Goal: Transaction & Acquisition: Book appointment/travel/reservation

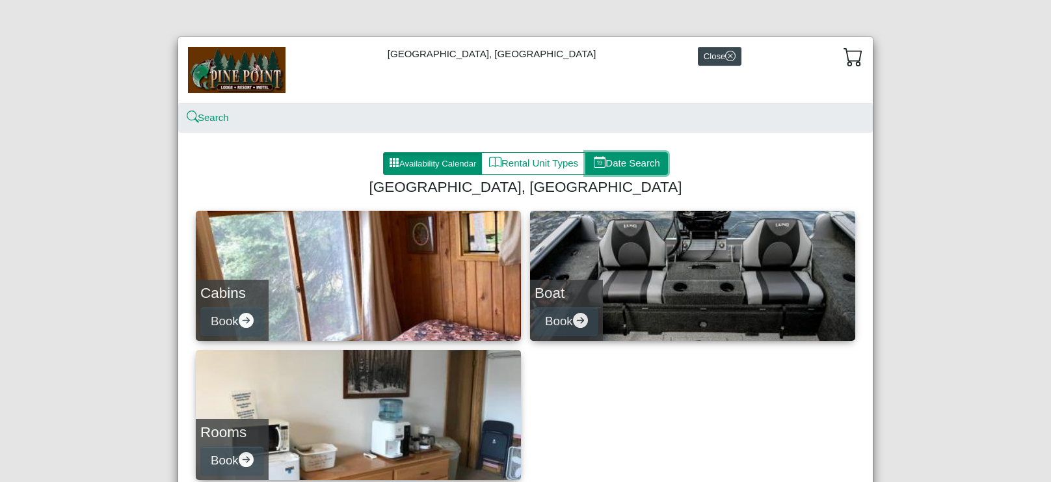
click at [629, 168] on button "Date Search" at bounding box center [626, 163] width 83 height 23
select select "*"
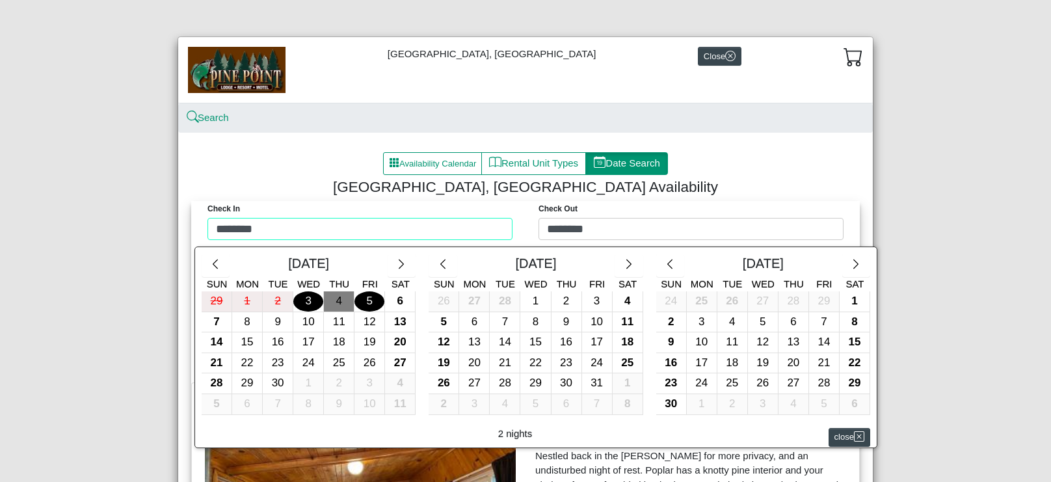
click at [479, 233] on div "Check in ******** Check Out ******** [DATE] Sun Mon Tue Wed Thu Fri Sat 29 1 2 …" at bounding box center [526, 224] width 662 height 46
click at [860, 271] on button "button" at bounding box center [856, 265] width 28 height 23
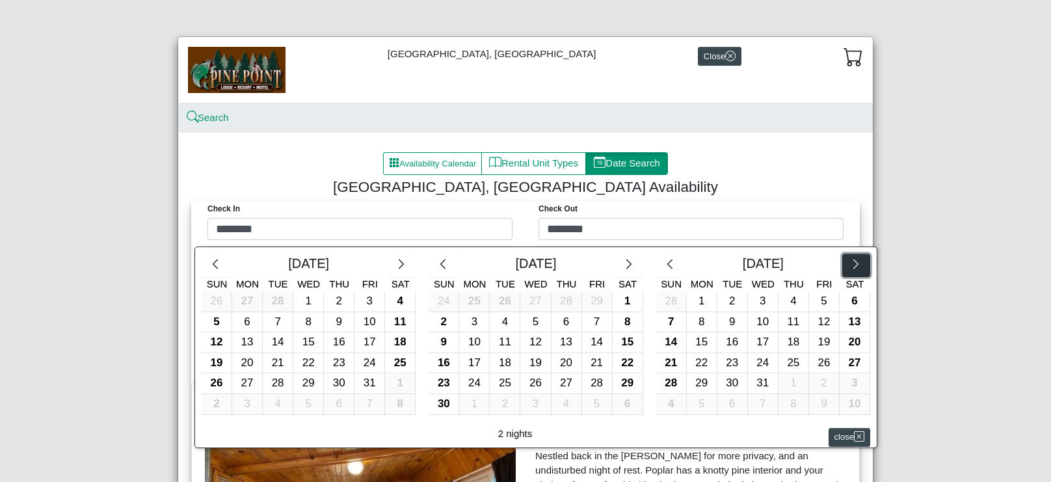
click at [860, 271] on button "button" at bounding box center [856, 265] width 28 height 23
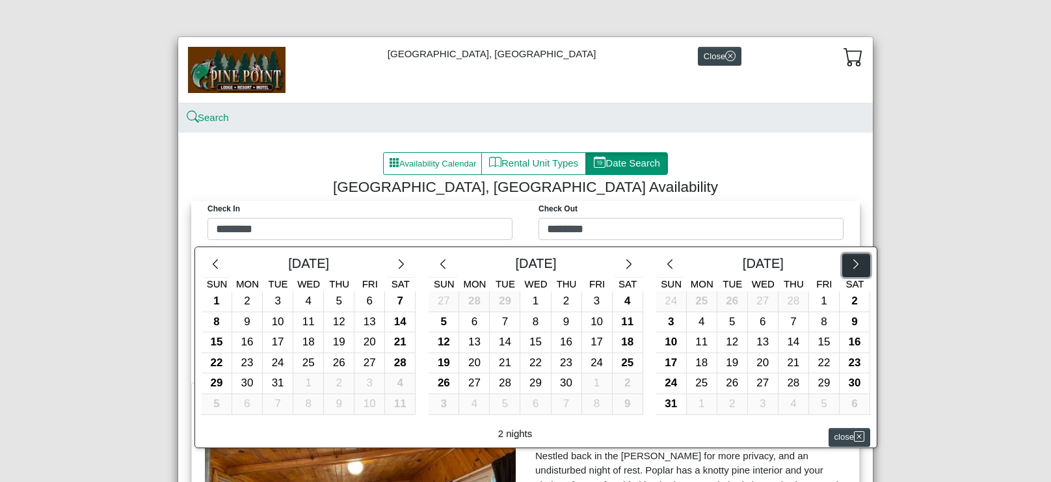
click at [860, 271] on button "button" at bounding box center [856, 265] width 28 height 23
click at [672, 342] on div "14" at bounding box center [671, 342] width 30 height 20
type input "*********"
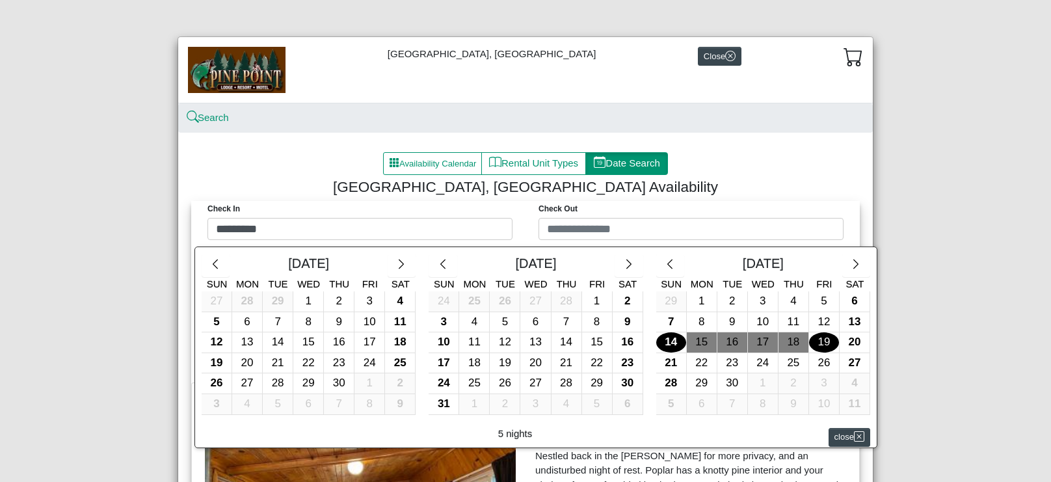
click at [827, 342] on div "19" at bounding box center [824, 342] width 30 height 20
type input "*********"
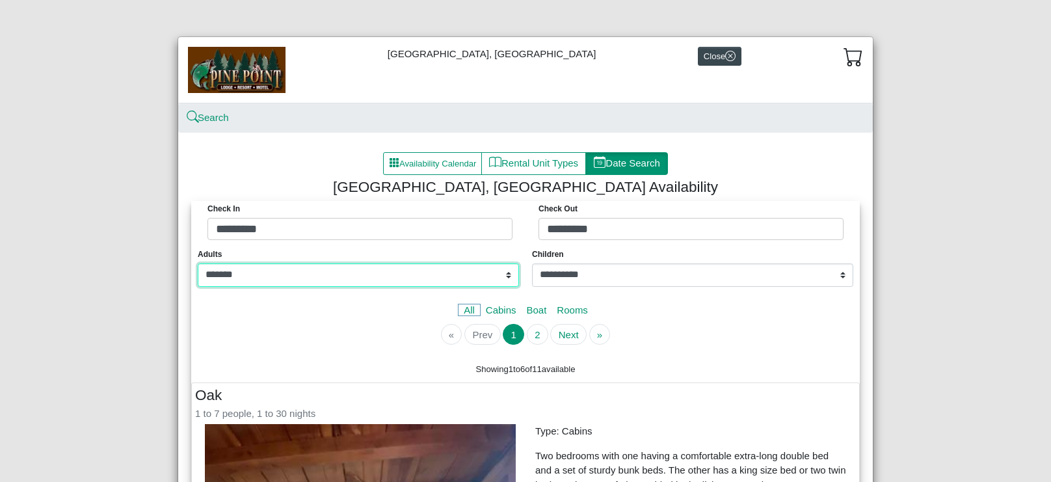
click at [511, 273] on select "**********" at bounding box center [358, 274] width 321 height 23
select select "*"
click at [198, 263] on select "**********" at bounding box center [358, 274] width 321 height 23
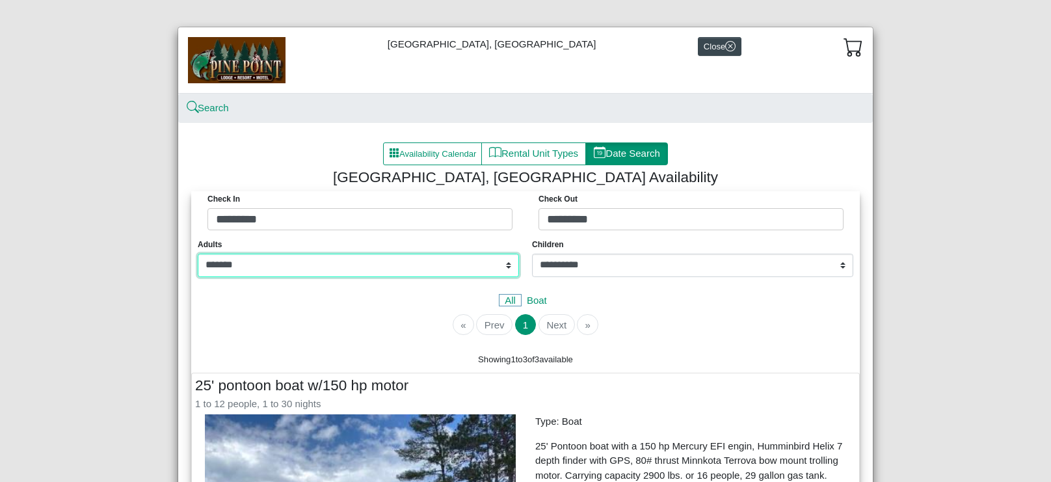
scroll to position [10, 0]
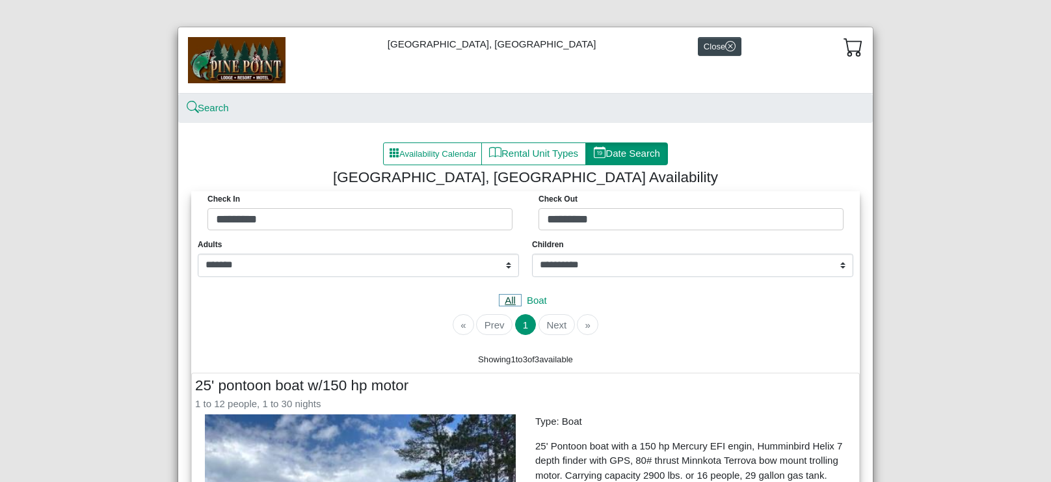
click at [510, 298] on link "All" at bounding box center [510, 300] width 23 height 12
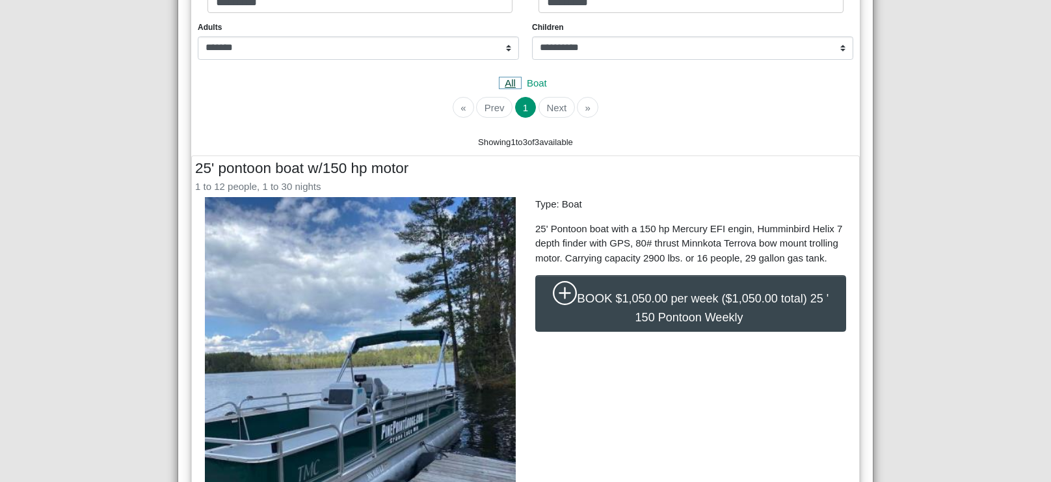
scroll to position [228, 0]
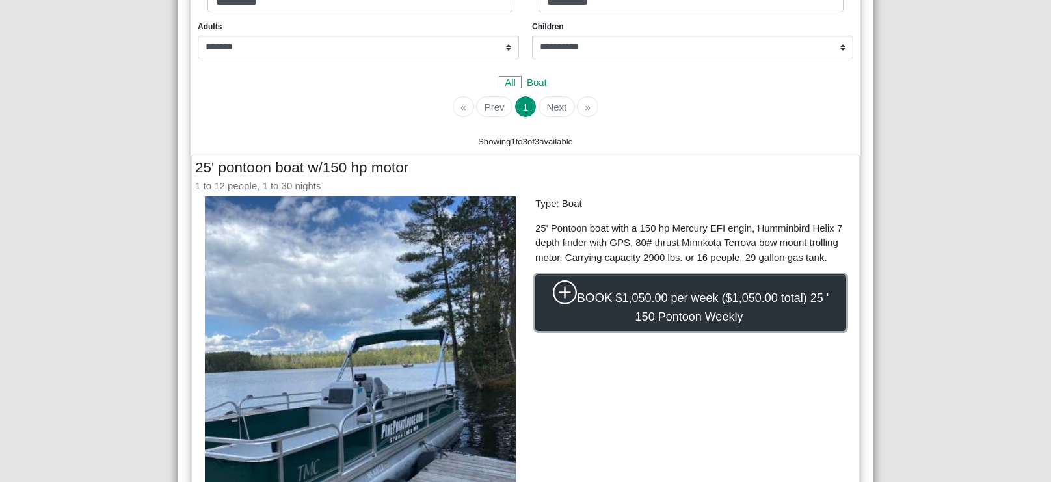
click at [568, 291] on icon "plus circle" at bounding box center [565, 292] width 12 height 12
select select "*"
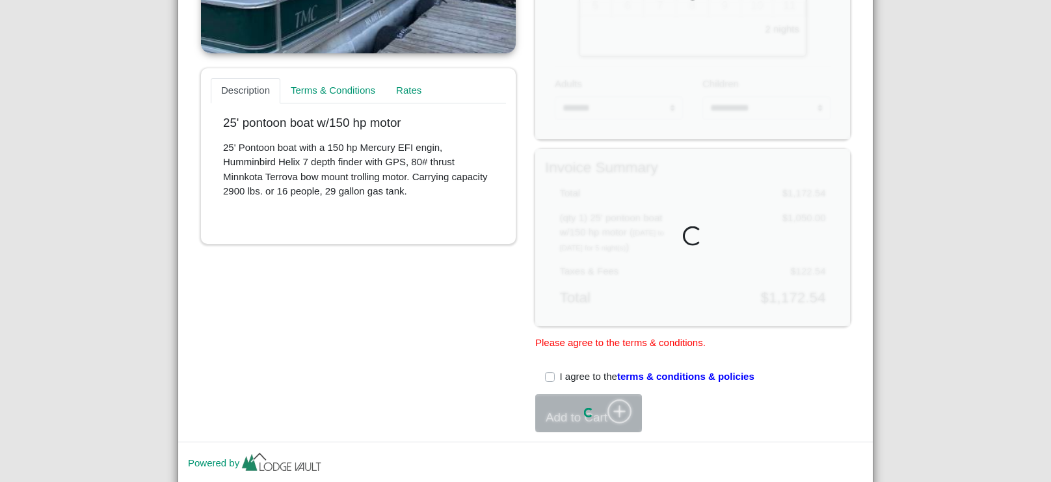
scroll to position [451, 0]
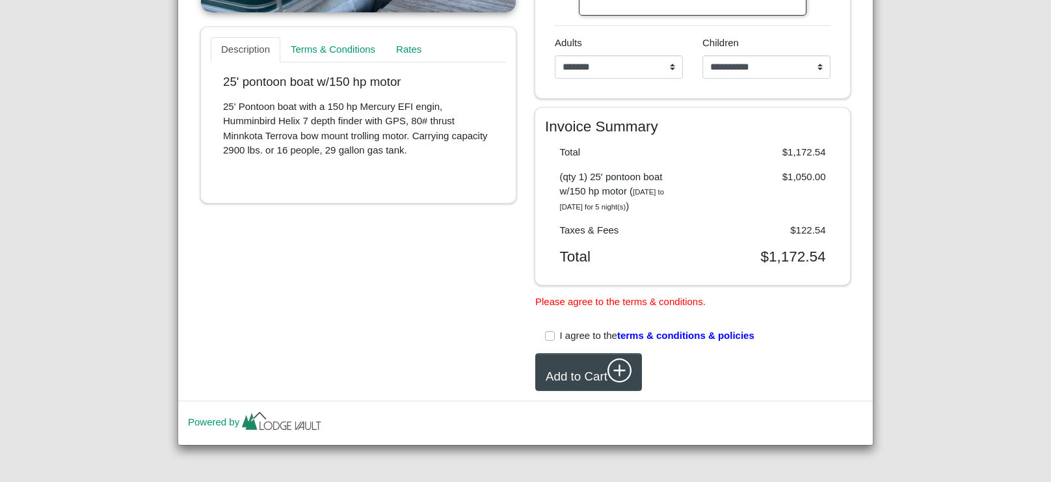
click at [560, 340] on label "I agree to the terms & conditions & policies" at bounding box center [657, 336] width 195 height 15
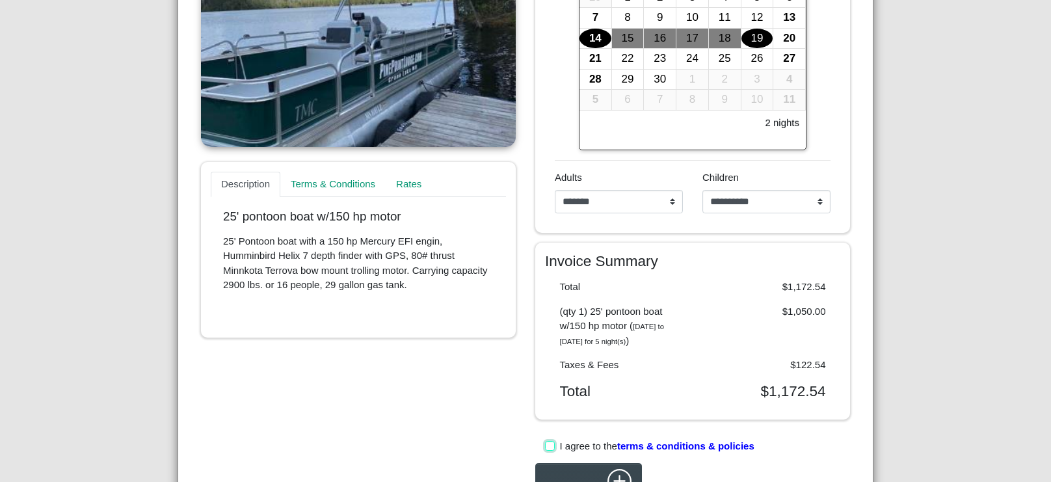
scroll to position [427, 0]
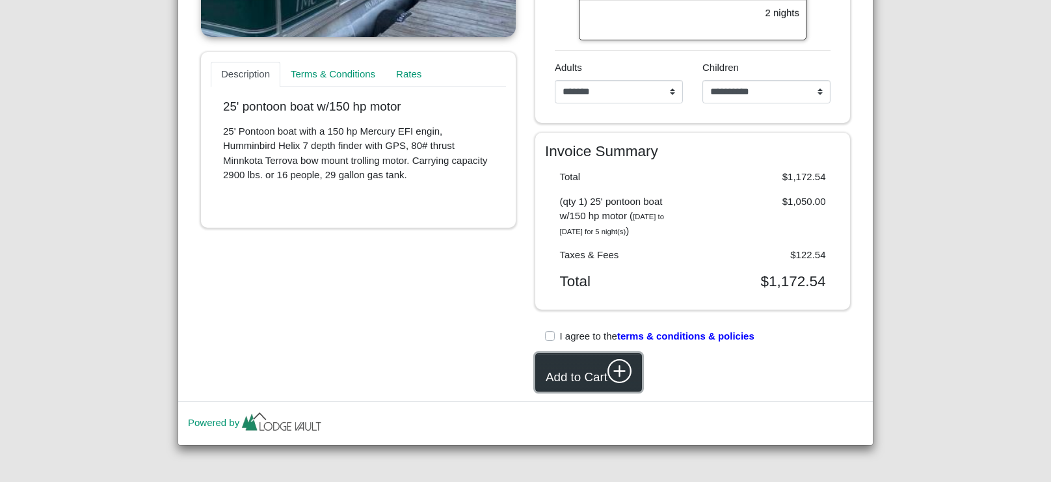
click at [563, 375] on button "Add to Cart" at bounding box center [588, 372] width 107 height 38
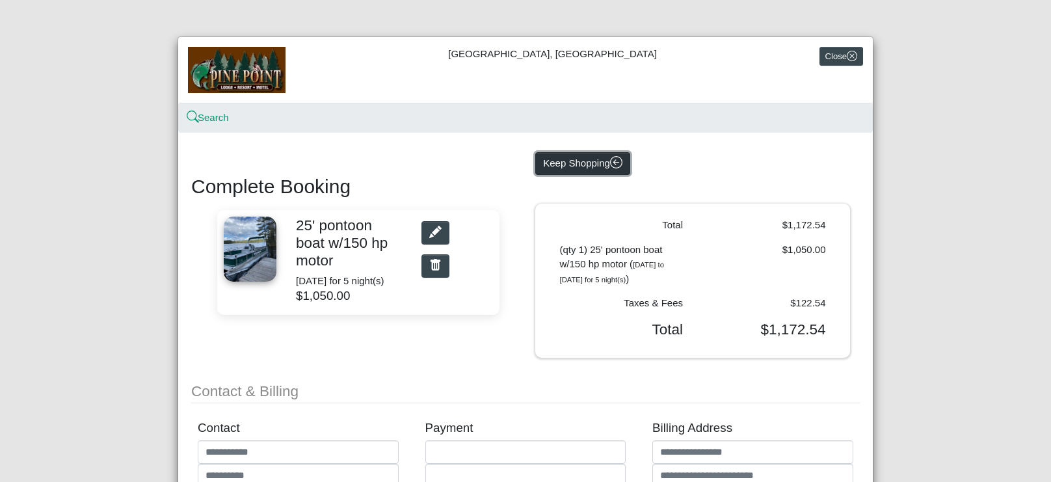
click at [572, 161] on button "Keep Shopping" at bounding box center [582, 163] width 95 height 23
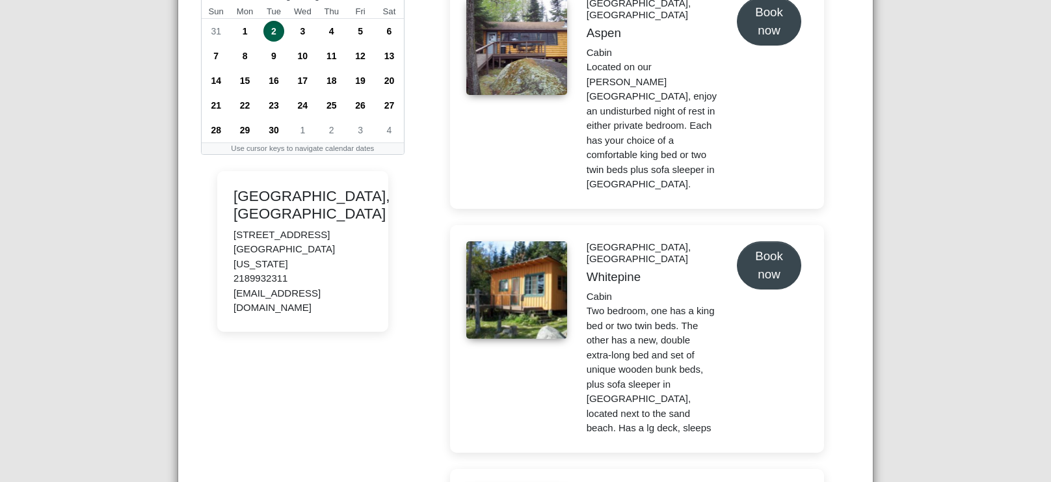
scroll to position [252, 0]
click at [468, 260] on link at bounding box center [516, 290] width 101 height 98
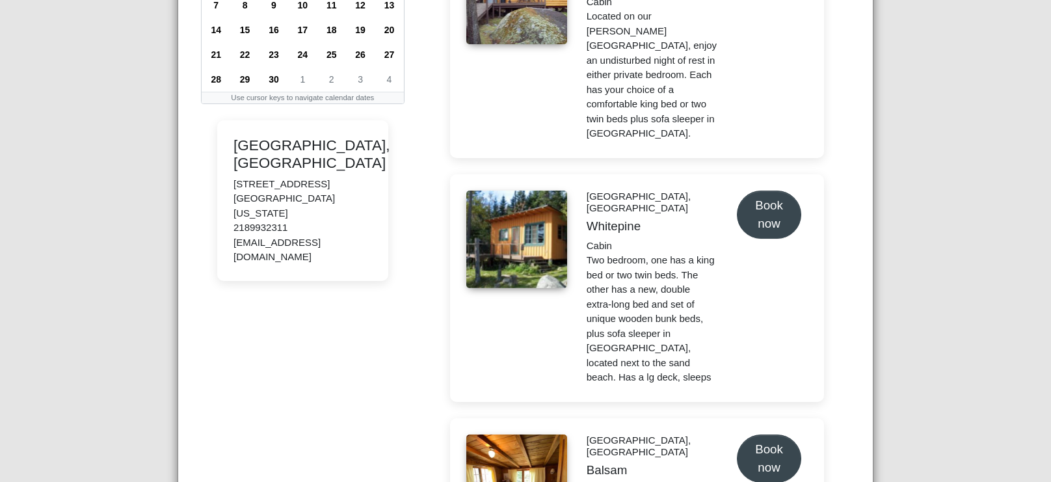
scroll to position [304, 0]
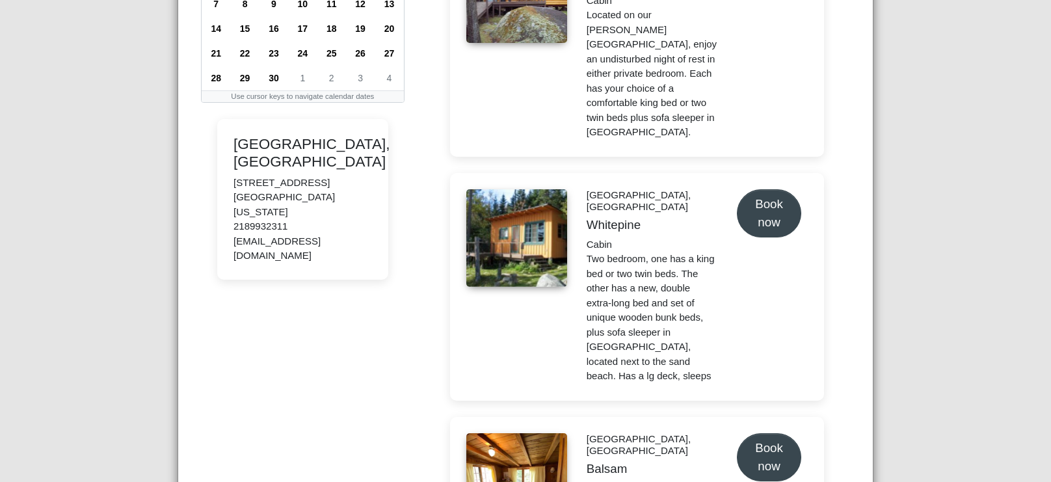
click at [517, 217] on link at bounding box center [516, 238] width 101 height 98
click at [524, 221] on link at bounding box center [516, 238] width 101 height 98
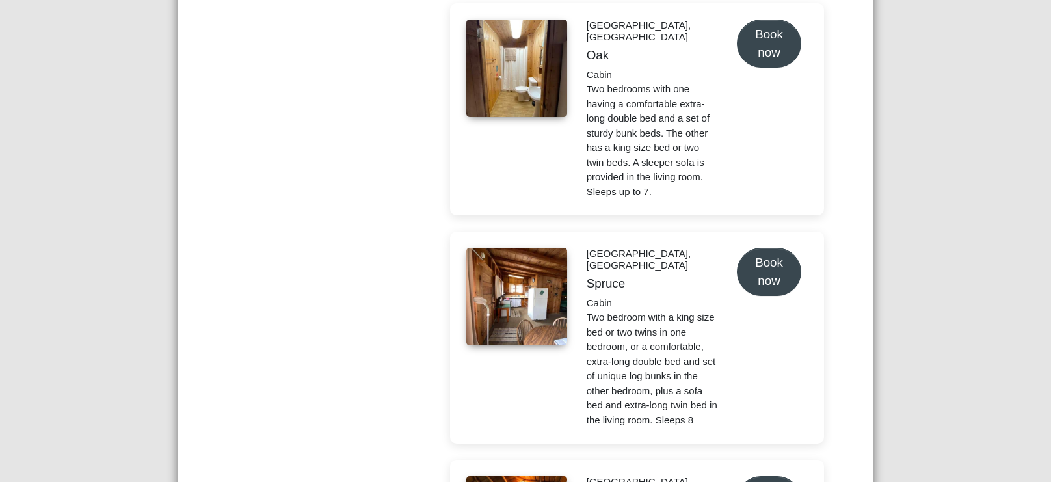
scroll to position [1177, 0]
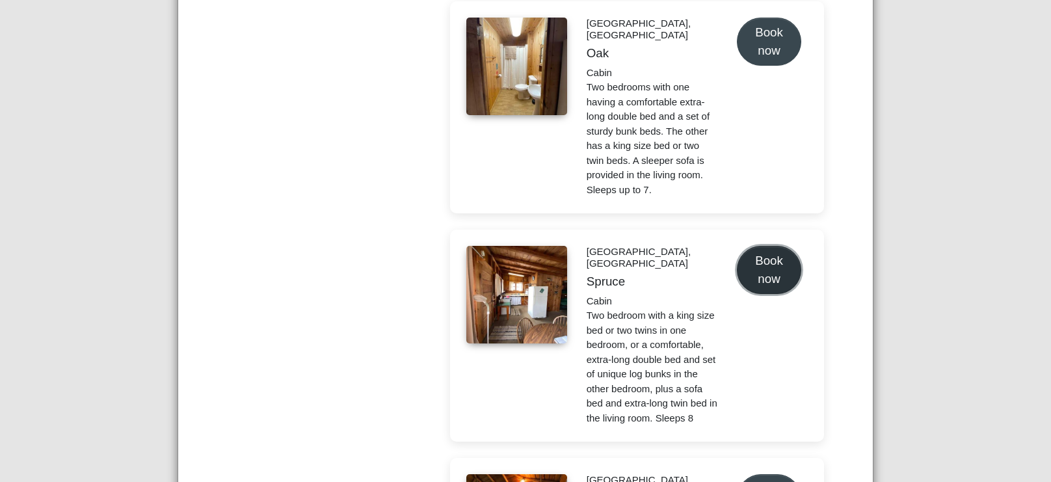
select select "*"
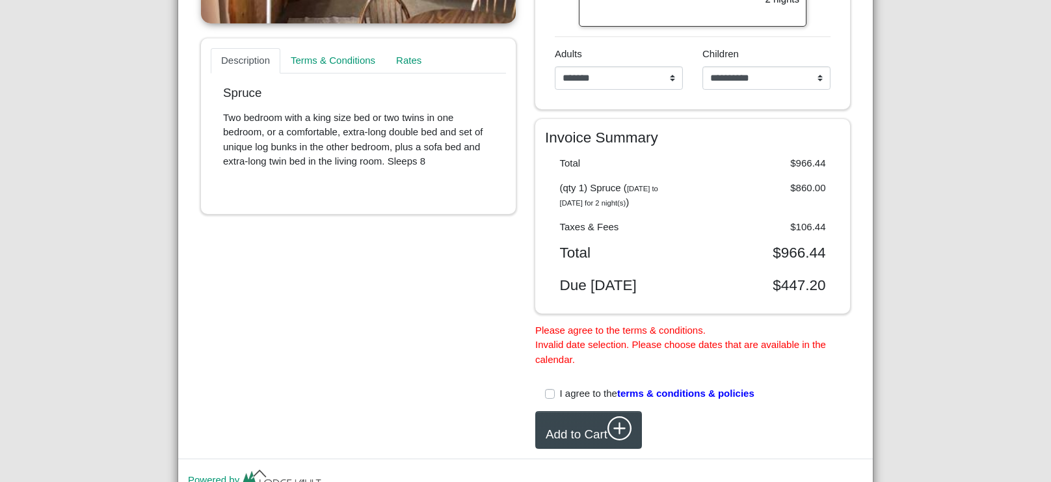
scroll to position [484, 0]
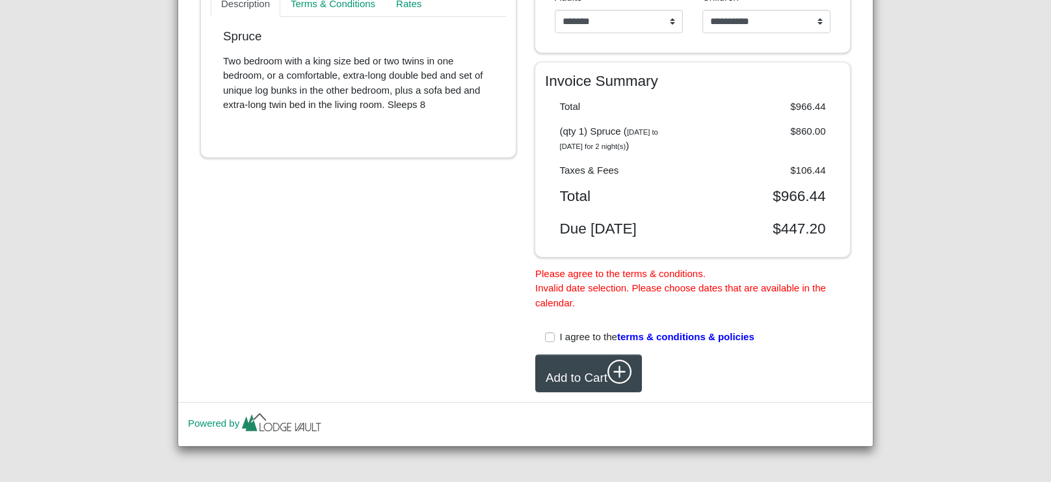
click at [560, 337] on label "I agree to the terms & conditions & policies" at bounding box center [657, 337] width 195 height 15
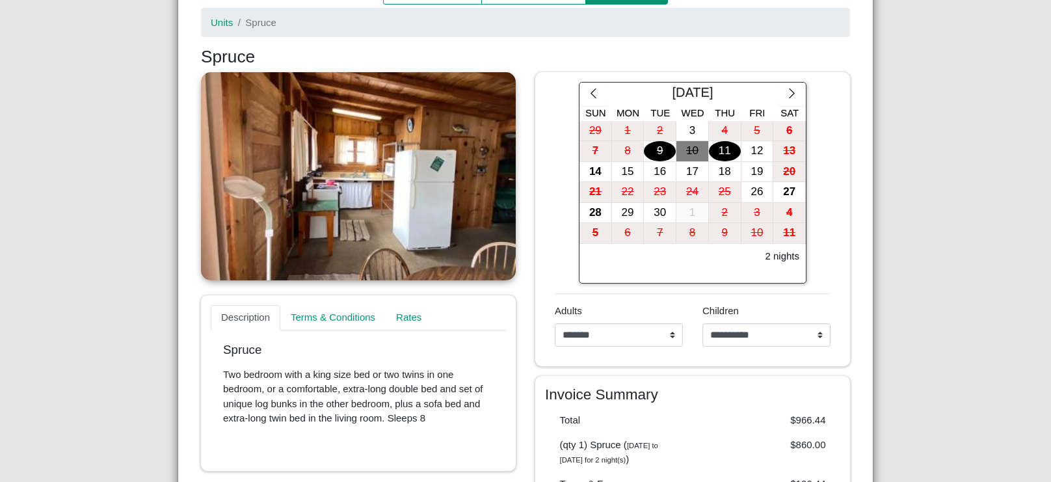
scroll to position [168, 0]
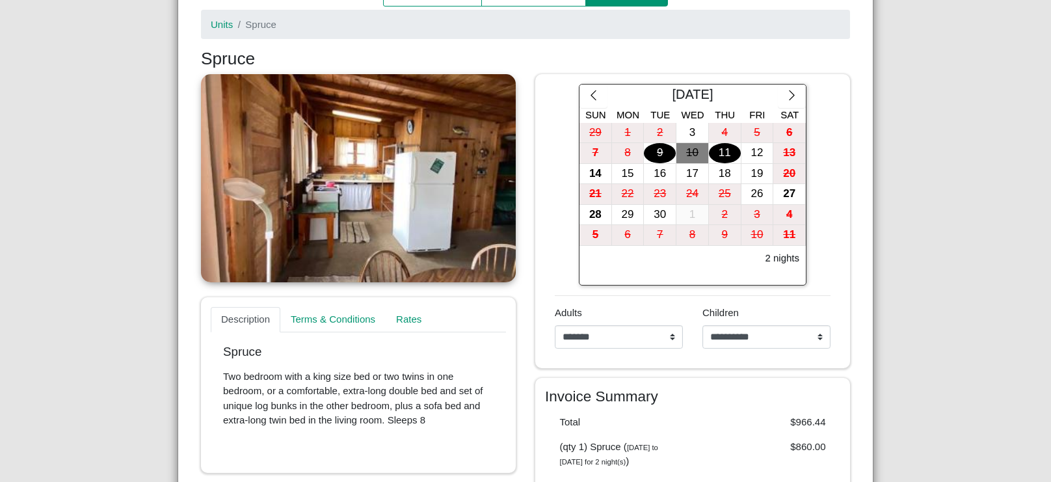
click at [368, 217] on link at bounding box center [358, 178] width 315 height 208
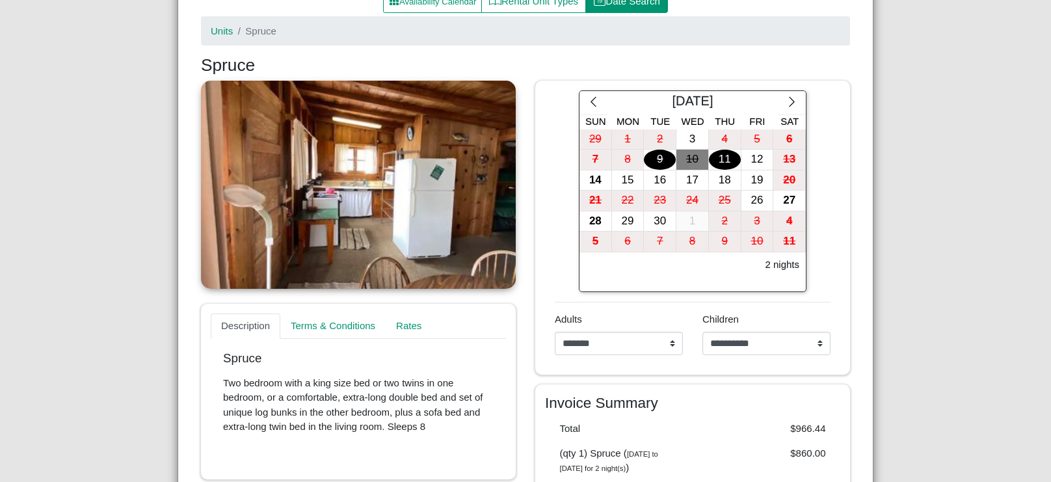
scroll to position [161, 0]
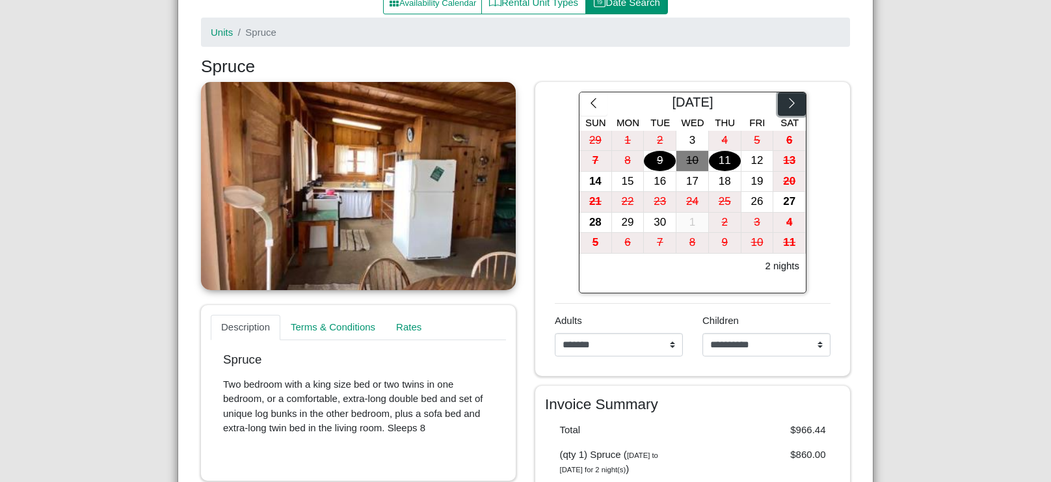
click at [790, 107] on icon "chevron right" at bounding box center [792, 103] width 12 height 12
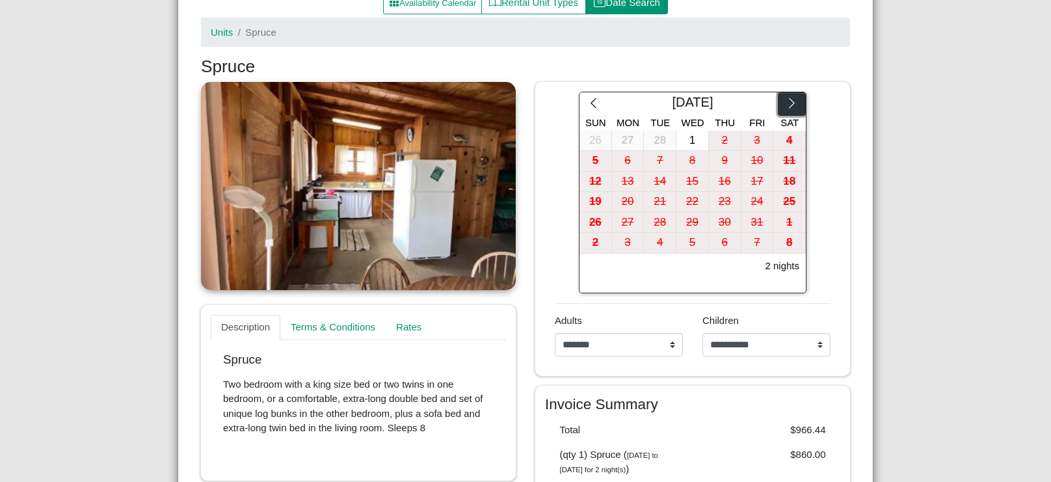
click at [790, 107] on icon "chevron right" at bounding box center [792, 103] width 12 height 12
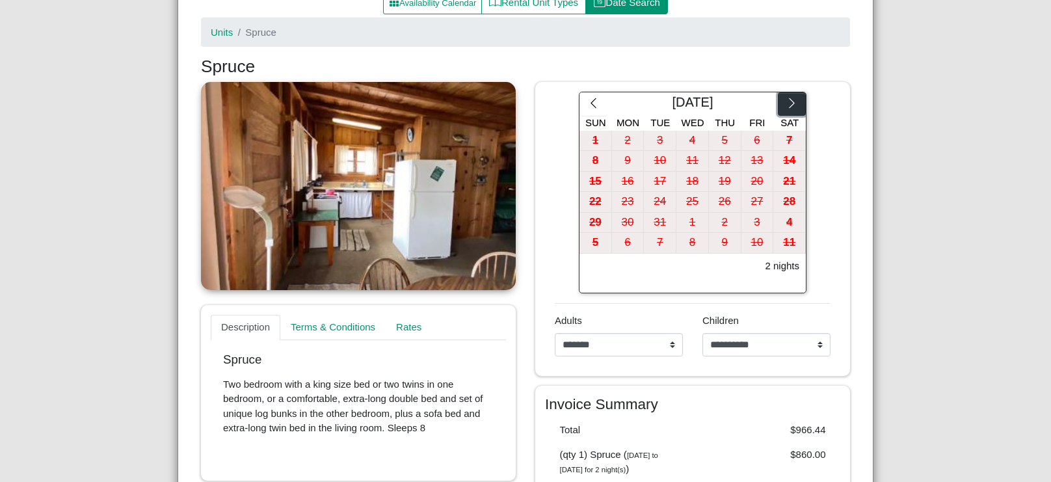
click at [790, 107] on icon "chevron right" at bounding box center [792, 103] width 12 height 12
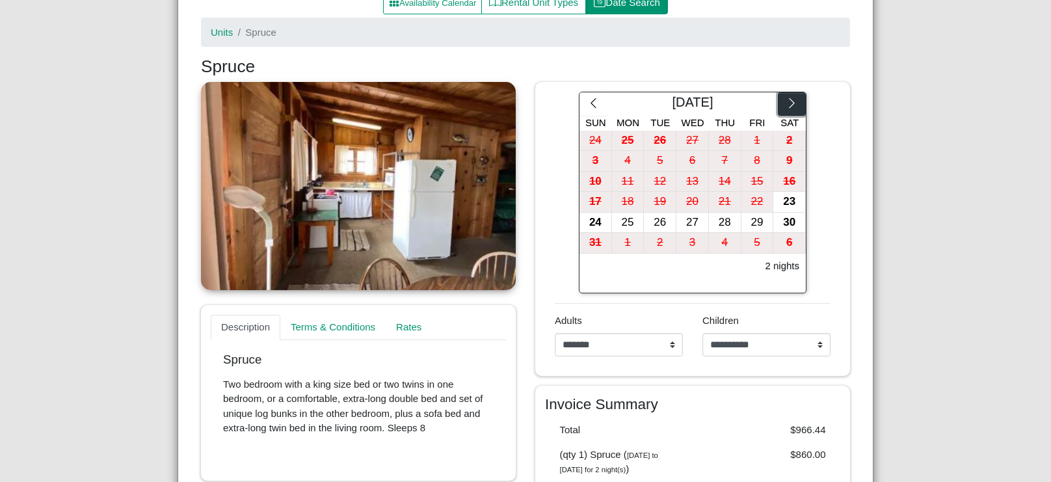
click at [790, 107] on icon "chevron right" at bounding box center [792, 103] width 12 height 12
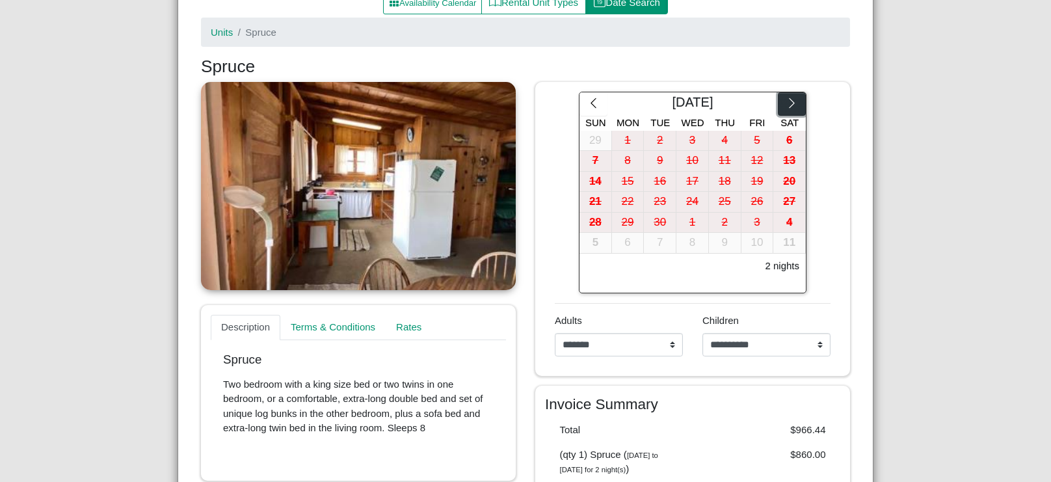
click at [790, 107] on icon "chevron right" at bounding box center [792, 103] width 12 height 12
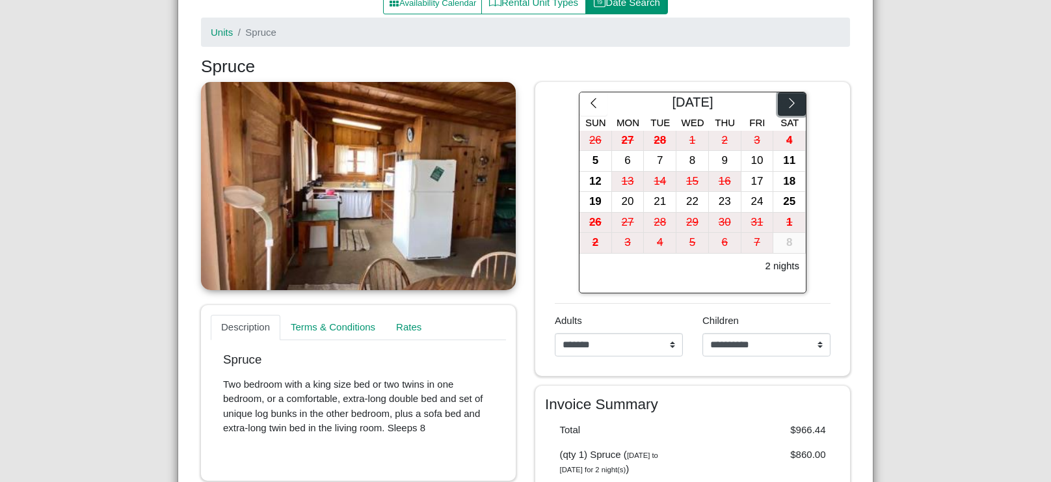
scroll to position [0, 0]
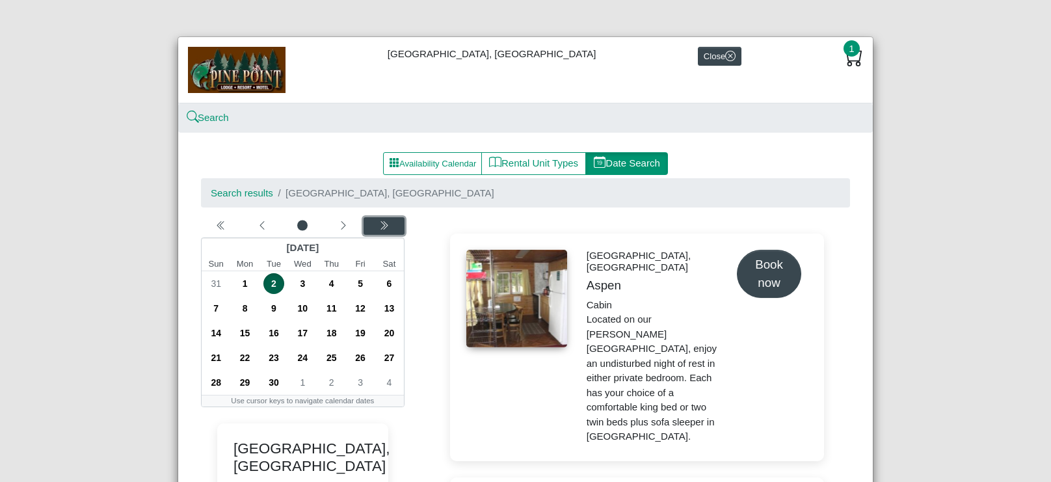
click at [391, 224] on div "Next year" at bounding box center [384, 226] width 36 height 13
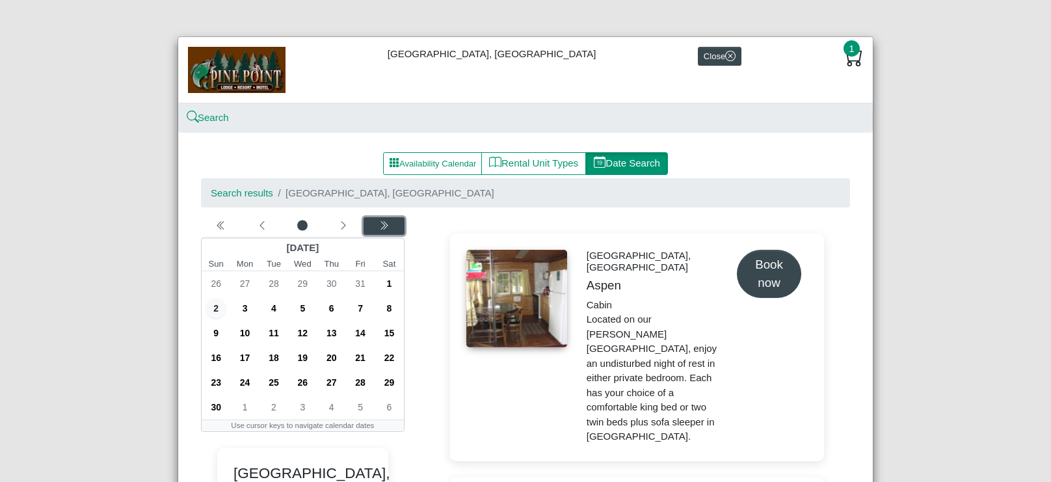
click at [391, 224] on div "Next year" at bounding box center [384, 226] width 36 height 13
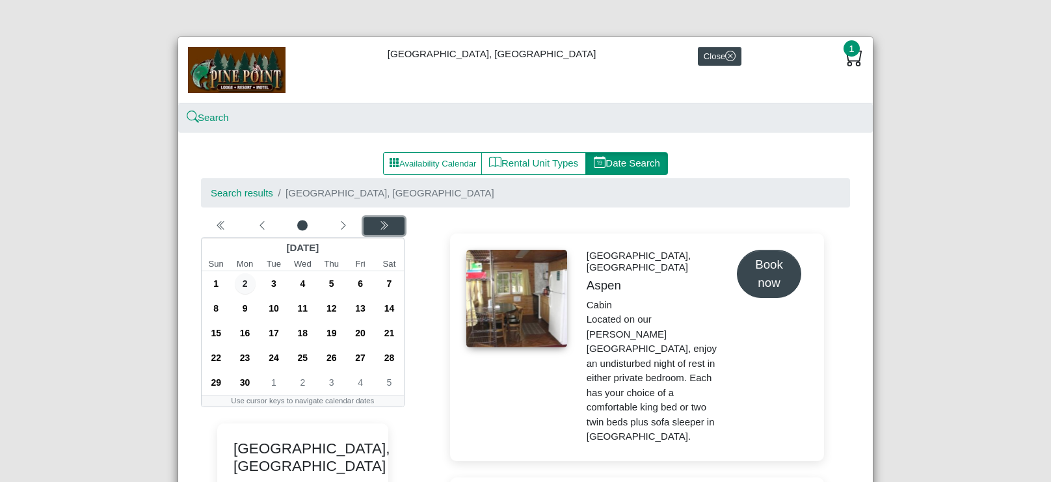
click at [391, 224] on div "Next year" at bounding box center [384, 226] width 36 height 13
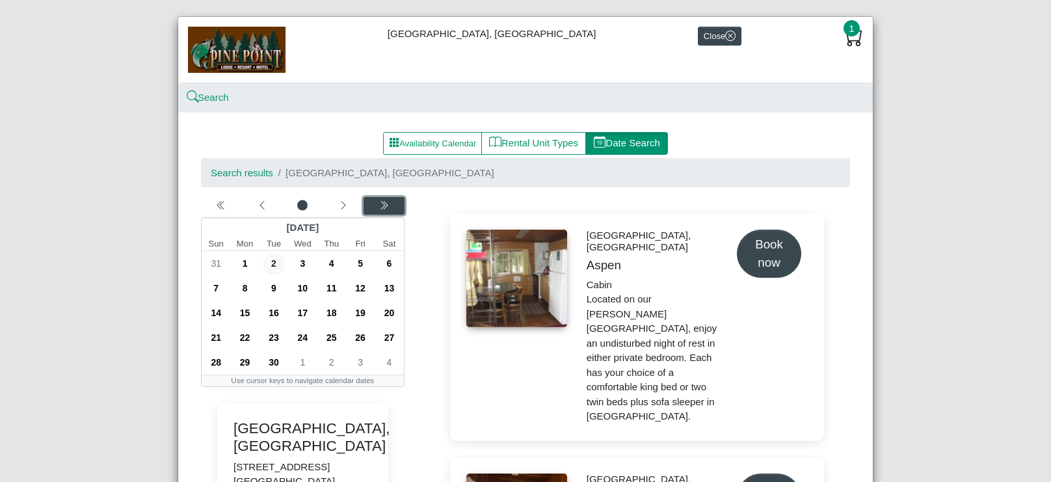
scroll to position [19, 0]
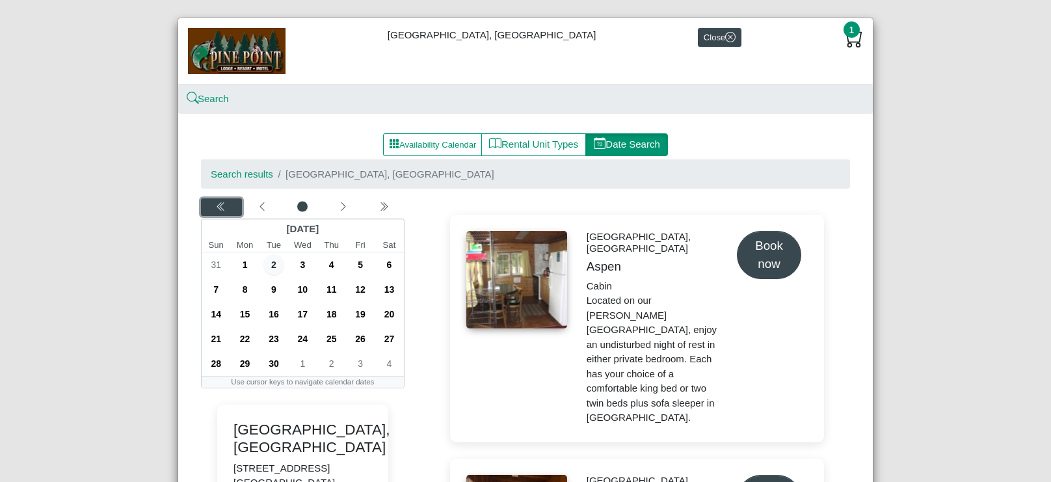
click at [220, 202] on icon "chevron double left" at bounding box center [221, 207] width 10 height 10
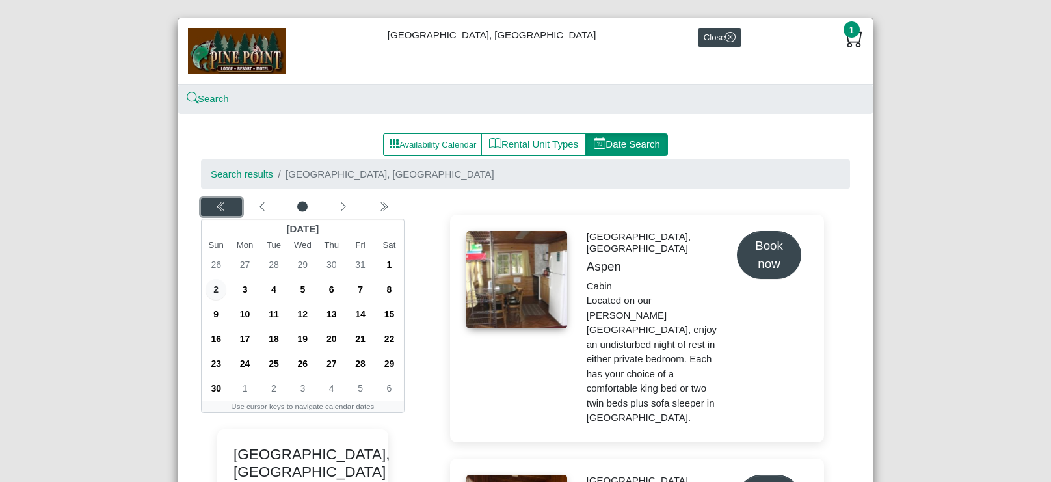
click at [220, 202] on icon "chevron double left" at bounding box center [221, 207] width 10 height 10
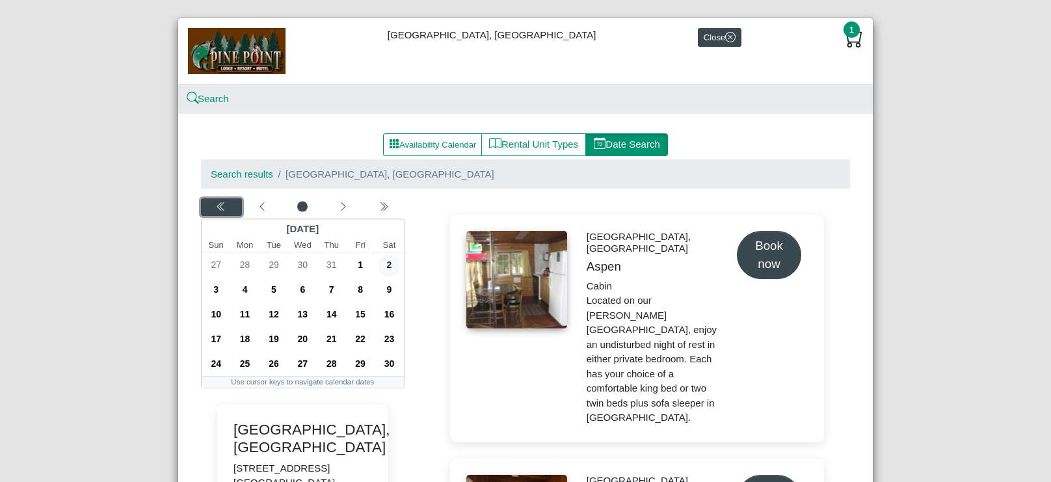
click at [220, 202] on icon "chevron double left" at bounding box center [221, 207] width 10 height 10
click at [334, 204] on div "Next month" at bounding box center [343, 207] width 36 height 13
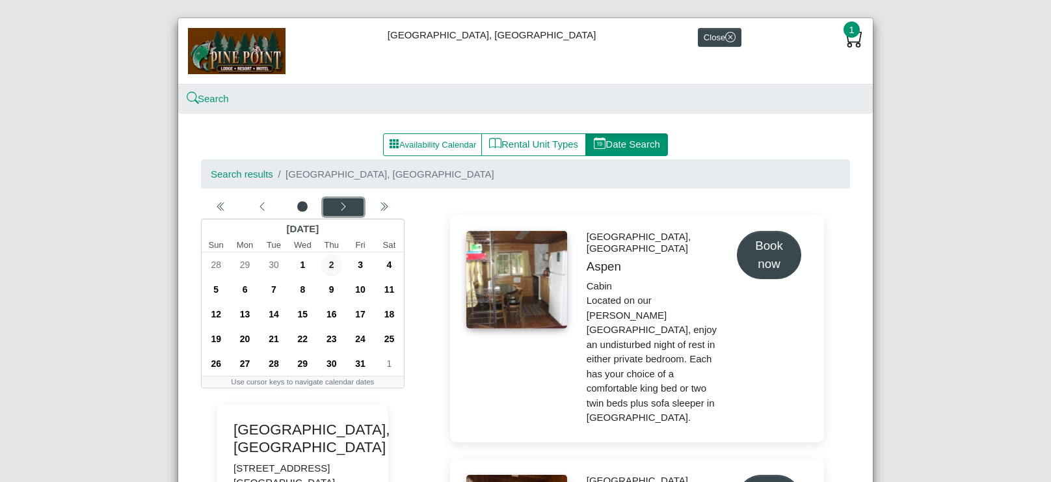
click at [334, 204] on div "Next month" at bounding box center [343, 207] width 36 height 13
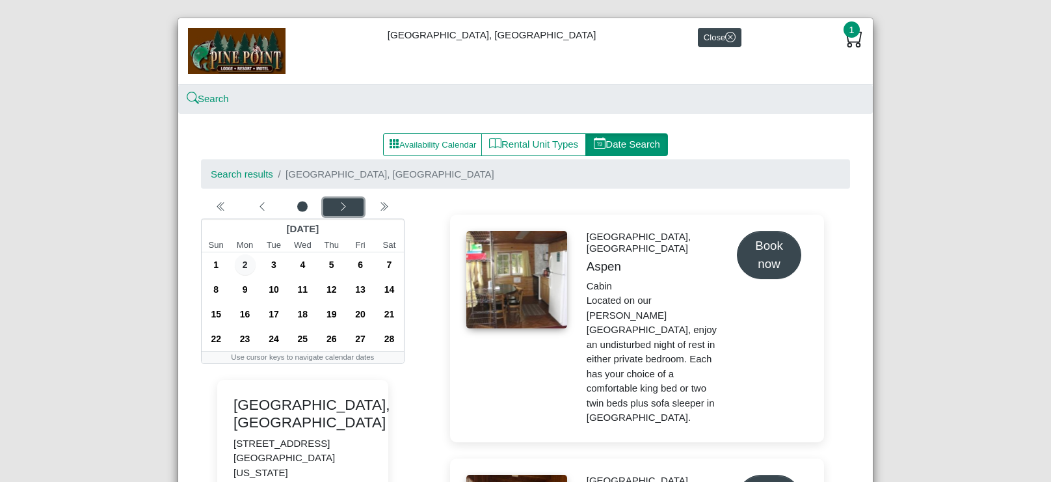
click at [334, 204] on div "Next month" at bounding box center [343, 207] width 36 height 13
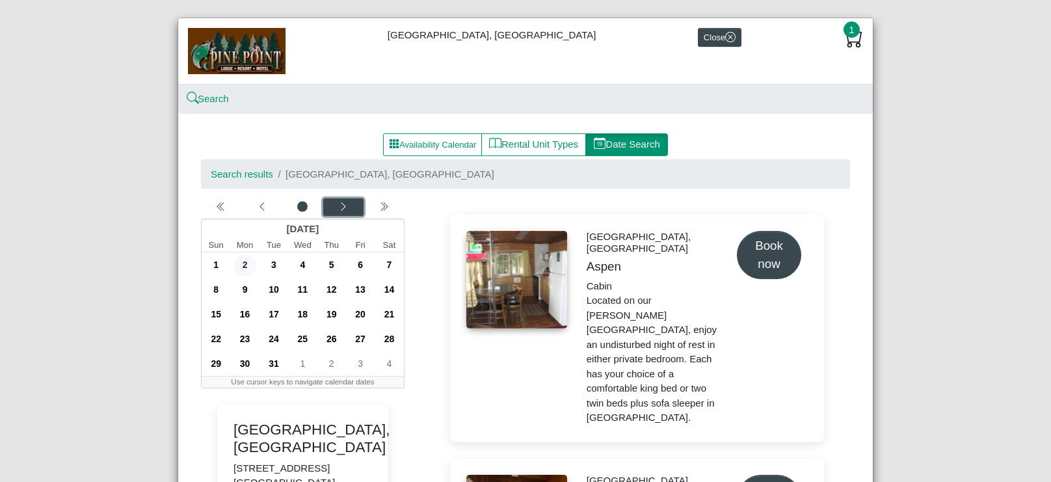
click at [334, 204] on div "Next month" at bounding box center [343, 207] width 36 height 13
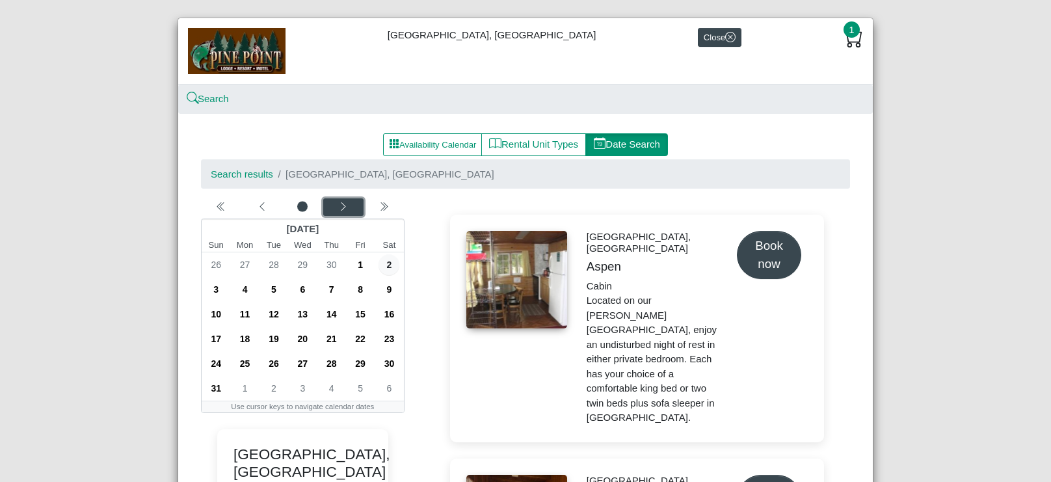
click at [334, 204] on div "Next month" at bounding box center [343, 207] width 36 height 13
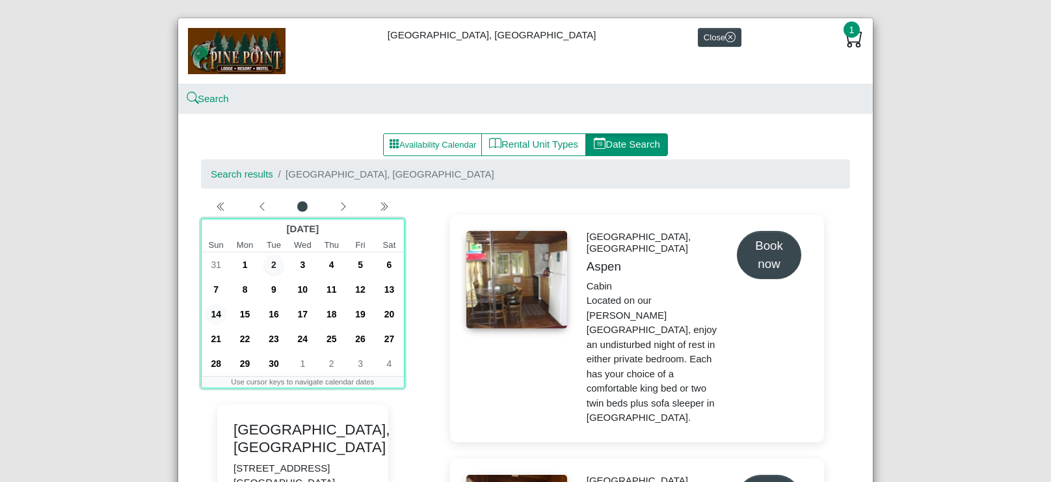
click at [216, 307] on span "14" at bounding box center [216, 314] width 21 height 21
click at [358, 312] on span "19" at bounding box center [360, 314] width 21 height 21
click at [215, 314] on span "14" at bounding box center [216, 314] width 21 height 21
drag, startPoint x: 221, startPoint y: 315, endPoint x: 364, endPoint y: 316, distance: 143.8
click at [364, 316] on div "14 15 16 17 18 19 20" at bounding box center [303, 314] width 202 height 25
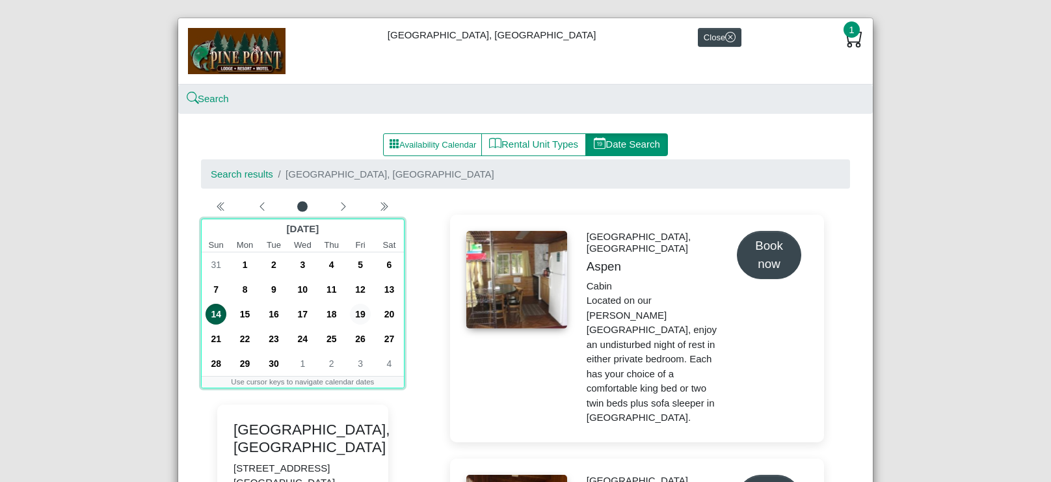
click at [364, 316] on span "19" at bounding box center [360, 314] width 21 height 21
click at [219, 312] on span "14" at bounding box center [216, 314] width 21 height 21
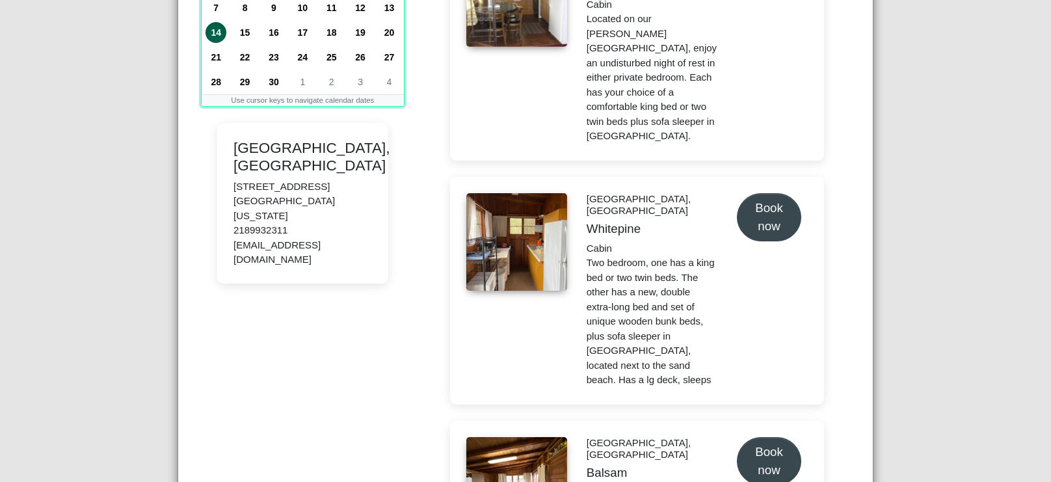
scroll to position [302, 0]
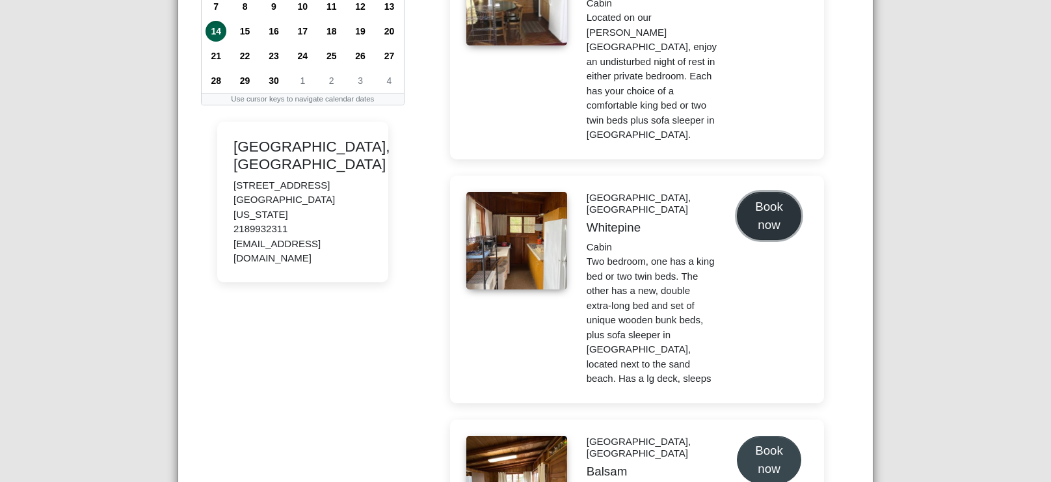
select select "*"
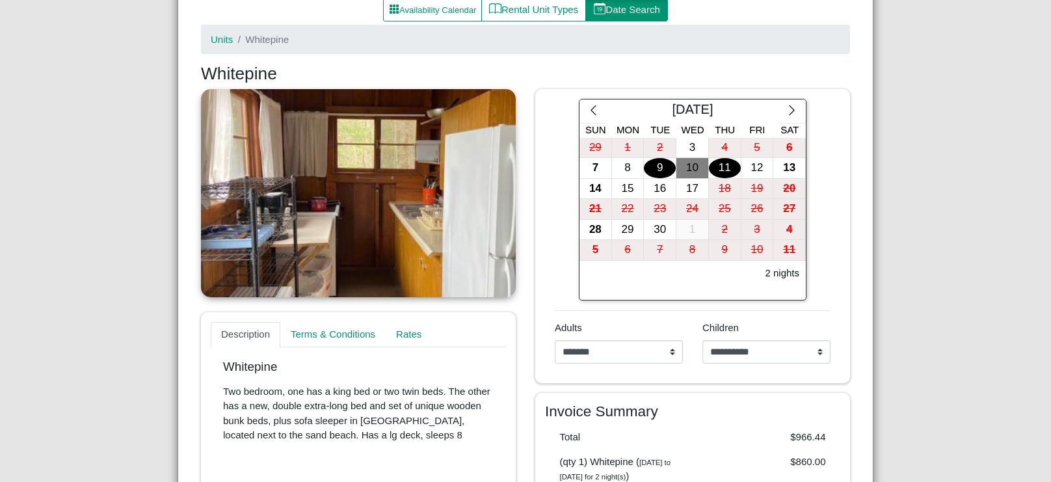
scroll to position [145, 0]
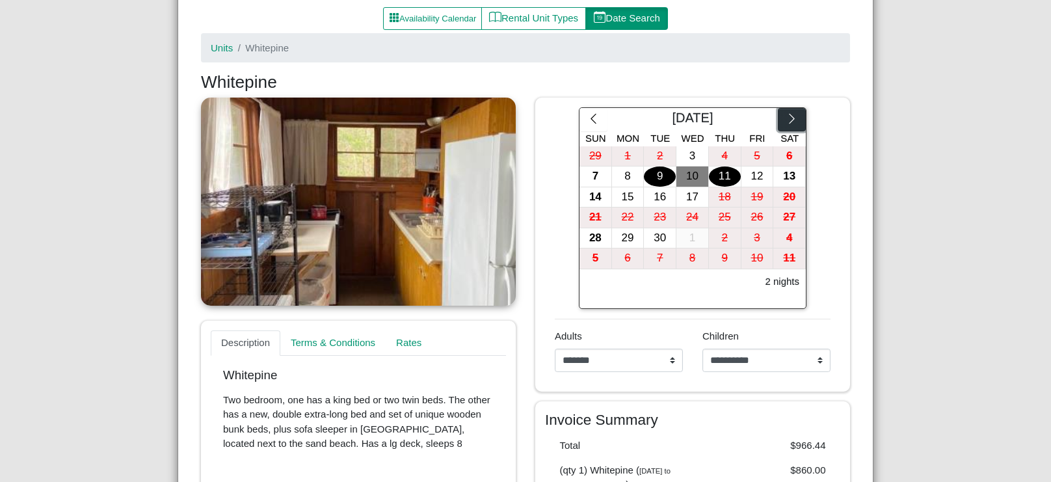
click at [796, 116] on icon "chevron right" at bounding box center [792, 119] width 12 height 12
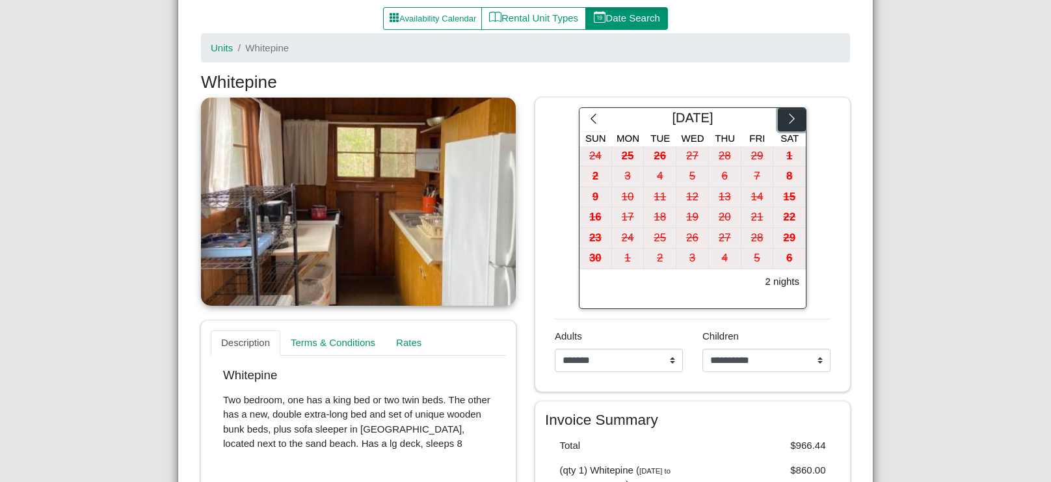
click at [796, 116] on icon "chevron right" at bounding box center [792, 119] width 12 height 12
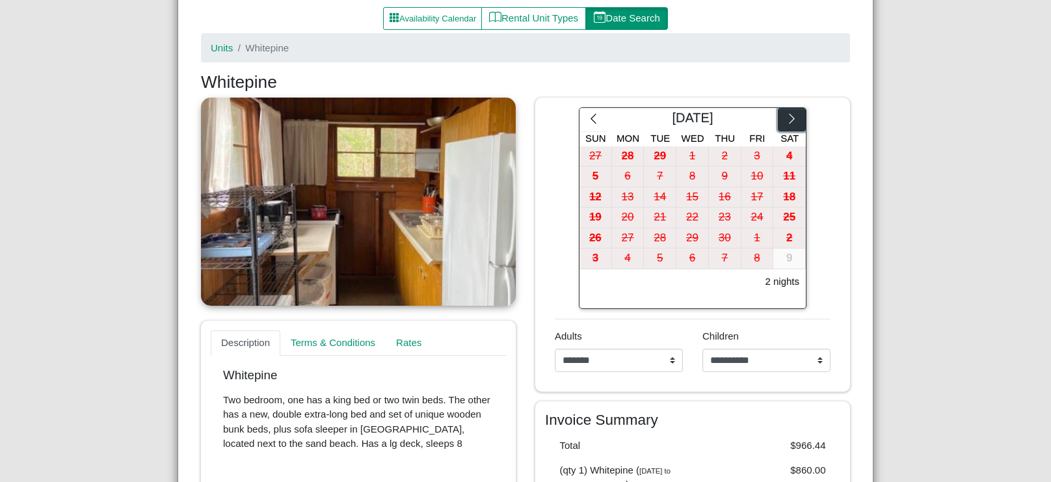
click at [796, 116] on icon "chevron right" at bounding box center [792, 119] width 12 height 12
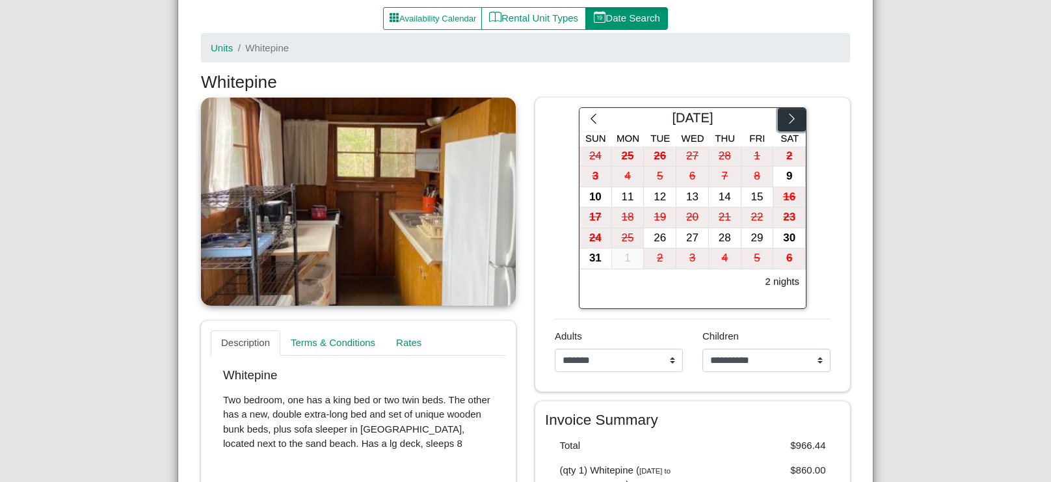
click at [796, 116] on icon "chevron right" at bounding box center [792, 119] width 12 height 12
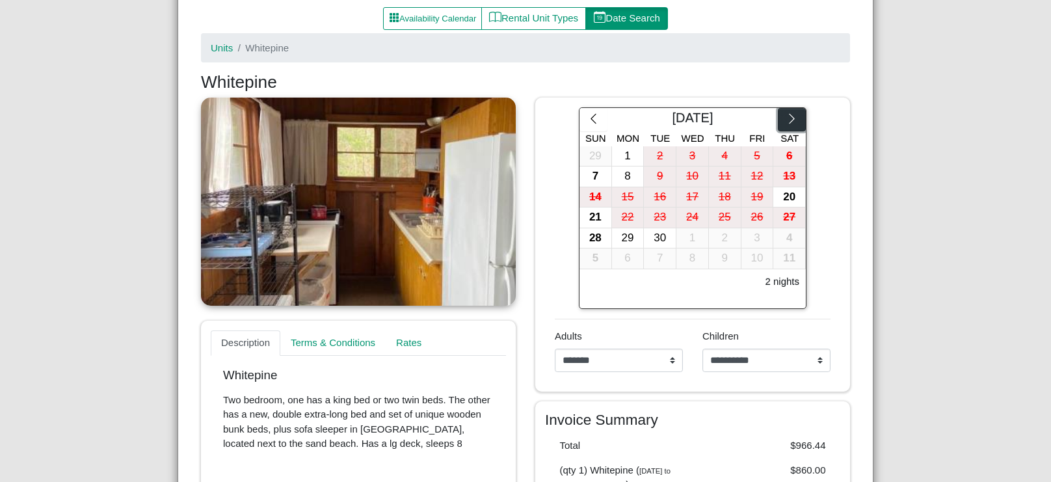
click at [796, 116] on icon "chevron right" at bounding box center [792, 119] width 12 height 12
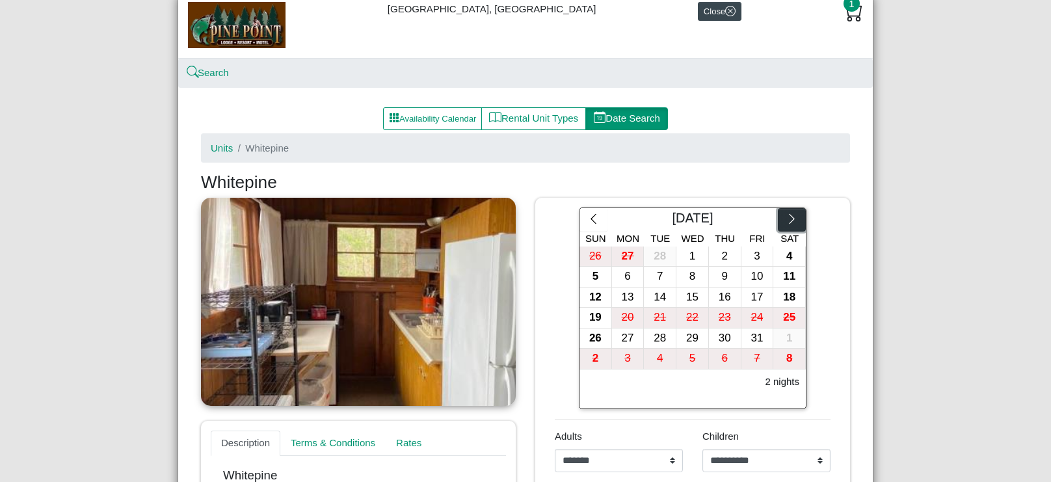
scroll to position [42, 0]
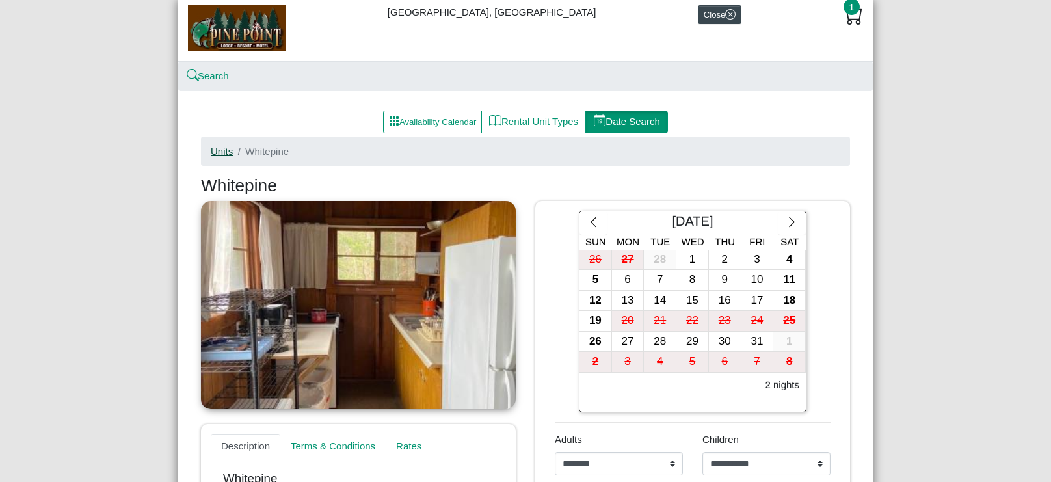
click at [221, 149] on link "Units" at bounding box center [222, 151] width 22 height 11
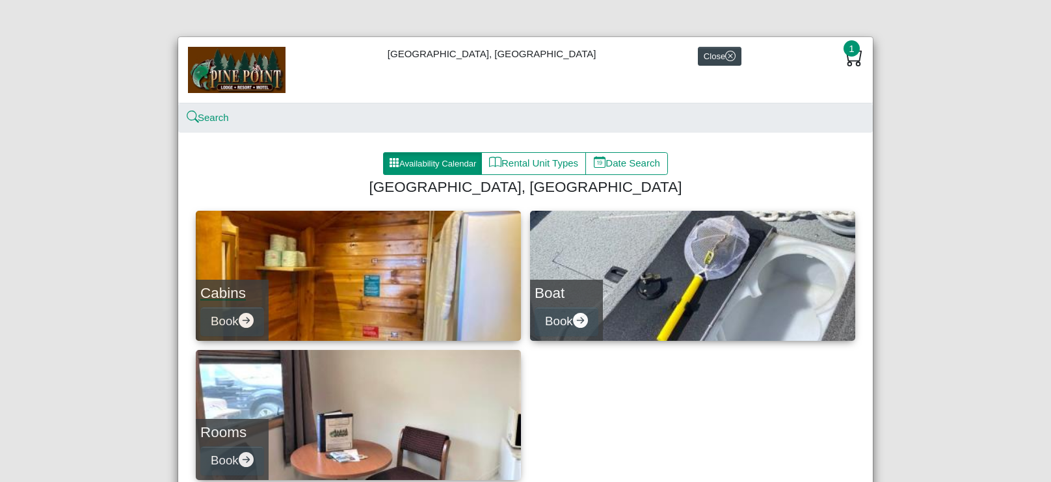
click at [393, 295] on link "Cabins Book" at bounding box center [358, 276] width 325 height 130
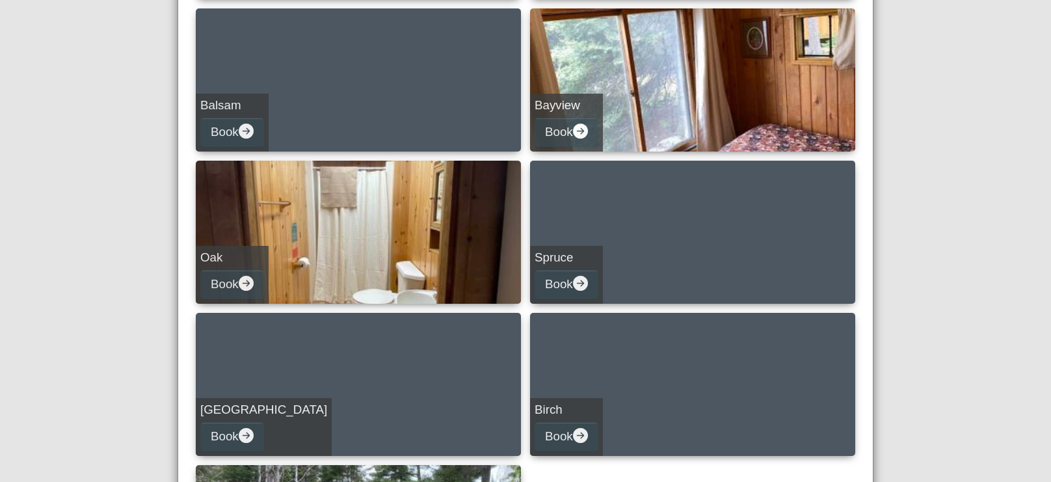
scroll to position [570, 0]
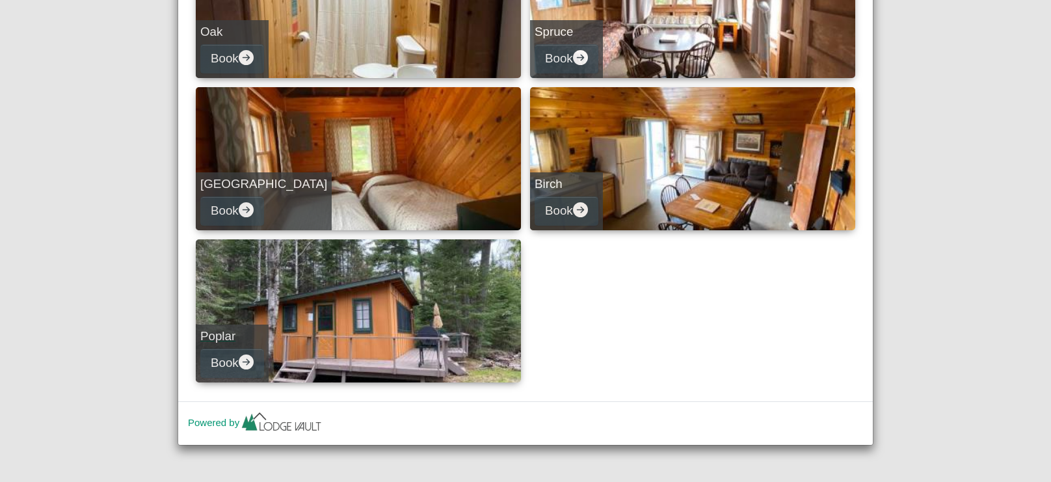
click at [377, 331] on link "Poplar Book" at bounding box center [358, 310] width 325 height 143
select select "*"
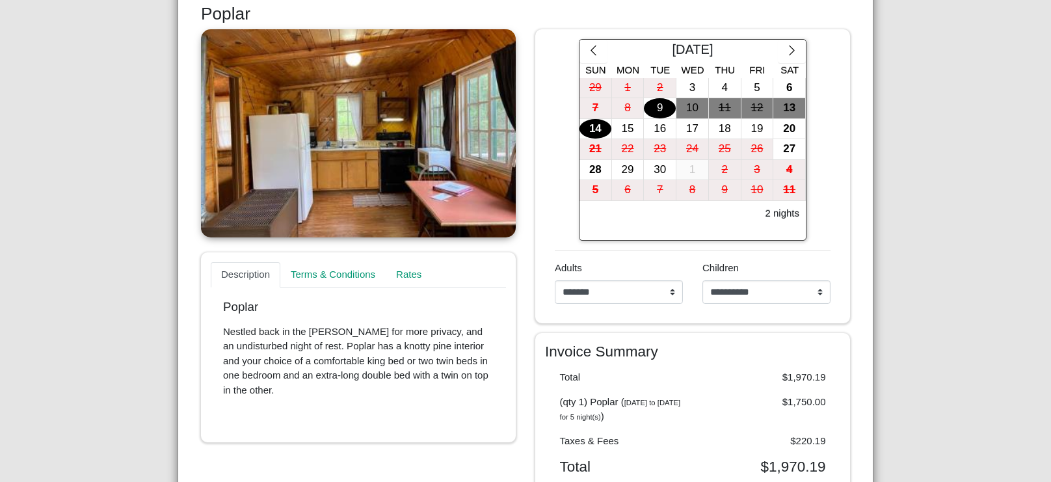
scroll to position [210, 0]
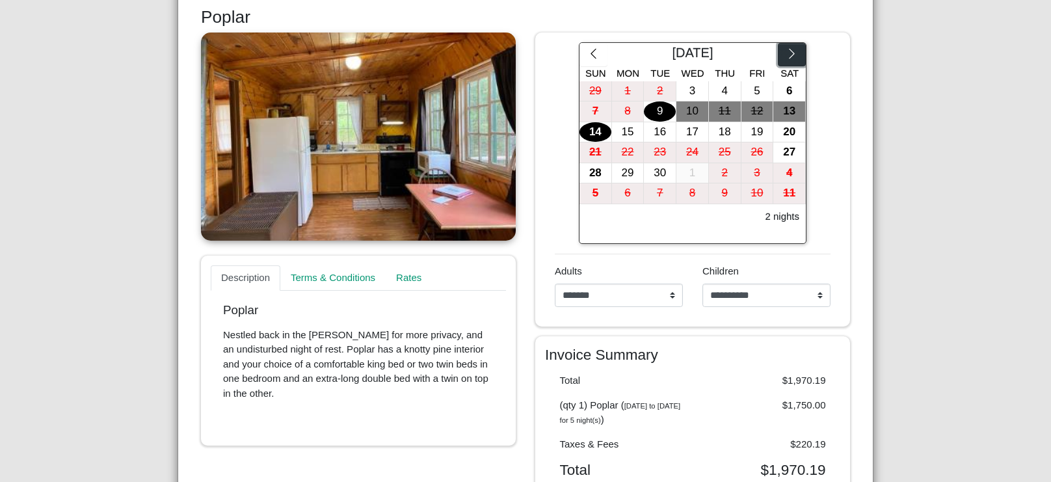
click at [784, 55] on button "button" at bounding box center [792, 54] width 28 height 23
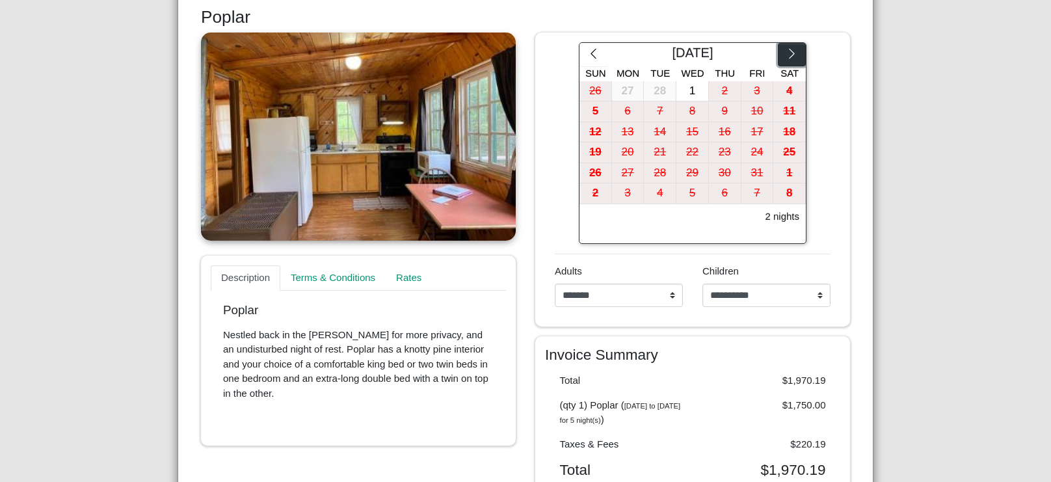
click at [784, 55] on button "button" at bounding box center [792, 54] width 28 height 23
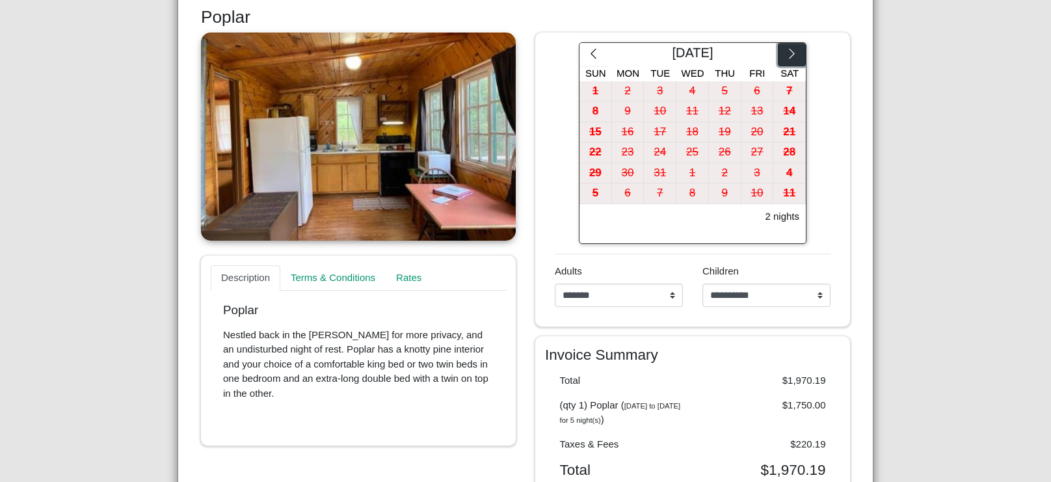
click at [784, 55] on button "button" at bounding box center [792, 54] width 28 height 23
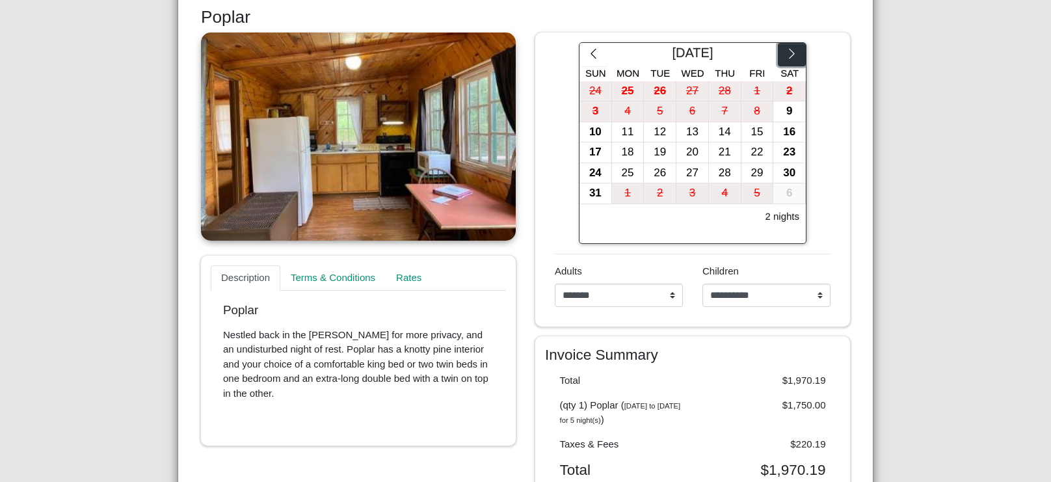
click at [784, 55] on button "button" at bounding box center [792, 54] width 28 height 23
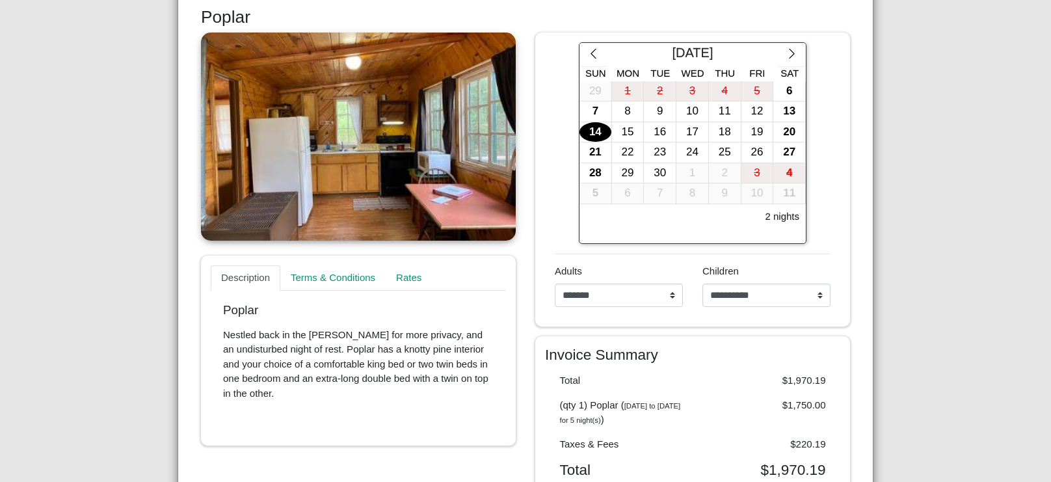
click at [598, 132] on div "14" at bounding box center [596, 132] width 32 height 20
click at [757, 131] on div "19" at bounding box center [758, 132] width 32 height 20
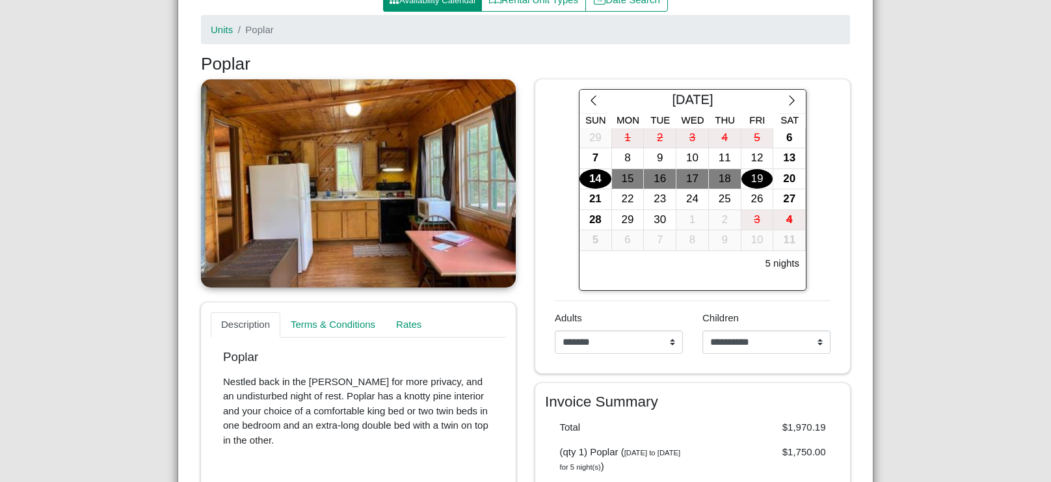
scroll to position [163, 0]
click at [219, 30] on link "Units" at bounding box center [222, 30] width 22 height 11
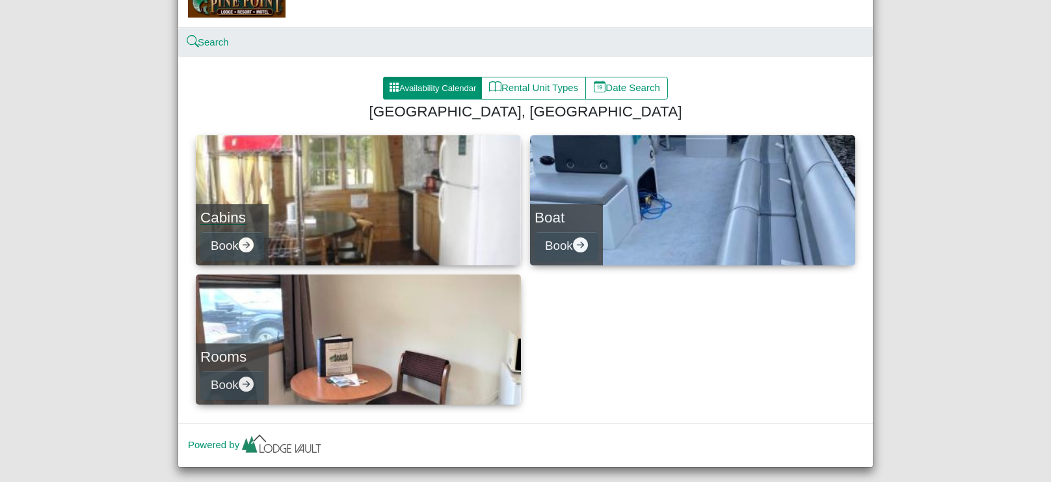
scroll to position [75, 0]
click at [422, 223] on link "Cabins Book" at bounding box center [358, 200] width 325 height 130
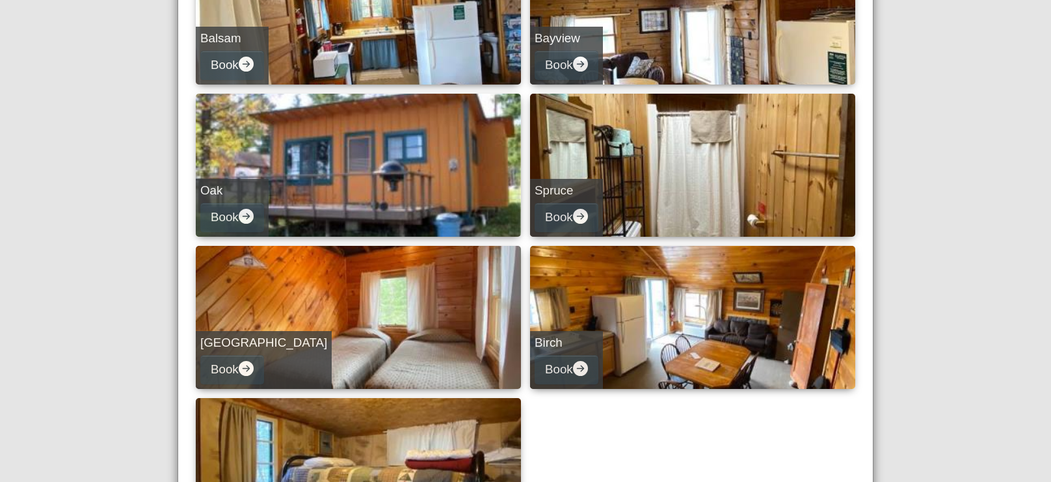
scroll to position [570, 0]
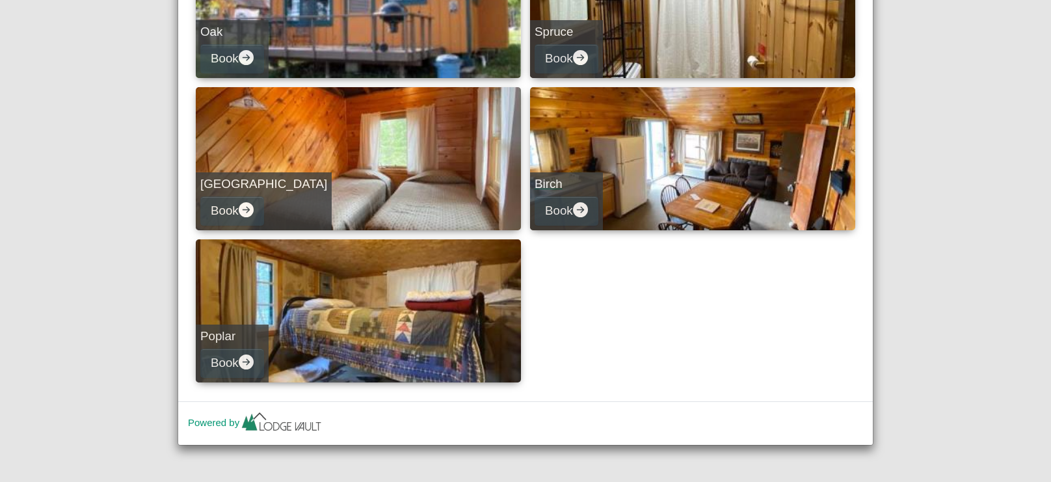
click at [716, 178] on link "Birch Book" at bounding box center [692, 158] width 325 height 143
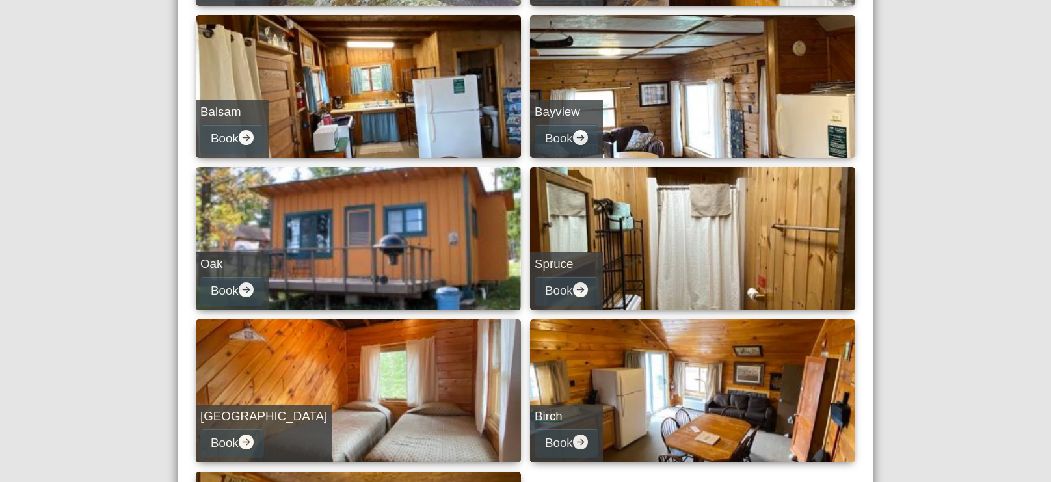
select select "*"
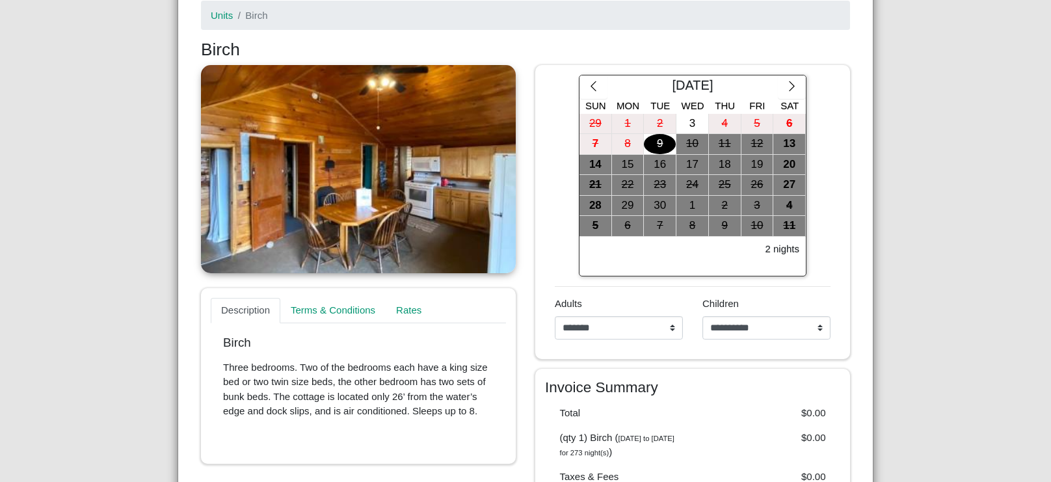
scroll to position [176, 0]
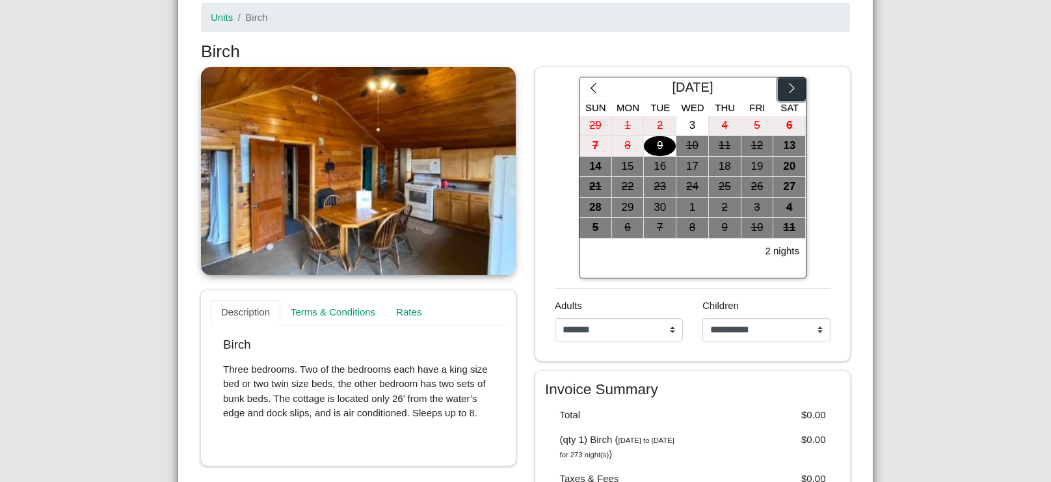
click at [796, 87] on icon "chevron right" at bounding box center [792, 88] width 12 height 12
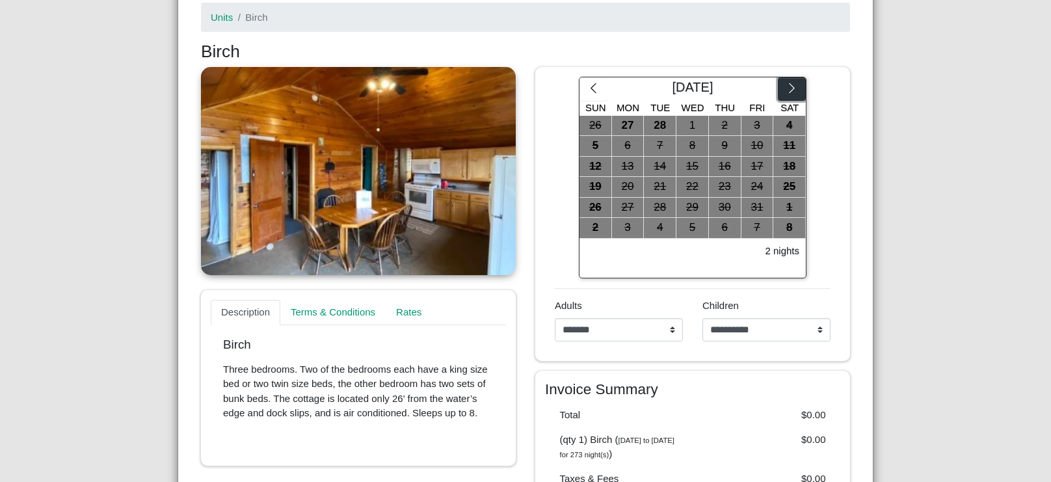
click at [796, 87] on icon "chevron right" at bounding box center [792, 88] width 12 height 12
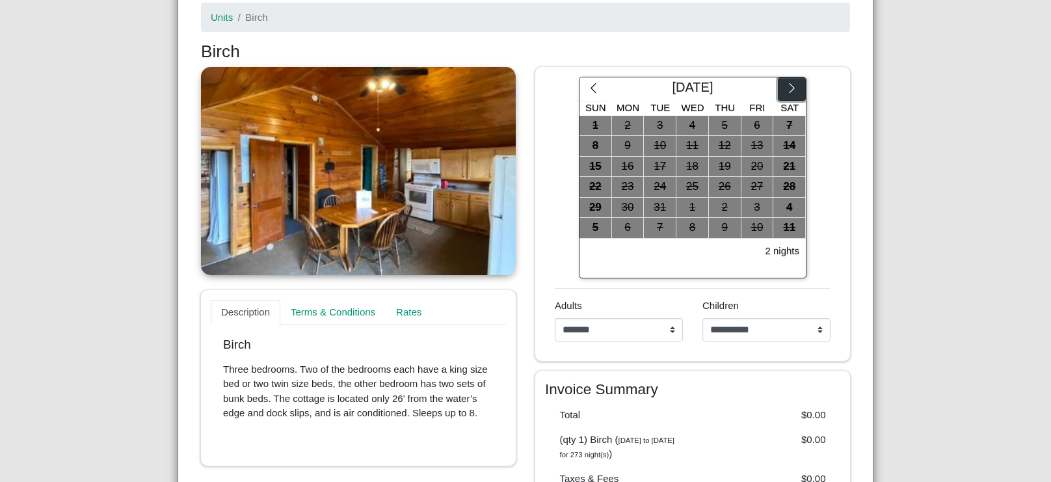
click at [796, 87] on icon "chevron right" at bounding box center [792, 88] width 12 height 12
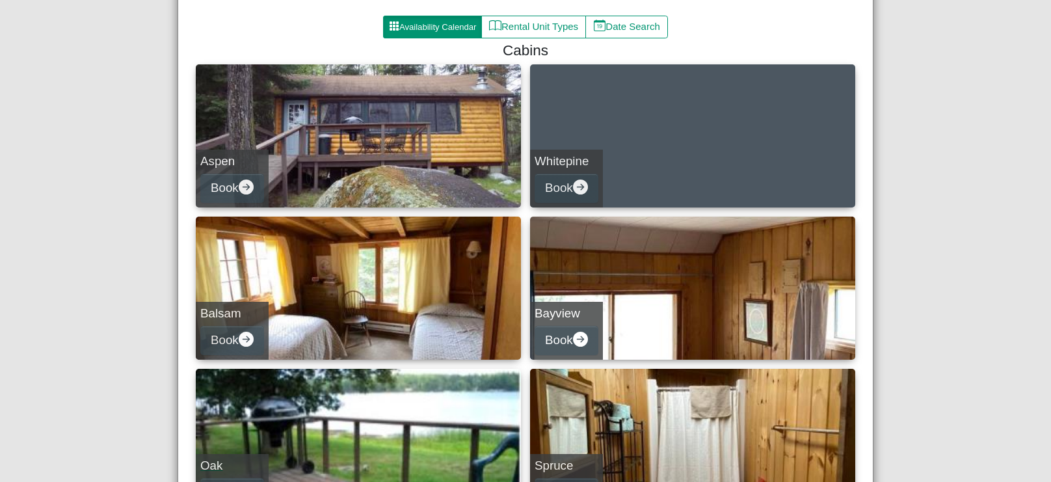
scroll to position [133, 0]
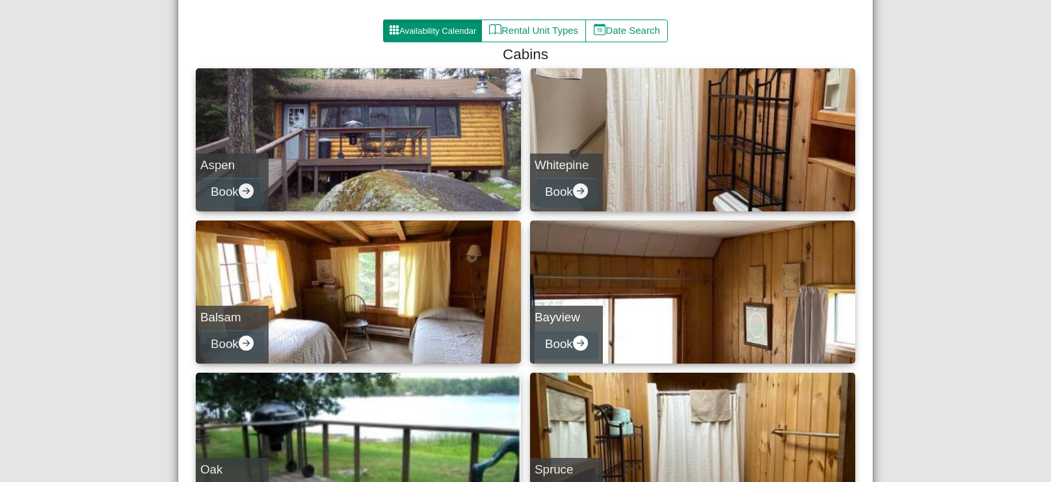
click at [675, 133] on link "Whitepine Book" at bounding box center [692, 139] width 325 height 143
select select "*"
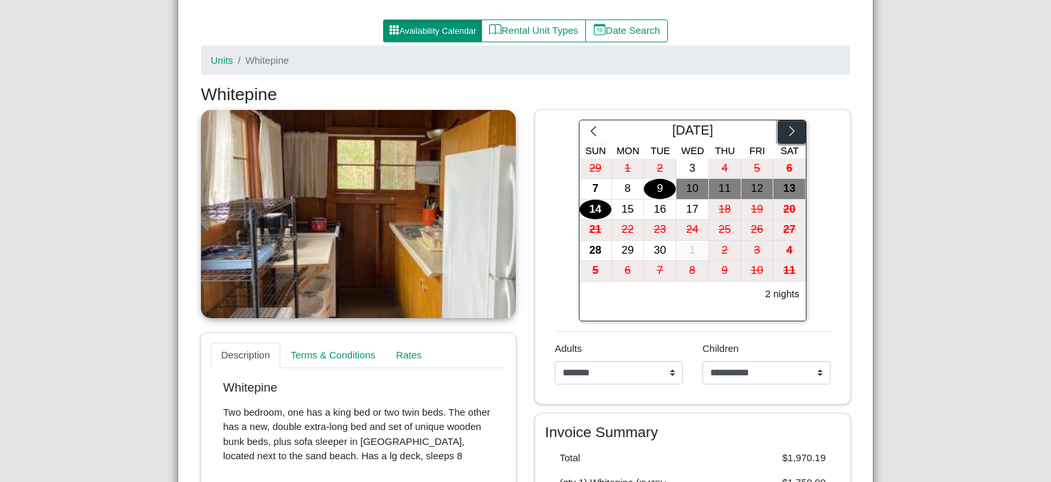
click at [792, 131] on icon "chevron right" at bounding box center [792, 131] width 12 height 12
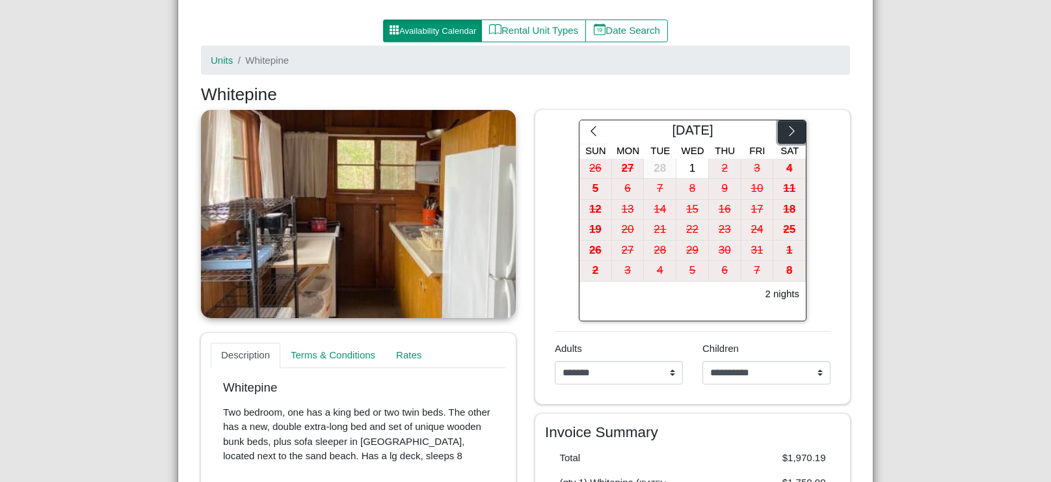
click at [792, 131] on icon "chevron right" at bounding box center [792, 131] width 12 height 12
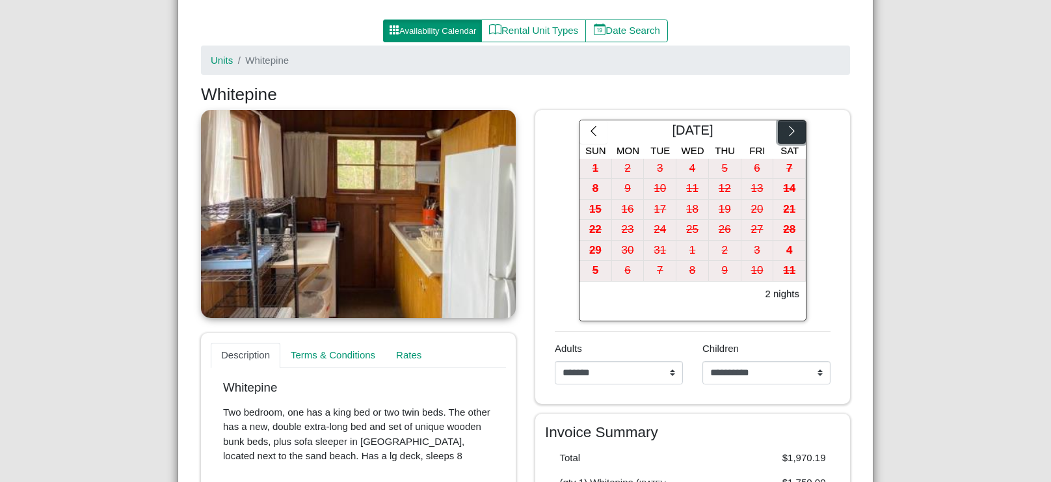
click at [792, 131] on icon "chevron right" at bounding box center [792, 131] width 12 height 12
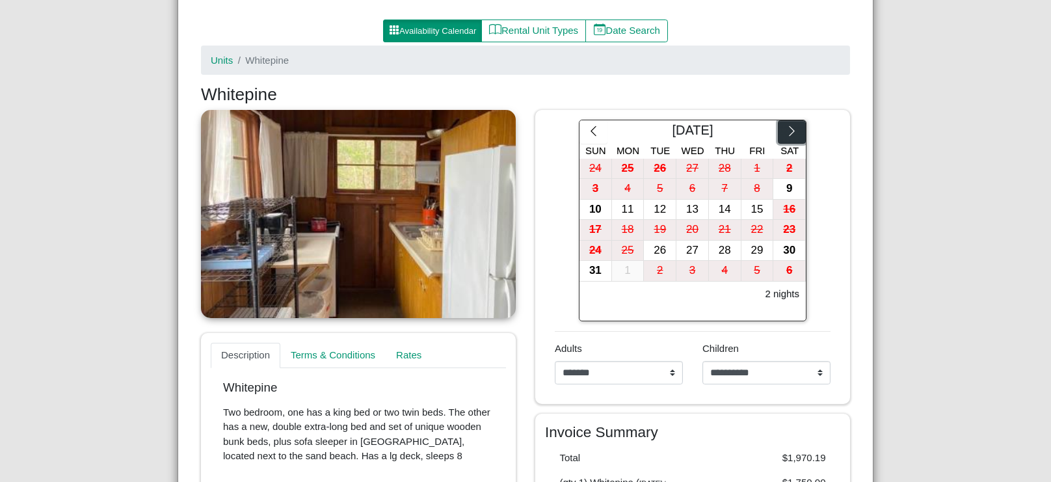
click at [792, 131] on icon "chevron right" at bounding box center [792, 131] width 12 height 12
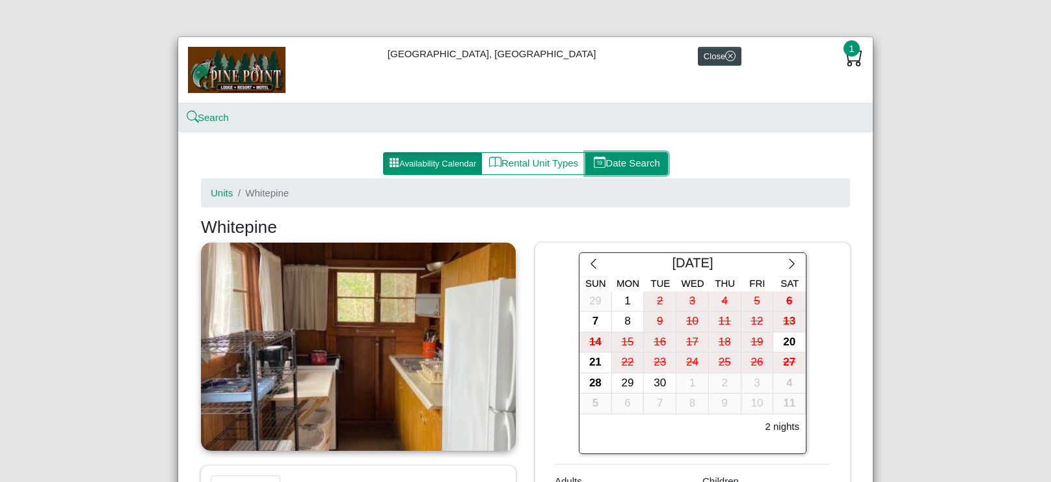
click at [625, 163] on button "Date Search" at bounding box center [626, 163] width 83 height 23
select select "*"
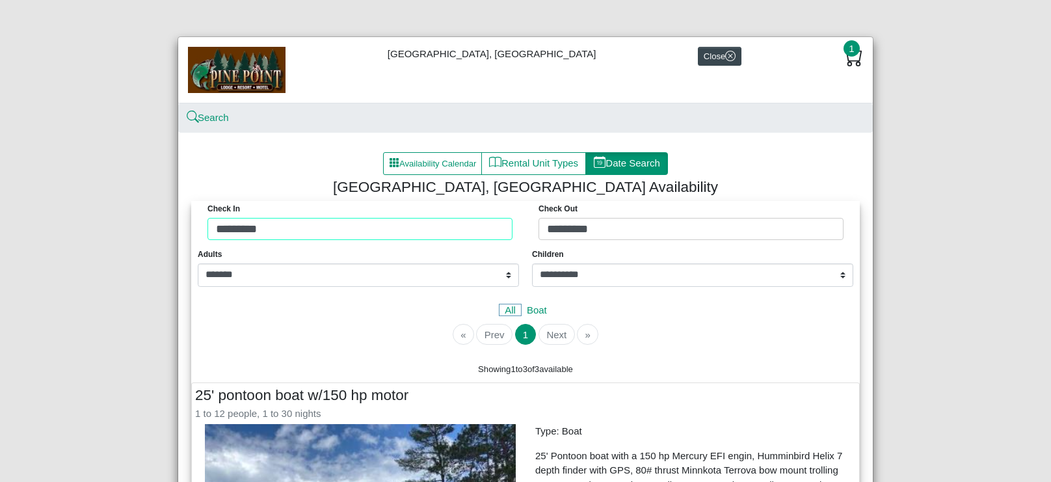
click at [403, 232] on div "Check in ********* Check Out *********" at bounding box center [526, 224] width 662 height 46
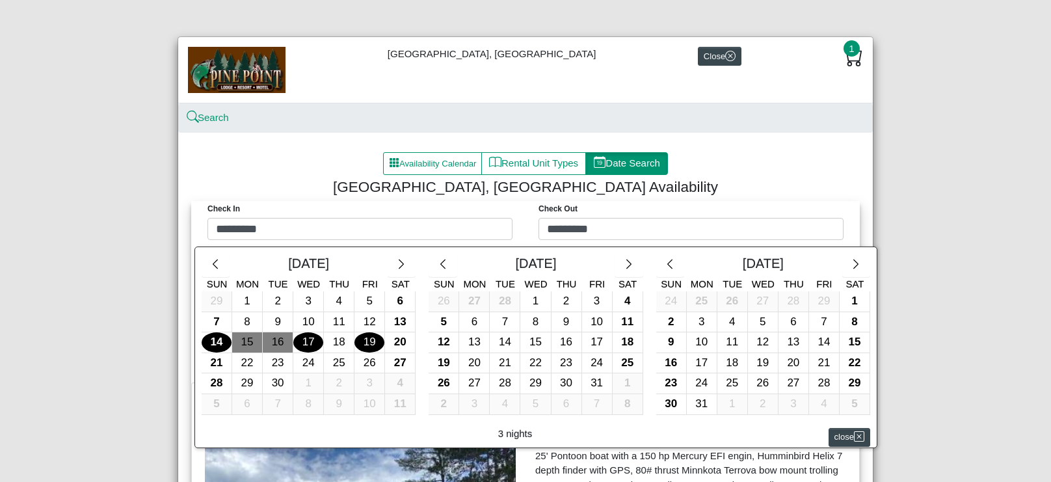
click at [368, 339] on div "19" at bounding box center [370, 342] width 30 height 20
type input "*********"
click at [215, 336] on div "14" at bounding box center [217, 342] width 30 height 20
type input "*********"
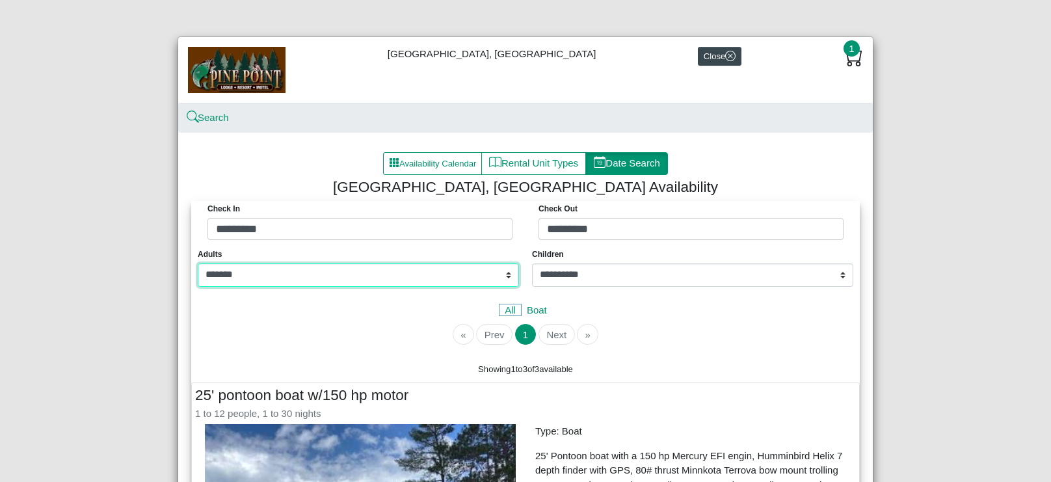
click at [508, 278] on select "**********" at bounding box center [358, 274] width 321 height 23
select select "*"
click at [198, 263] on select "**********" at bounding box center [358, 274] width 321 height 23
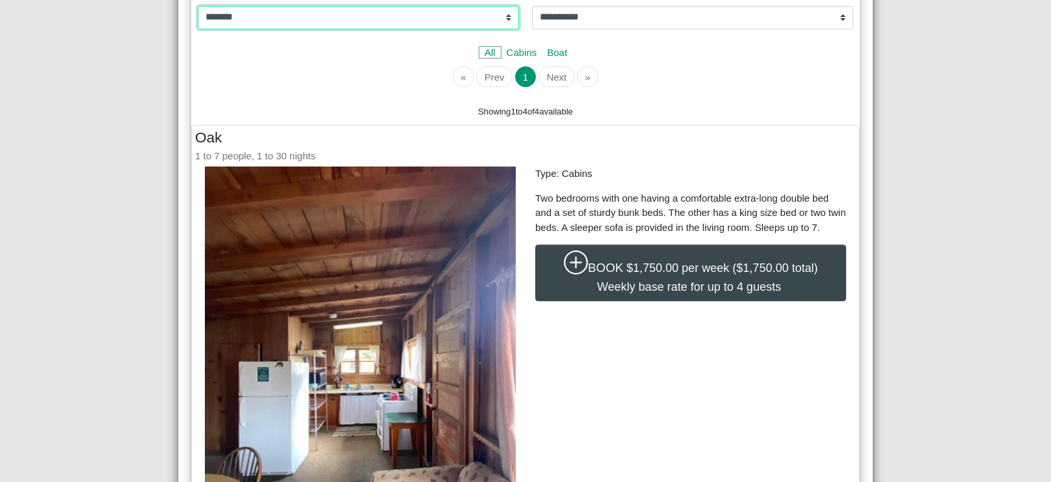
scroll to position [263, 0]
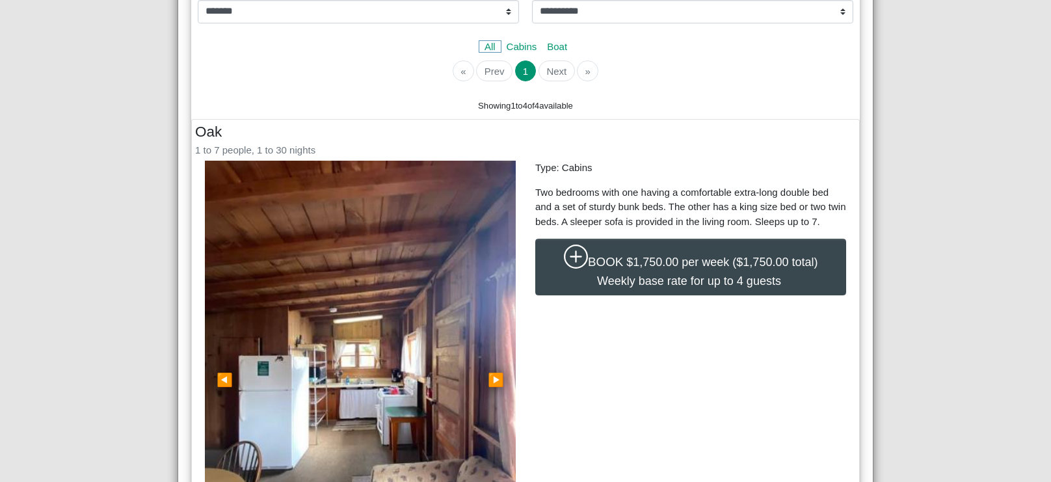
click at [373, 362] on img at bounding box center [360, 378] width 311 height 434
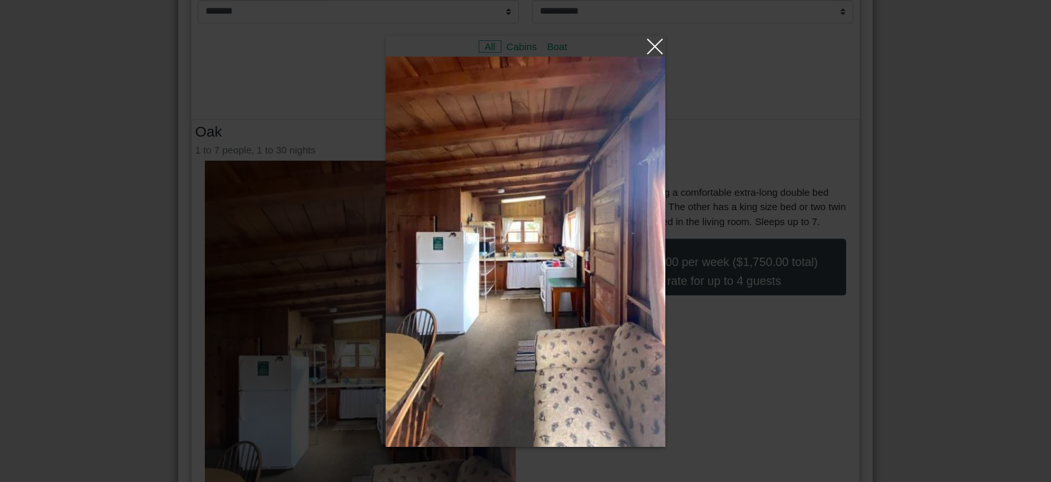
click at [655, 48] on link at bounding box center [526, 46] width 280 height 21
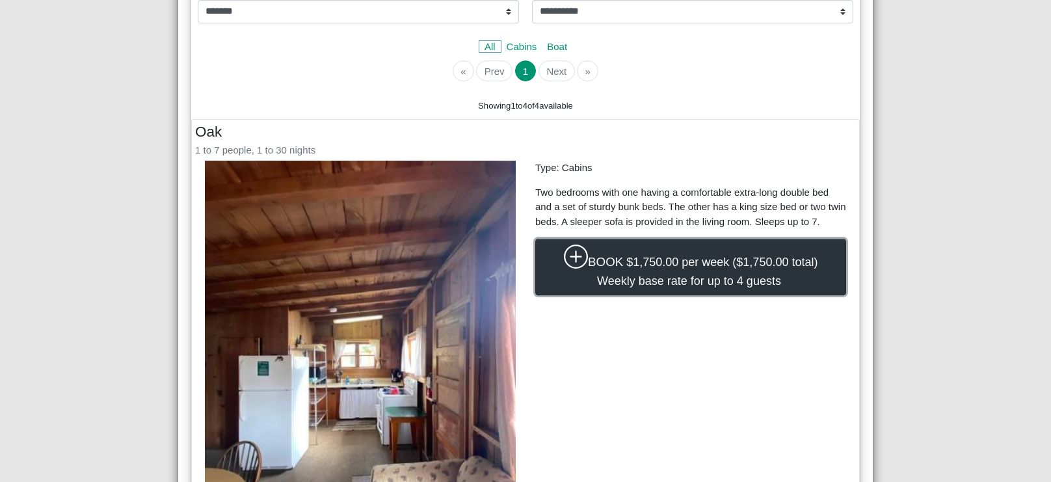
click at [624, 273] on span "$1,750.00 per week ($1,750.00 total) Weekly base rate for up to 4 guests" at bounding box center [707, 271] width 221 height 31
select select "*"
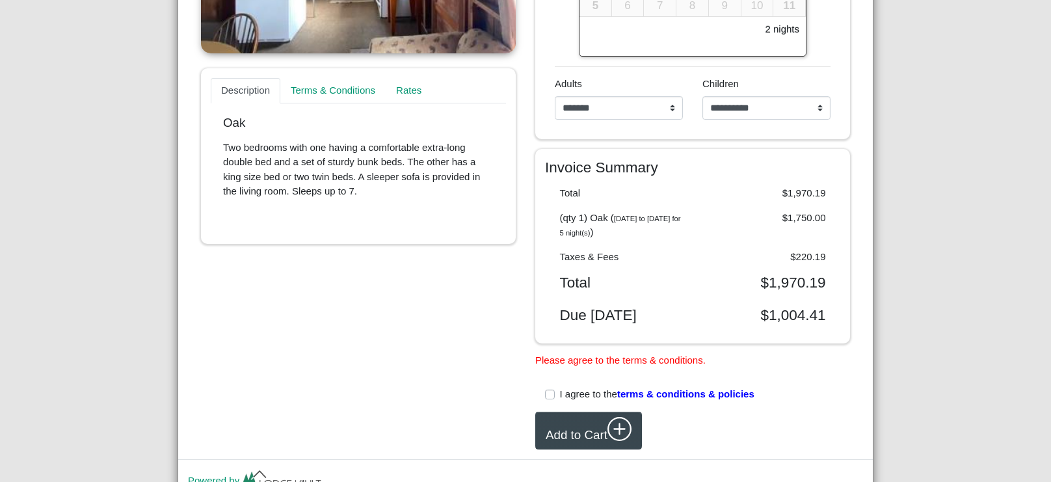
scroll to position [455, 0]
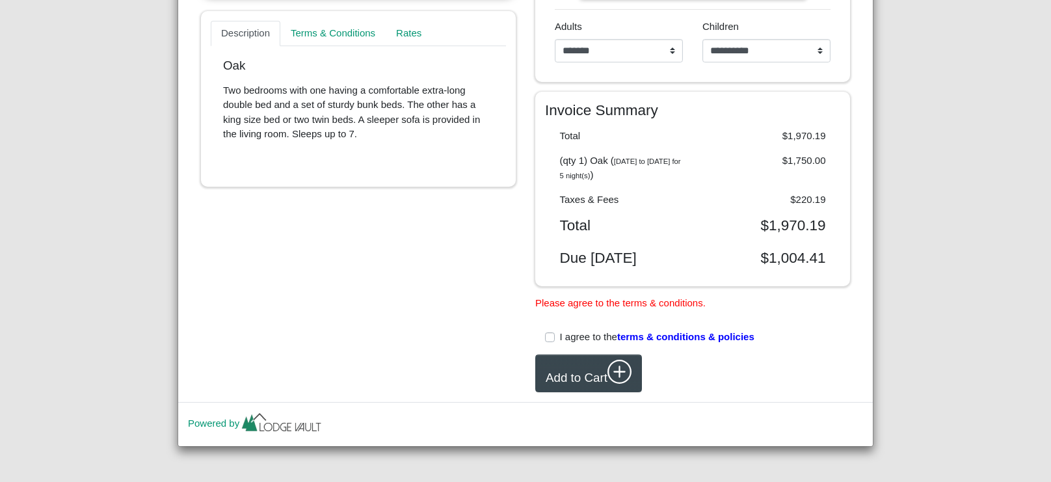
click at [560, 338] on label "I agree to the terms & conditions & policies" at bounding box center [657, 337] width 195 height 15
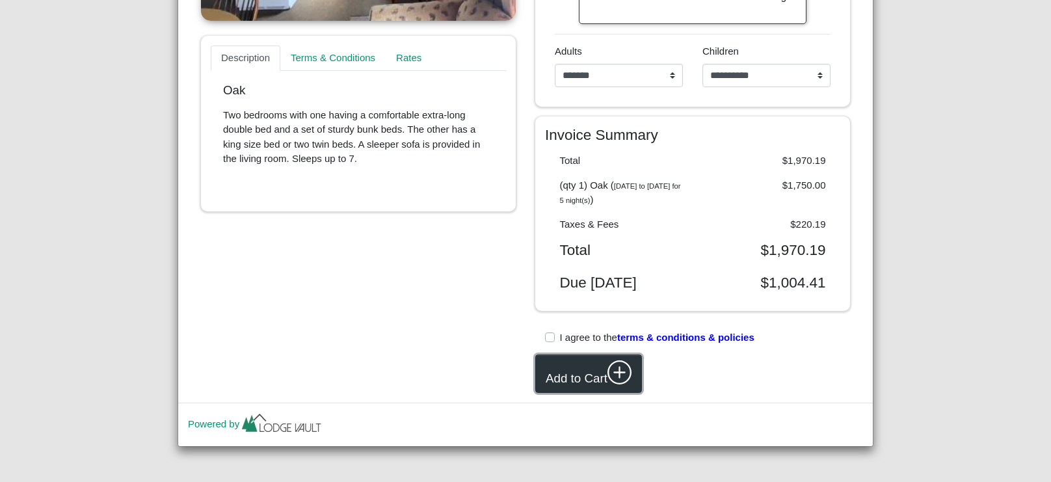
click at [570, 375] on button "Add to Cart" at bounding box center [588, 374] width 107 height 38
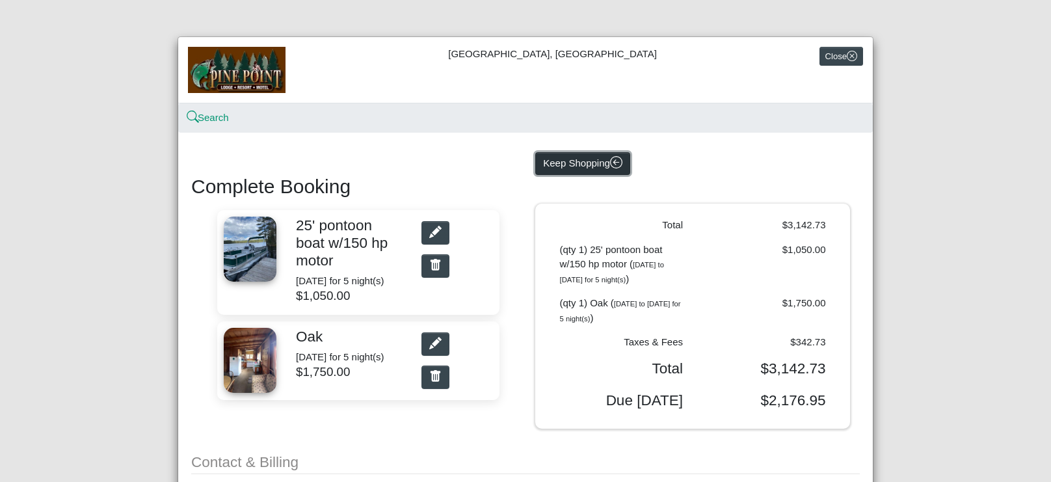
click at [575, 165] on button "Keep Shopping" at bounding box center [582, 163] width 95 height 23
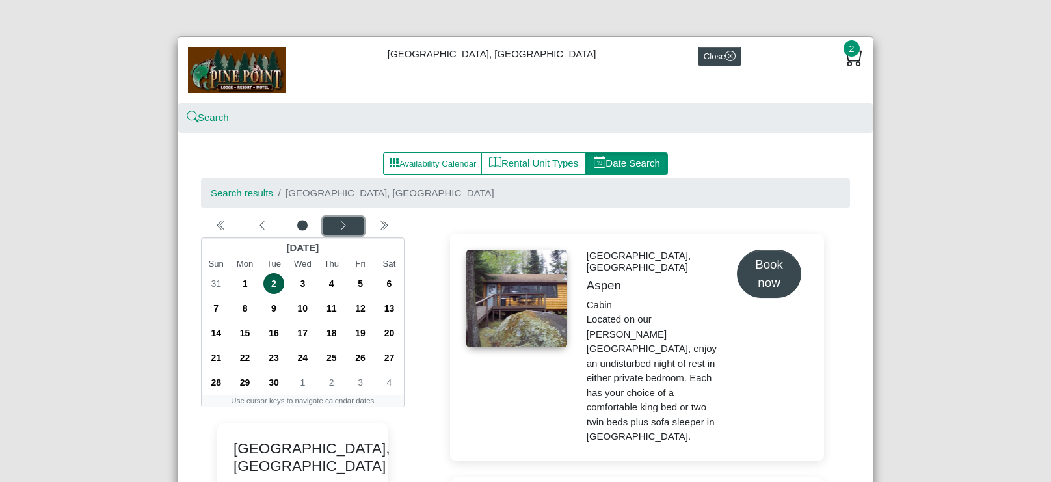
click at [343, 228] on icon "chevron left" at bounding box center [343, 226] width 10 height 10
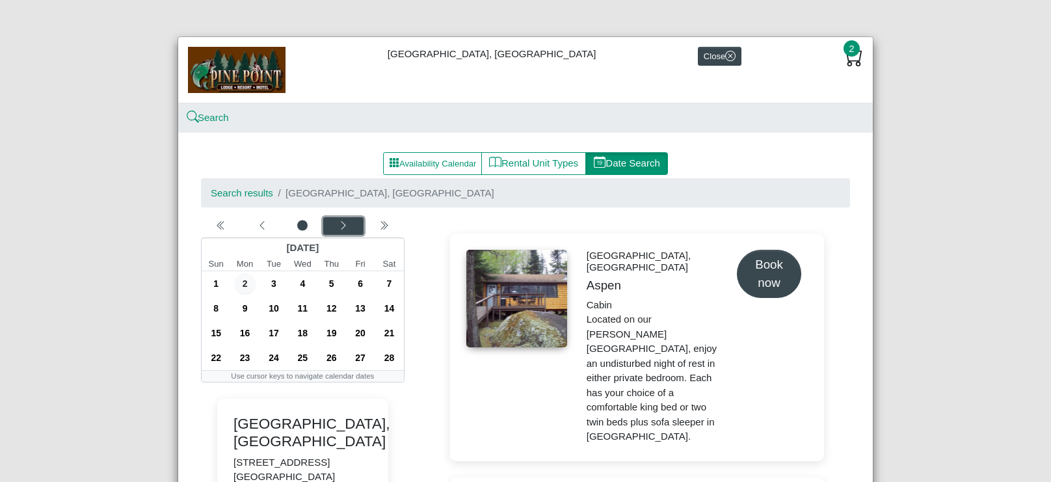
click at [343, 228] on icon "chevron left" at bounding box center [343, 226] width 10 height 10
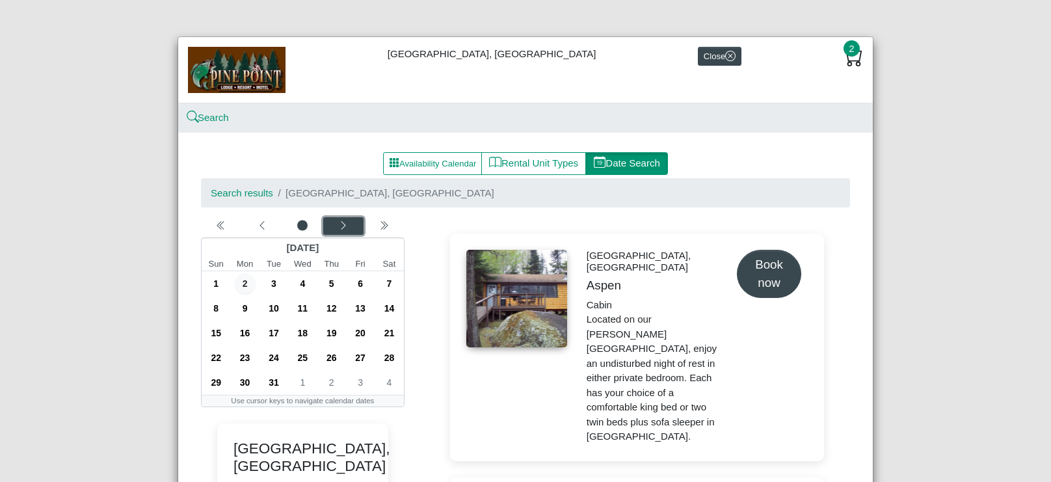
click at [343, 228] on icon "chevron left" at bounding box center [343, 226] width 10 height 10
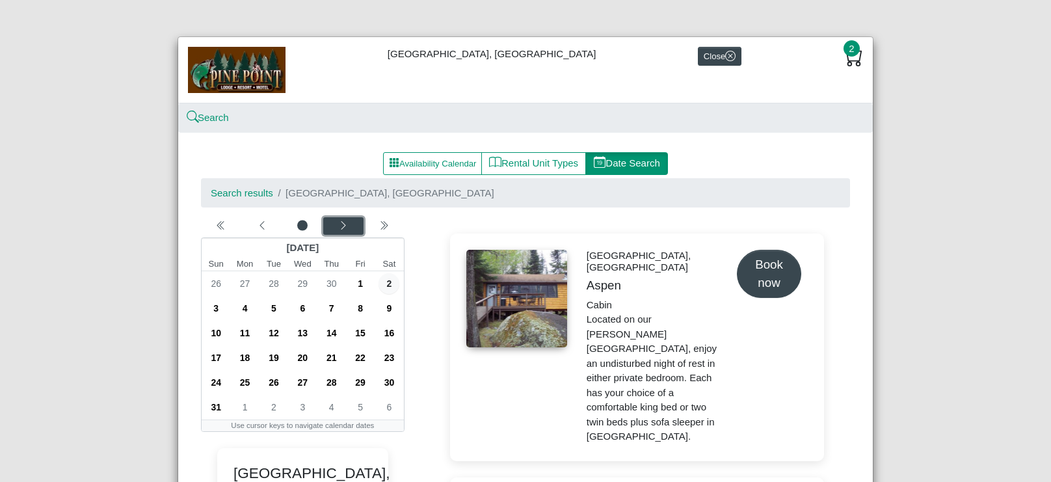
click at [343, 228] on icon "chevron left" at bounding box center [343, 226] width 10 height 10
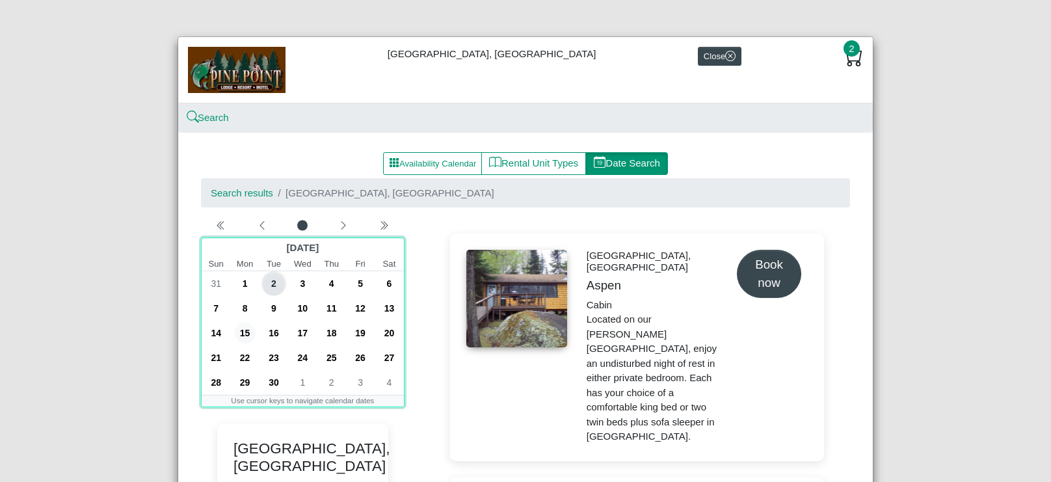
click at [247, 330] on span "15" at bounding box center [245, 333] width 21 height 21
click at [332, 330] on span "18" at bounding box center [331, 333] width 21 height 21
click at [243, 332] on span "15" at bounding box center [245, 333] width 21 height 21
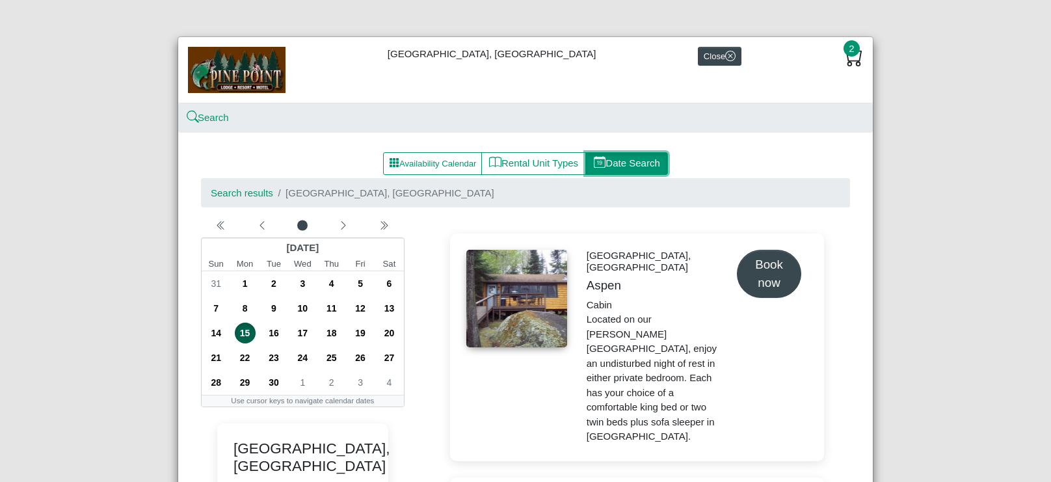
click at [623, 165] on button "Date Search" at bounding box center [626, 163] width 83 height 23
select select "*"
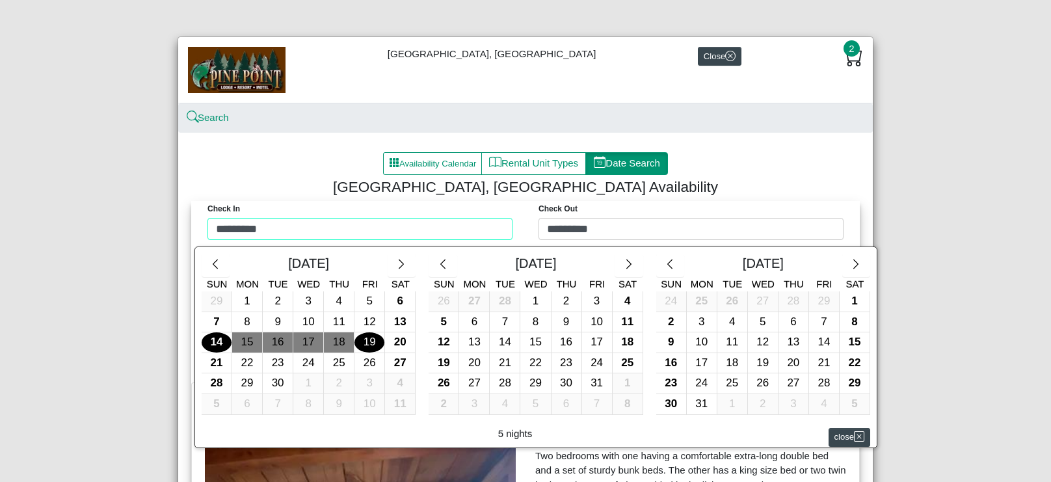
click at [453, 235] on div "Check in ********* Check Out ********* [DATE] Sun Mon Tue Wed Thu Fri Sat 29 1 …" at bounding box center [526, 224] width 662 height 46
click at [453, 235] on div at bounding box center [525, 241] width 1051 height 482
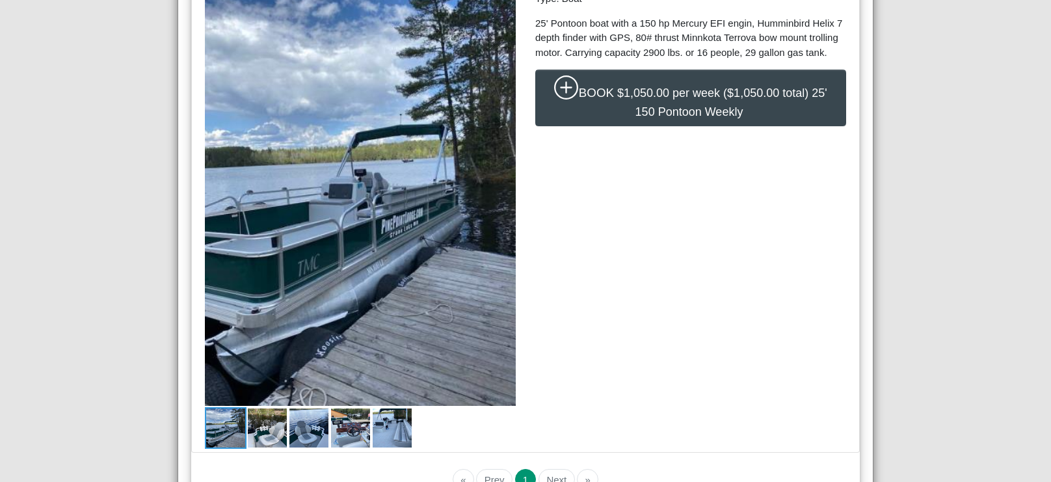
scroll to position [2185, 0]
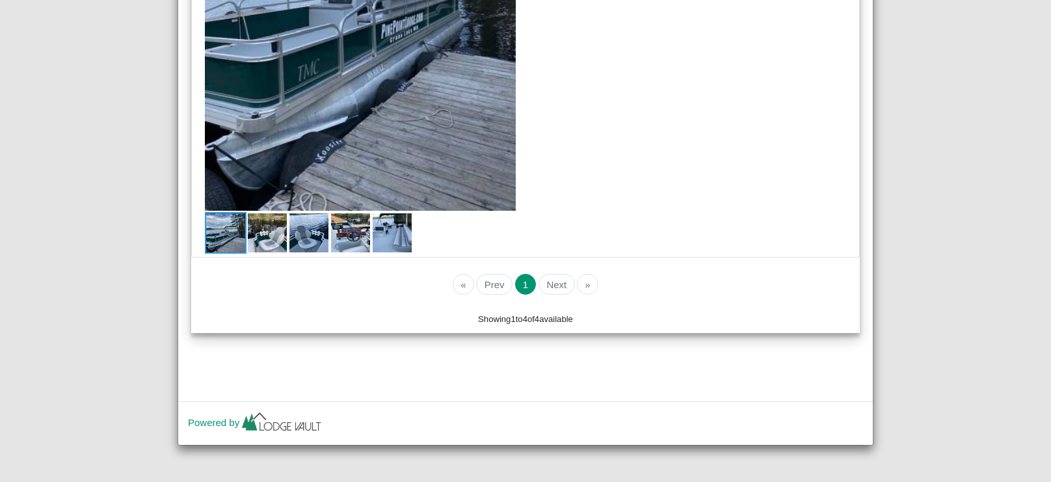
click at [564, 280] on li "Next" at bounding box center [555, 284] width 38 height 21
click at [555, 289] on li "Next" at bounding box center [555, 284] width 38 height 21
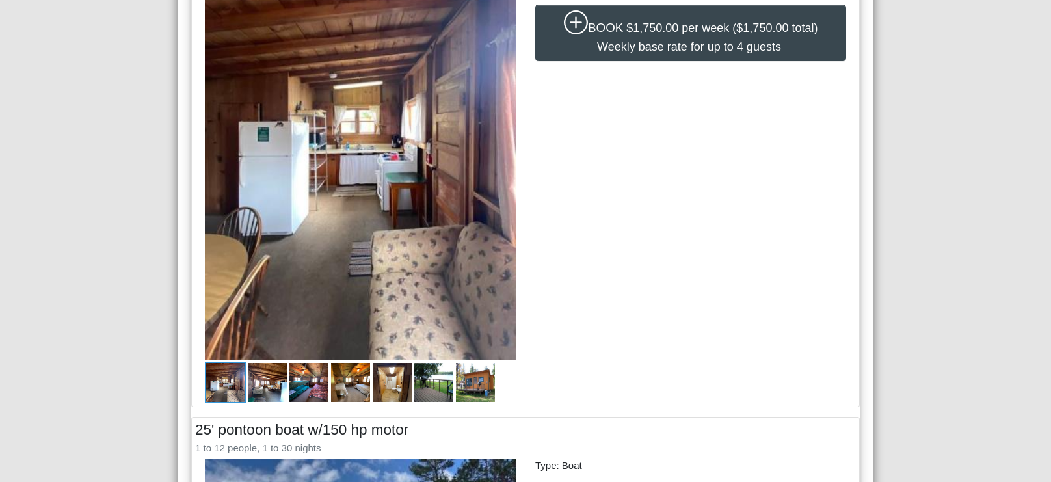
scroll to position [0, 0]
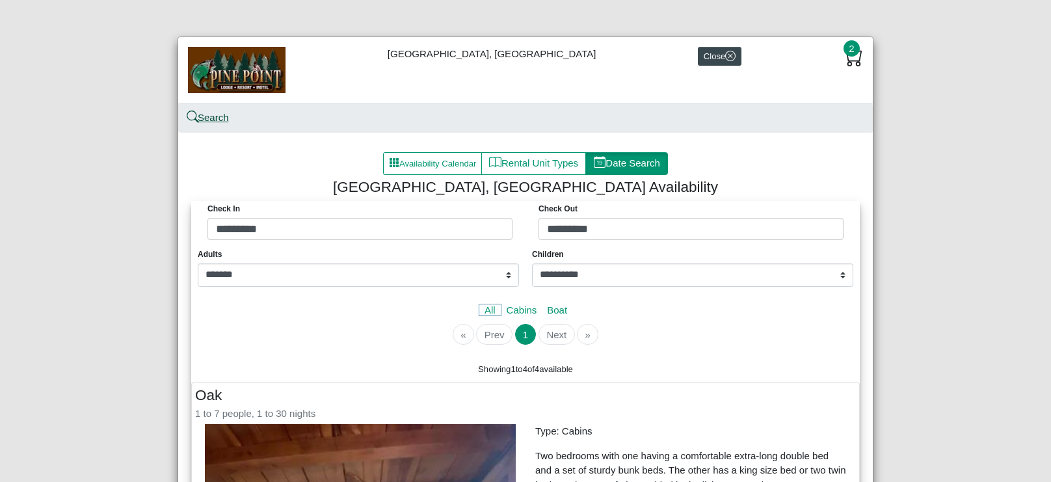
click at [215, 122] on link "Search" at bounding box center [208, 117] width 41 height 11
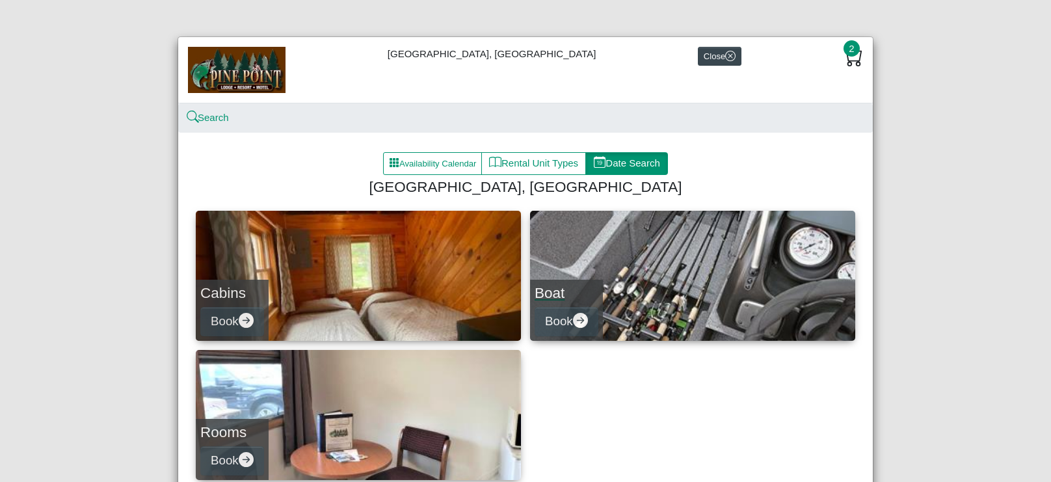
click at [602, 264] on link "Boat Book" at bounding box center [692, 276] width 325 height 130
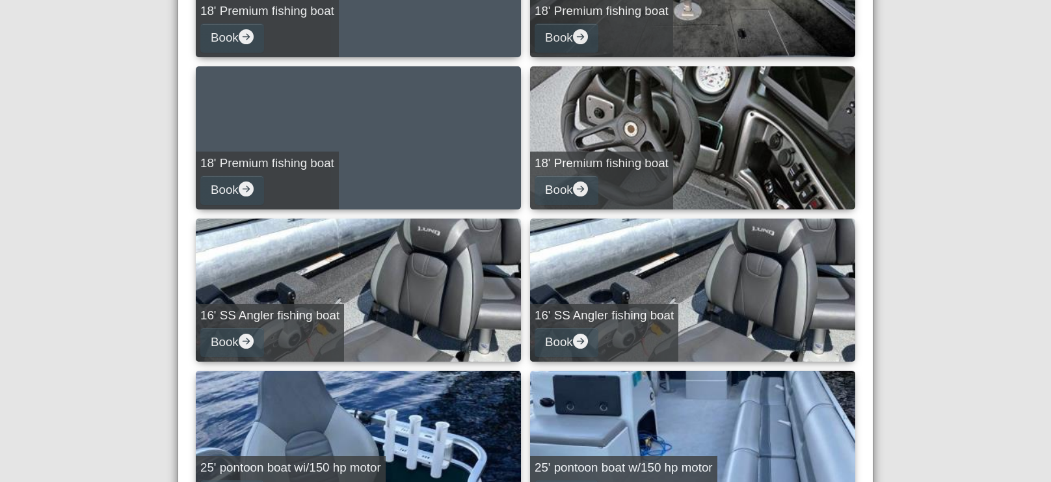
scroll to position [436, 0]
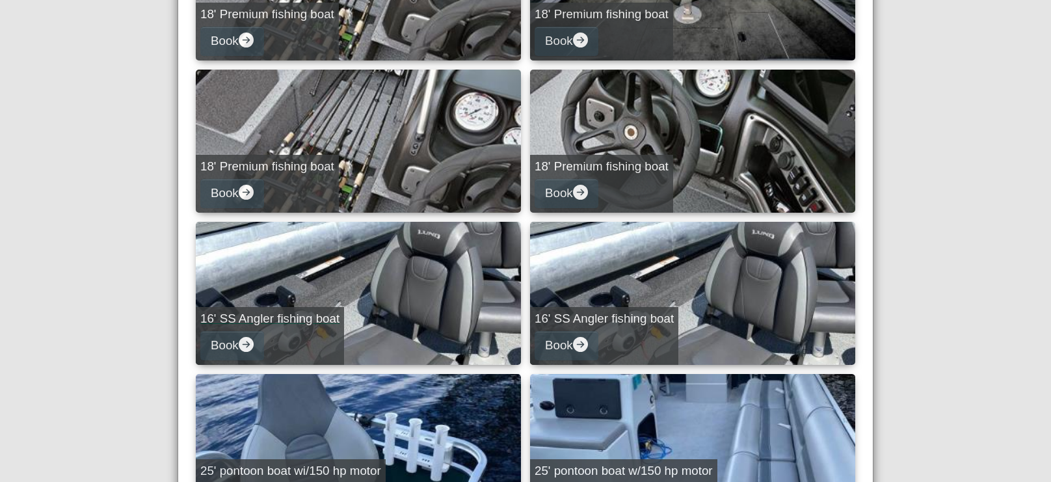
click at [427, 298] on link "16' SS Angler fishing boat Book" at bounding box center [358, 293] width 325 height 143
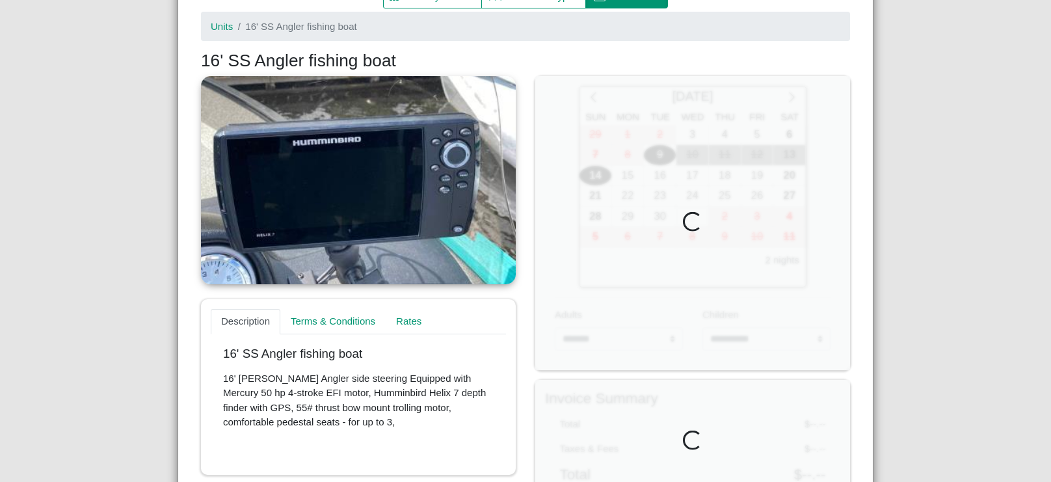
scroll to position [163, 0]
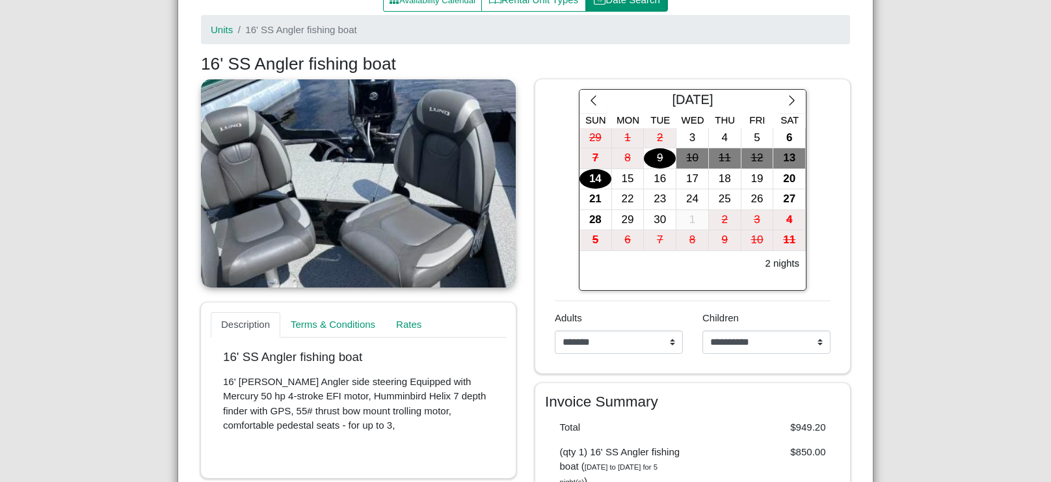
click at [382, 180] on link at bounding box center [358, 183] width 315 height 208
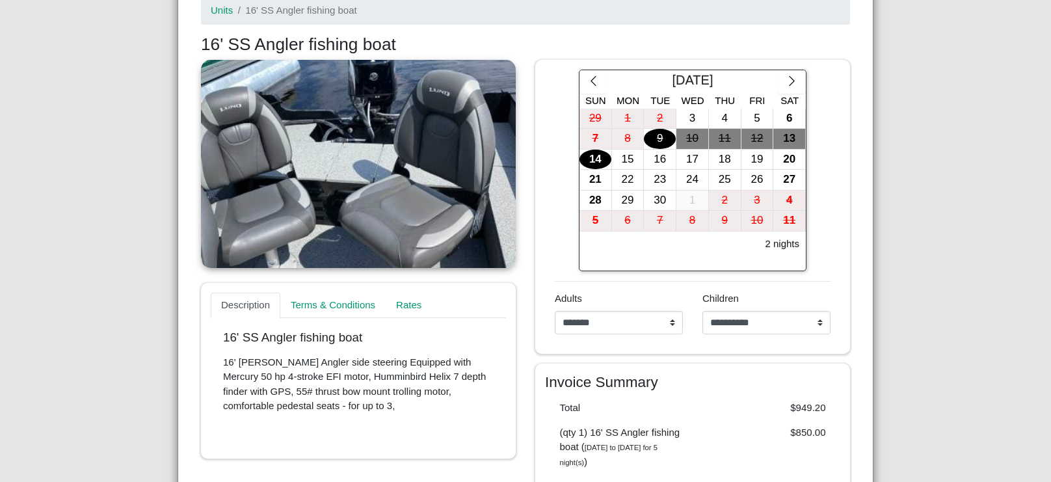
scroll to position [183, 0]
click at [785, 81] on button "button" at bounding box center [792, 81] width 28 height 23
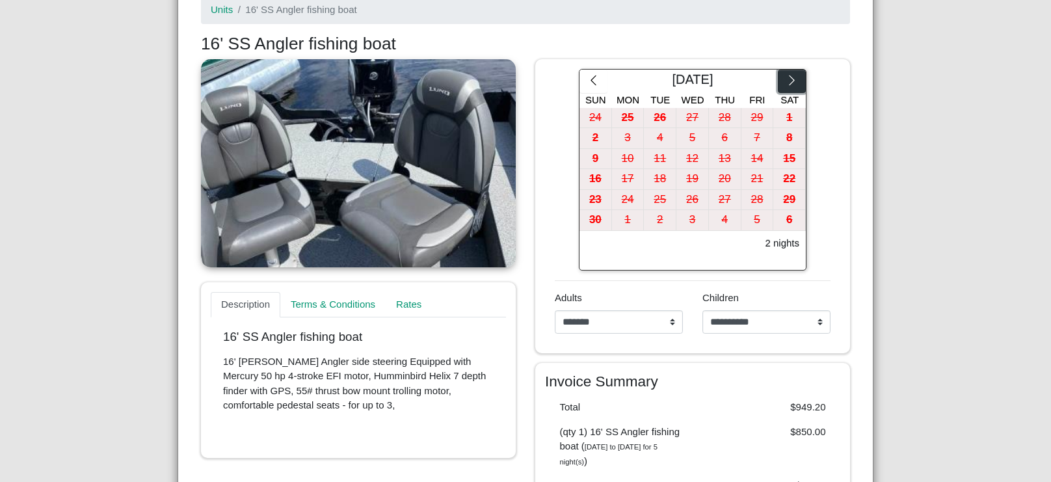
click at [785, 81] on button "button" at bounding box center [792, 81] width 28 height 23
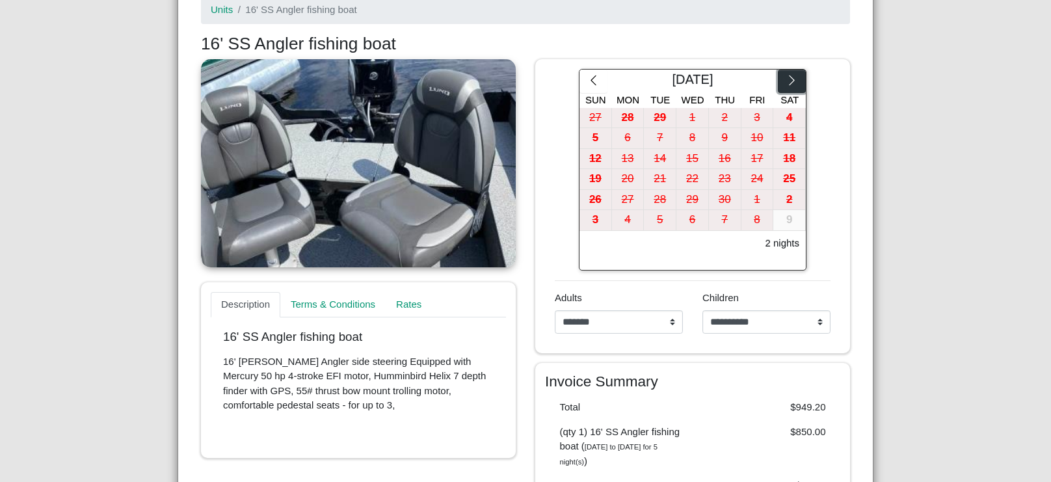
click at [785, 81] on button "button" at bounding box center [792, 81] width 28 height 23
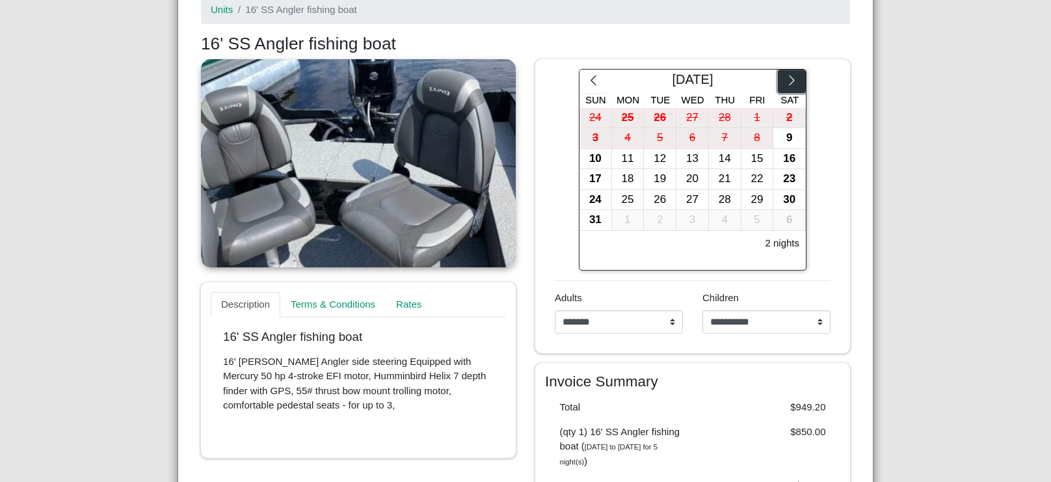
click at [785, 81] on button "button" at bounding box center [792, 81] width 28 height 23
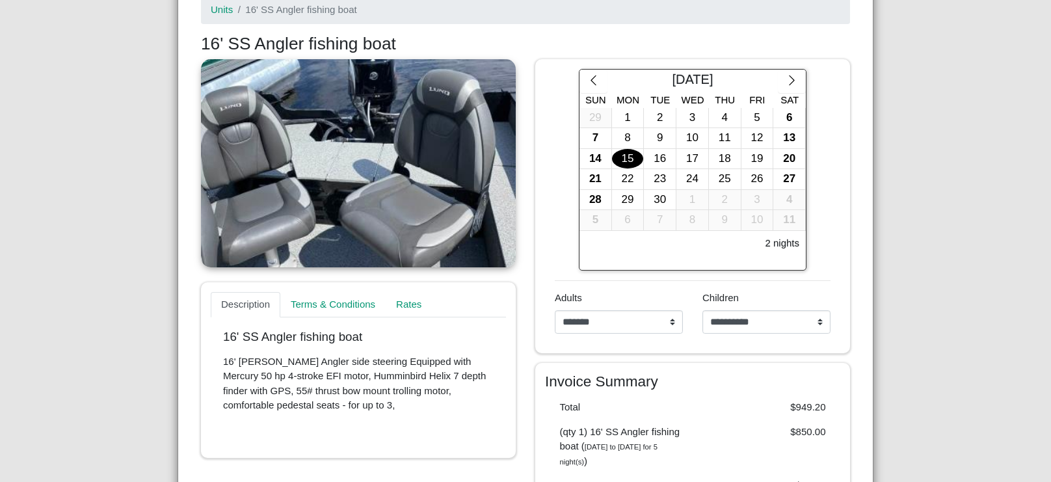
click at [634, 161] on div "15" at bounding box center [628, 159] width 32 height 20
click at [725, 155] on div "18" at bounding box center [725, 159] width 32 height 20
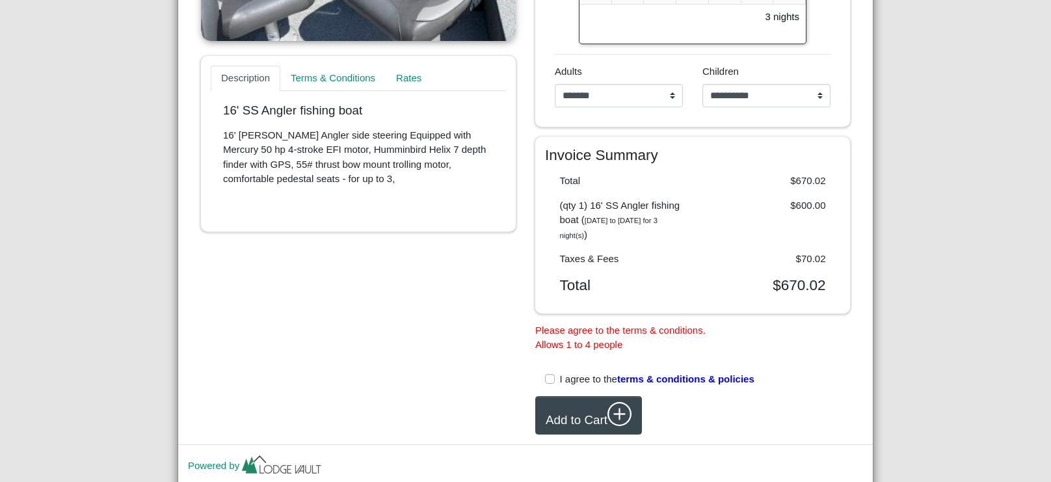
scroll to position [410, 0]
click at [560, 379] on label "I agree to the terms & conditions & policies" at bounding box center [657, 378] width 195 height 15
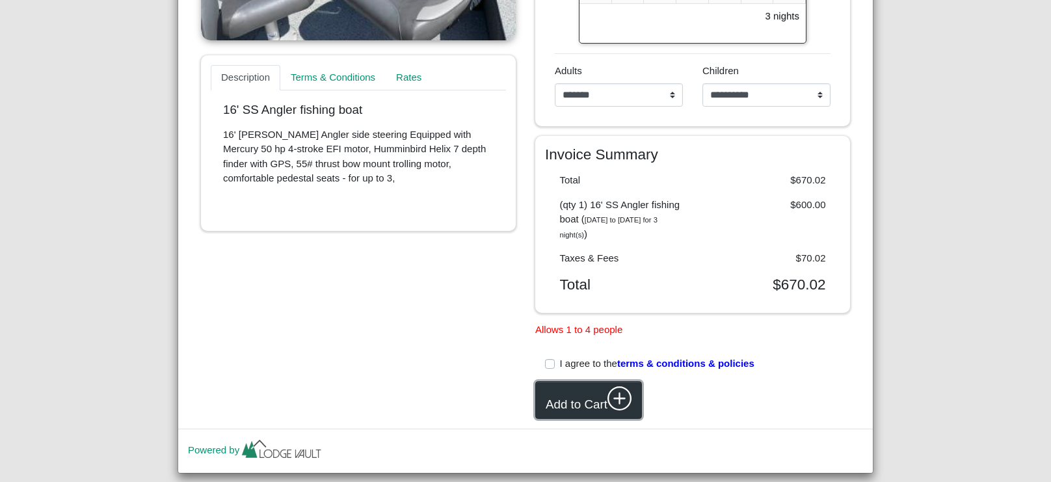
click at [566, 403] on button "Add to Cart" at bounding box center [588, 400] width 107 height 38
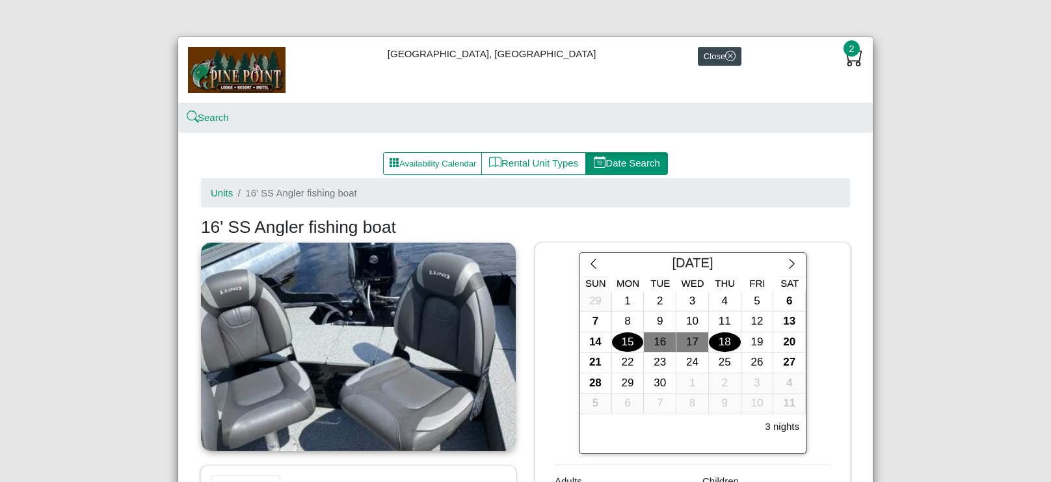
scroll to position [437, 0]
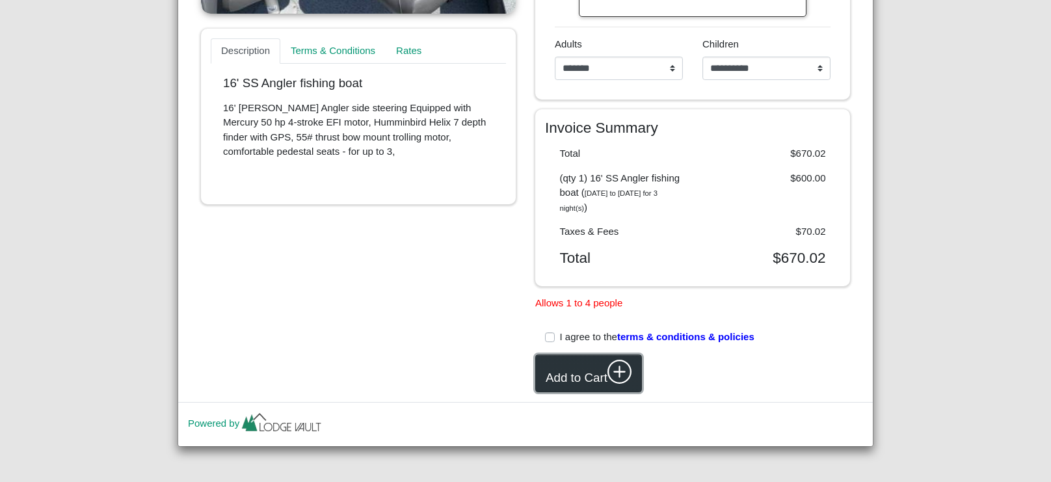
click at [582, 366] on button "Add to Cart" at bounding box center [588, 374] width 107 height 38
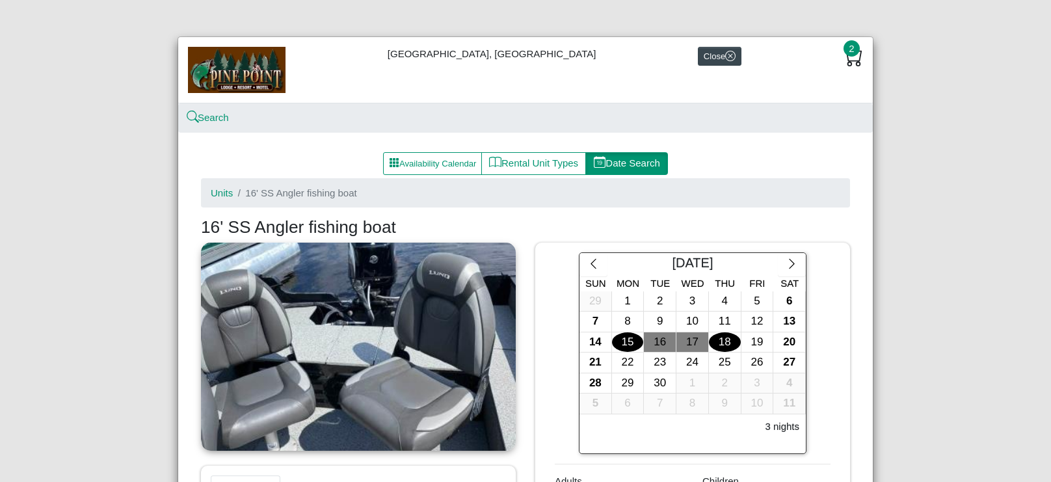
click at [851, 55] on span "2" at bounding box center [852, 48] width 16 height 16
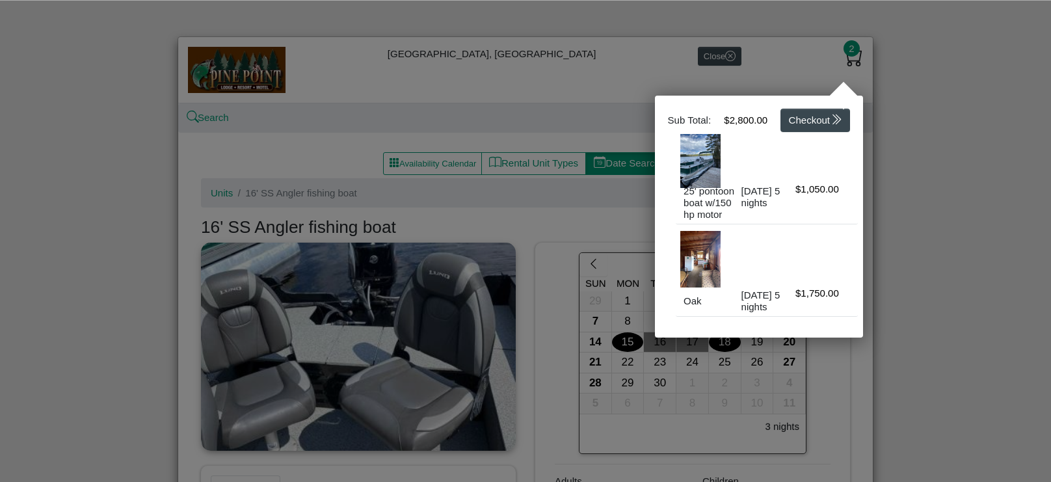
click at [571, 216] on div at bounding box center [525, 241] width 1051 height 482
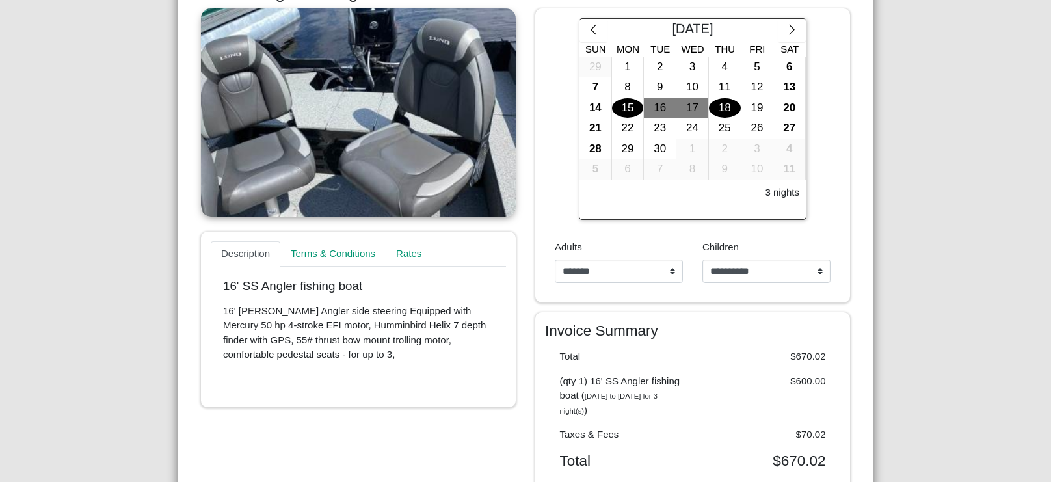
scroll to position [232, 0]
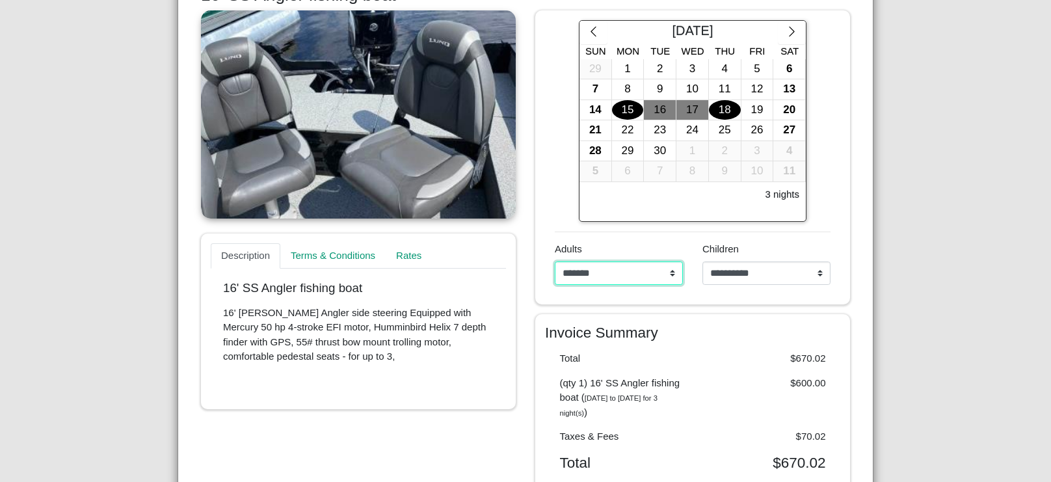
click at [675, 271] on select "**********" at bounding box center [619, 273] width 128 height 23
select select "*"
click at [555, 262] on select "**********" at bounding box center [619, 273] width 128 height 23
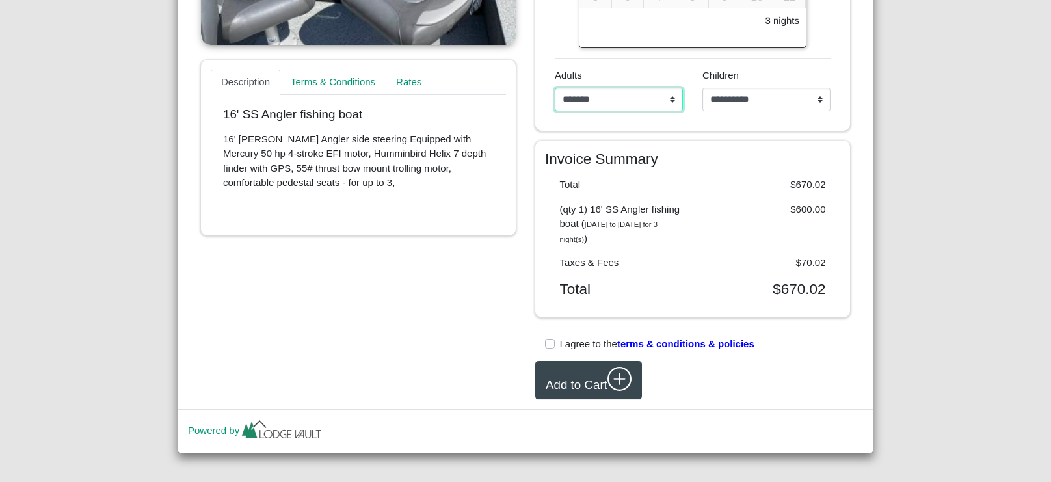
scroll to position [412, 0]
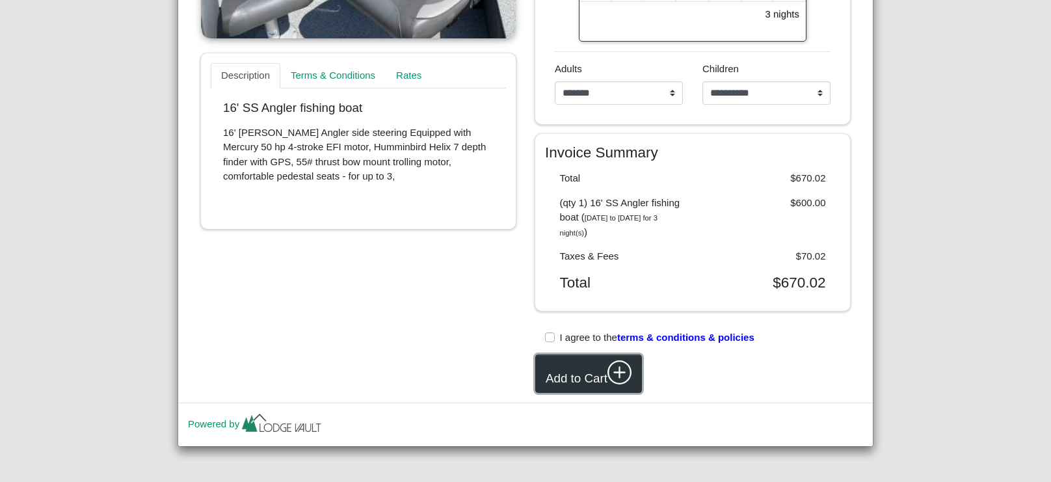
click at [575, 378] on button "Add to Cart" at bounding box center [588, 374] width 107 height 38
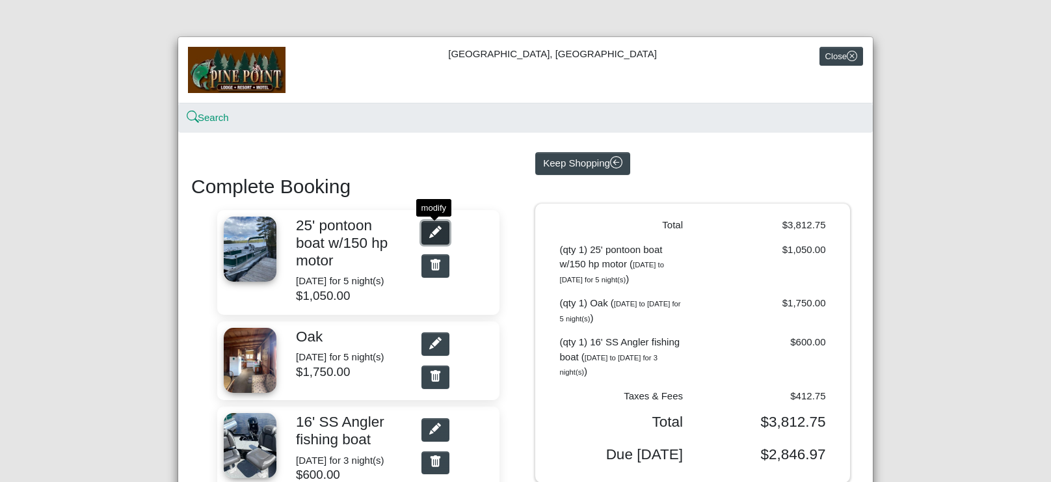
click at [439, 237] on icon "pencil fill" at bounding box center [435, 232] width 12 height 12
select select "*"
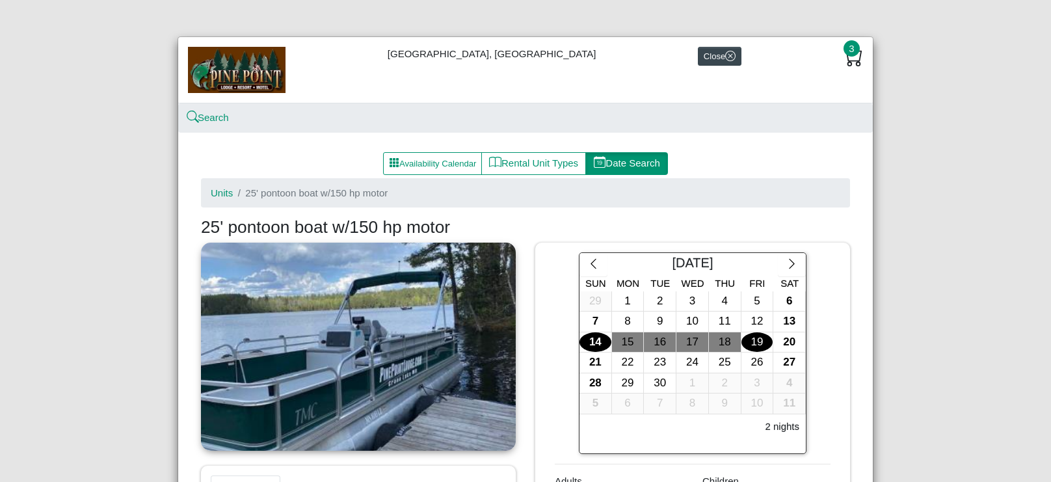
click at [593, 344] on div "14" at bounding box center [596, 342] width 32 height 20
click at [725, 340] on div "18" at bounding box center [725, 342] width 32 height 20
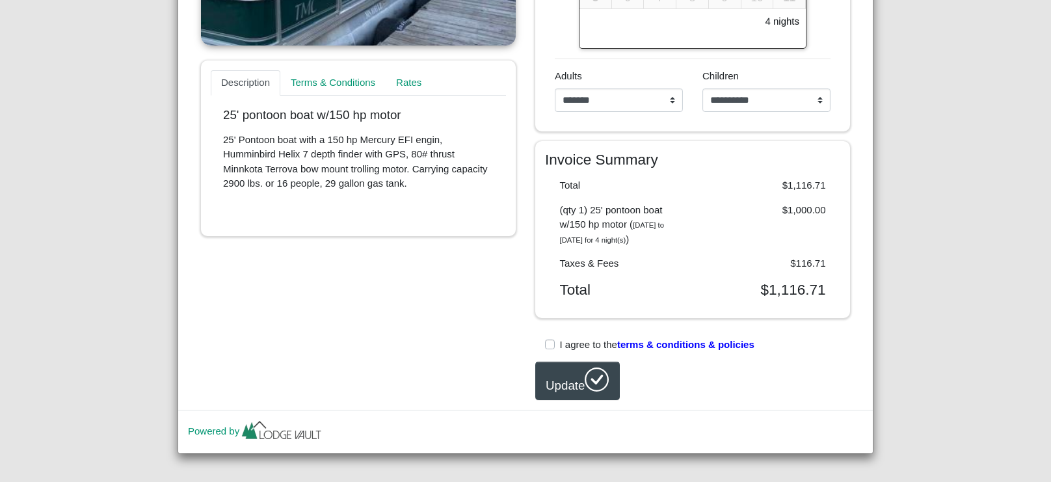
scroll to position [407, 0]
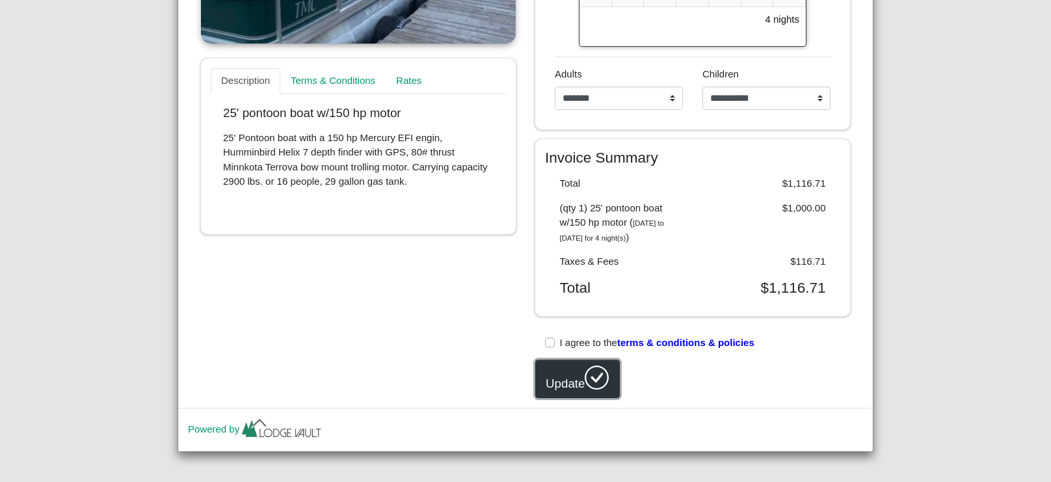
click at [568, 397] on button "Update" at bounding box center [577, 379] width 85 height 38
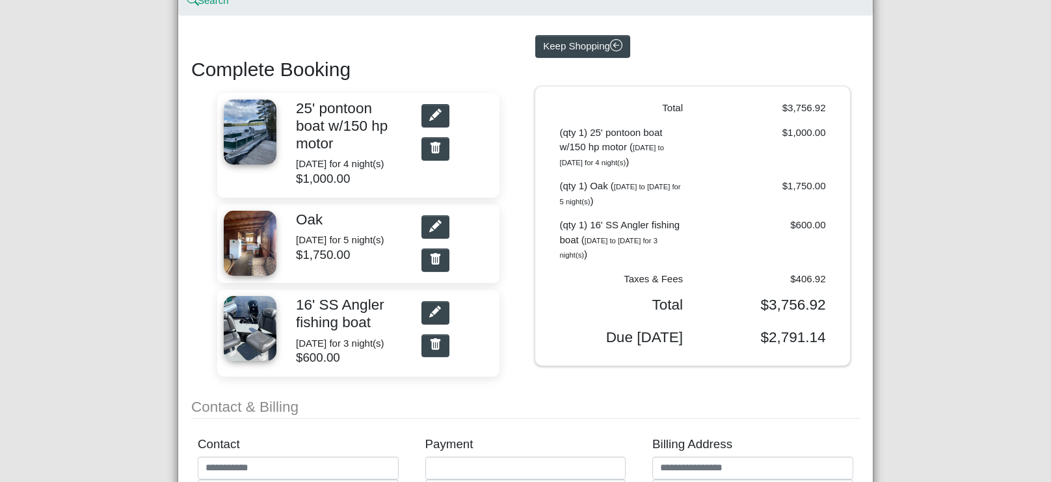
scroll to position [118, 0]
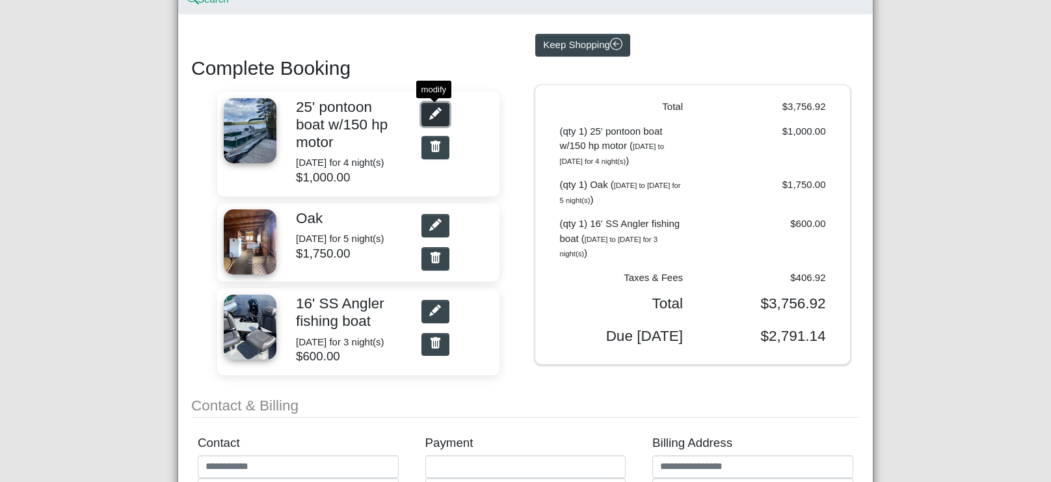
click at [439, 115] on icon "pencil fill" at bounding box center [435, 113] width 12 height 12
select select "*"
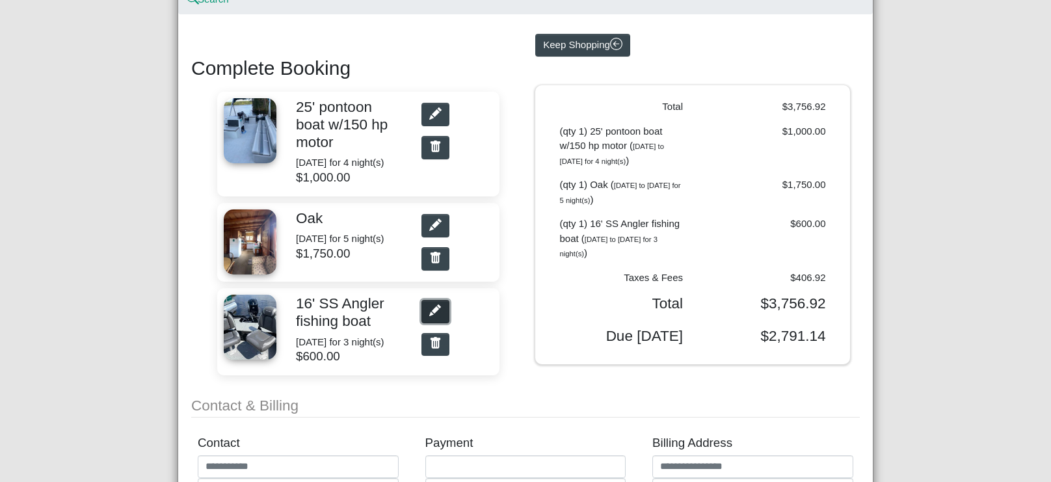
click at [440, 120] on icon "pencil fill" at bounding box center [435, 113] width 12 height 12
select select "*"
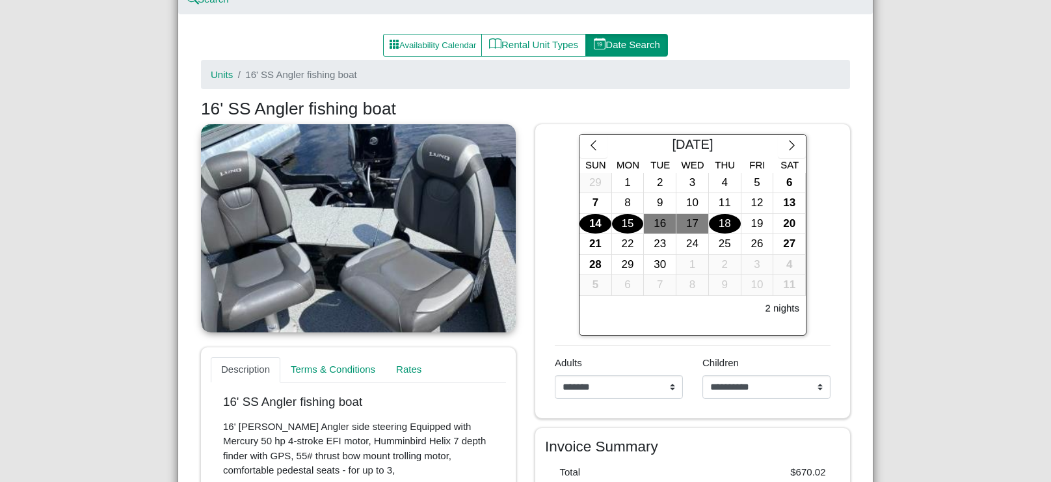
click at [597, 224] on div "14" at bounding box center [596, 224] width 32 height 20
click at [725, 222] on div "18" at bounding box center [725, 224] width 32 height 20
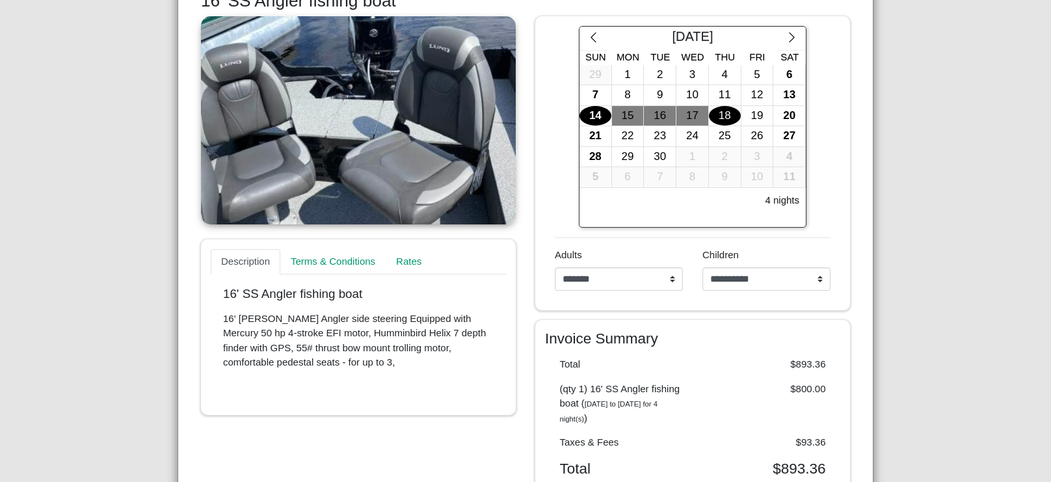
scroll to position [412, 0]
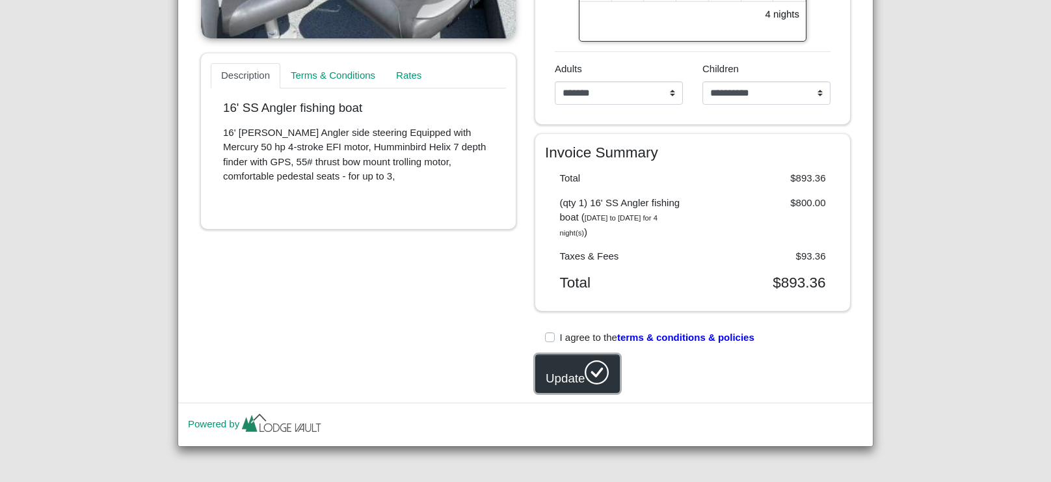
click at [567, 376] on button "Update" at bounding box center [577, 374] width 85 height 38
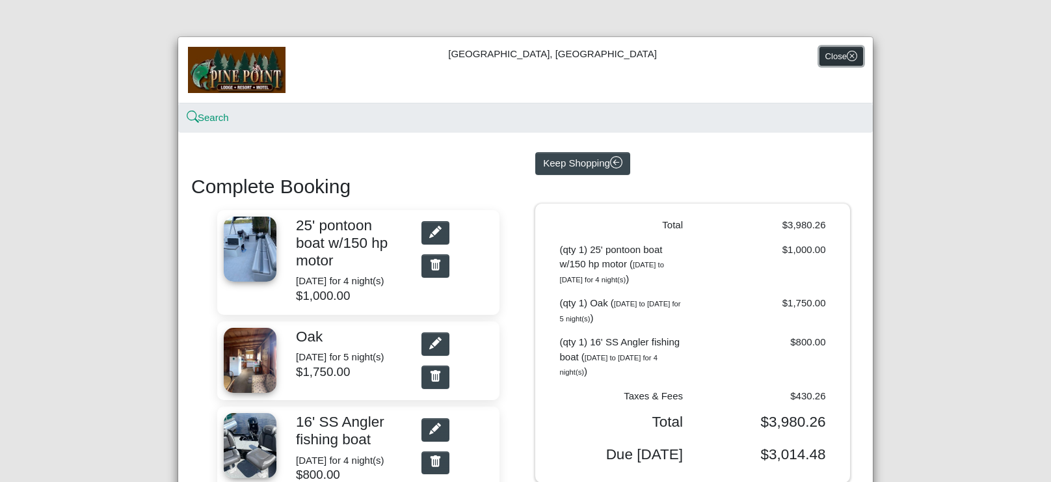
click at [835, 55] on button "Close" at bounding box center [842, 56] width 44 height 19
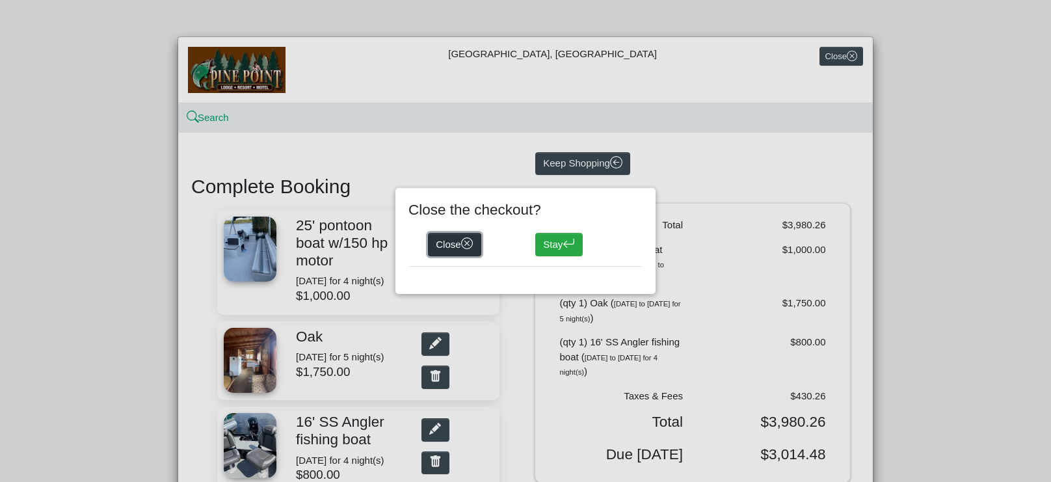
click at [464, 246] on icon "x circle" at bounding box center [467, 243] width 12 height 12
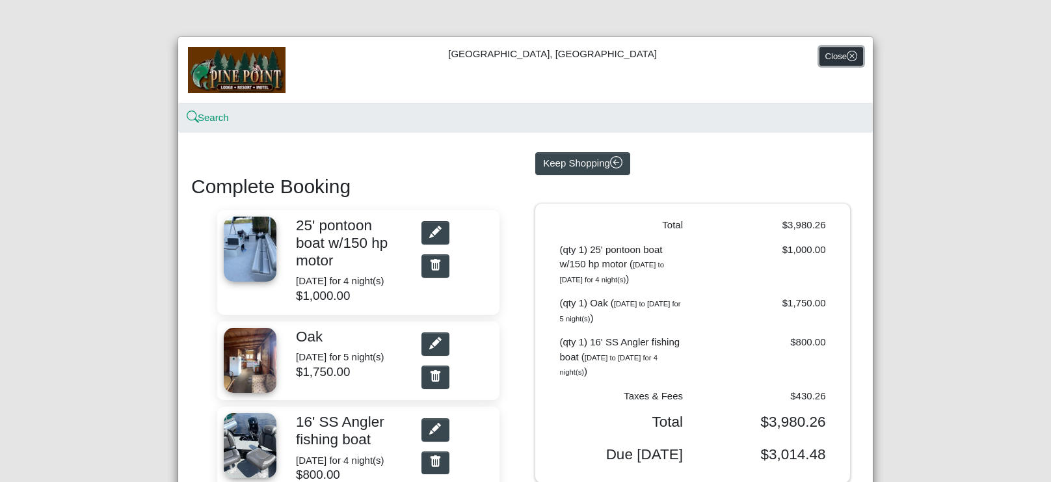
click at [837, 51] on button "Close" at bounding box center [842, 56] width 44 height 19
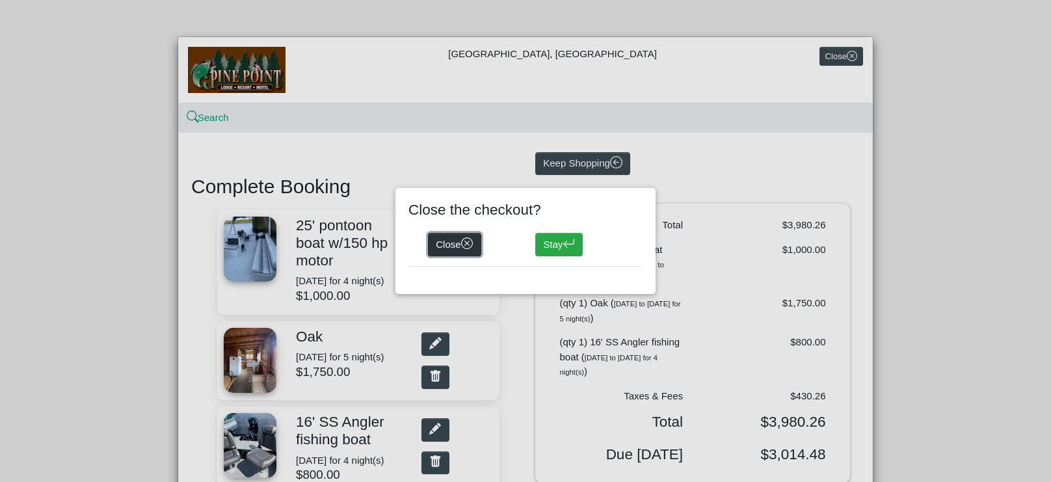
click at [444, 247] on button "Close" at bounding box center [454, 244] width 53 height 23
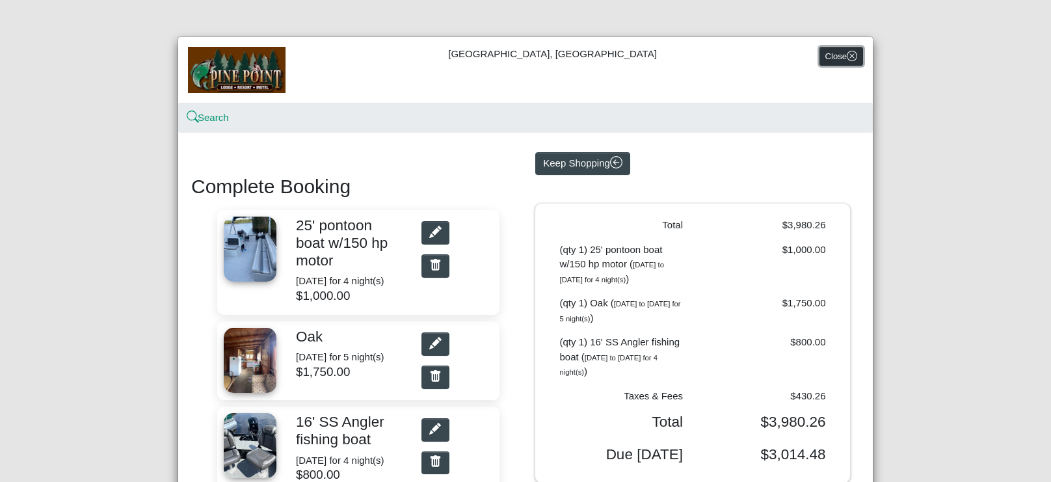
click at [834, 54] on button "Close" at bounding box center [842, 56] width 44 height 19
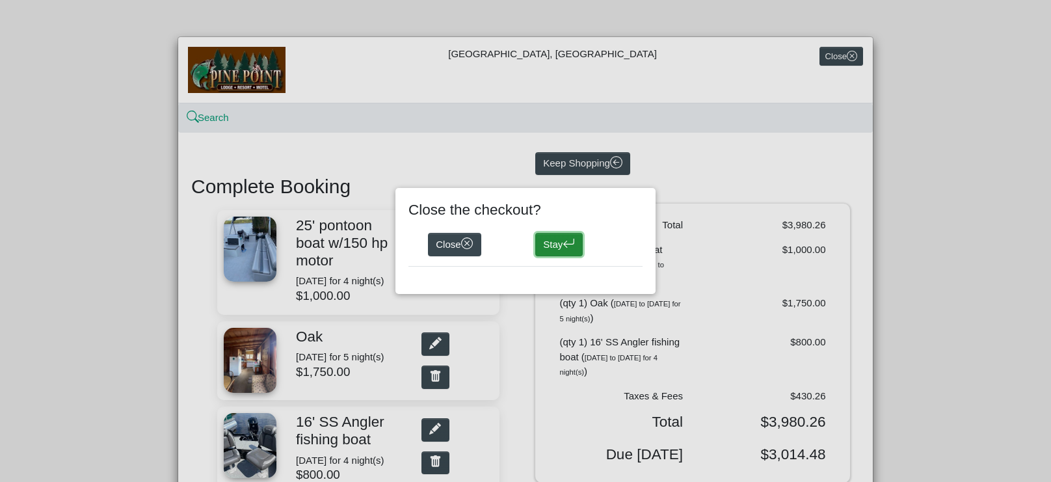
click at [559, 248] on button "Stay" at bounding box center [558, 244] width 47 height 23
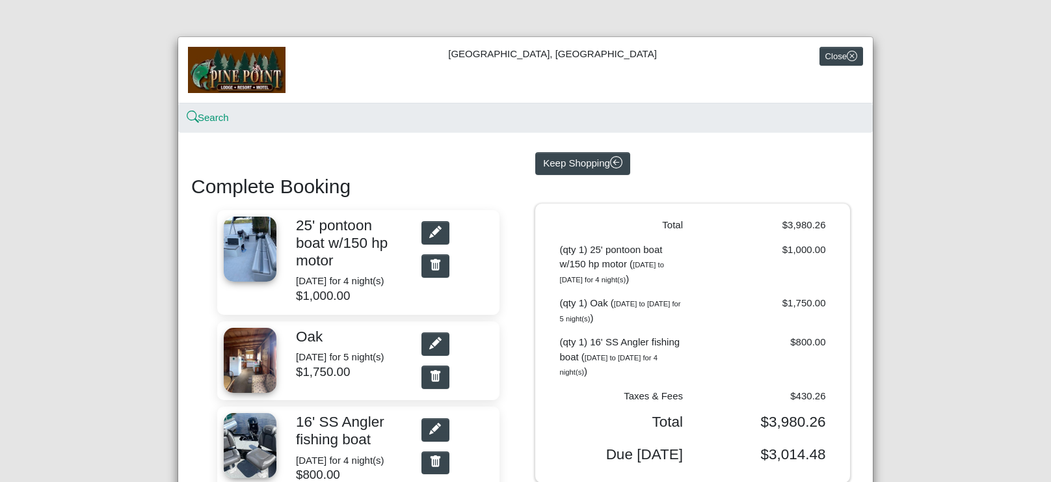
select select "*"
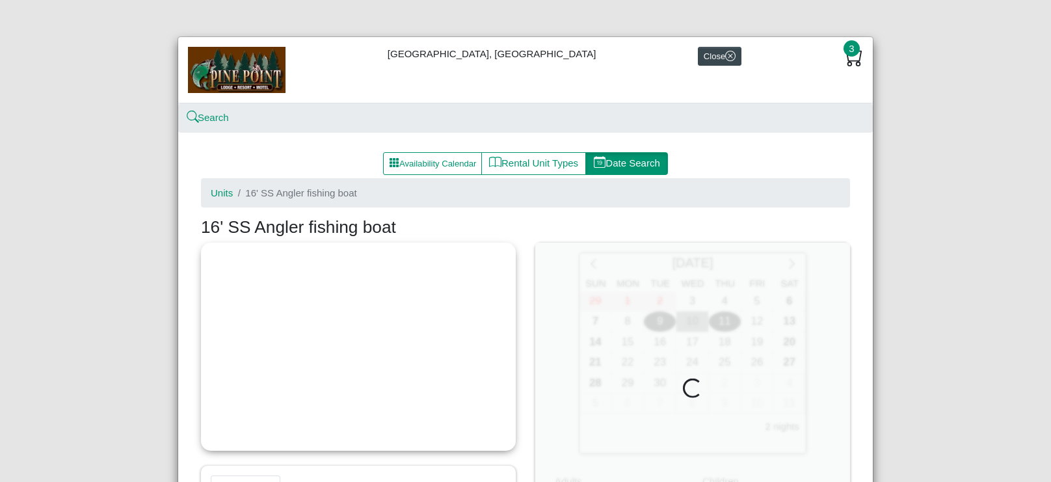
select select "*"
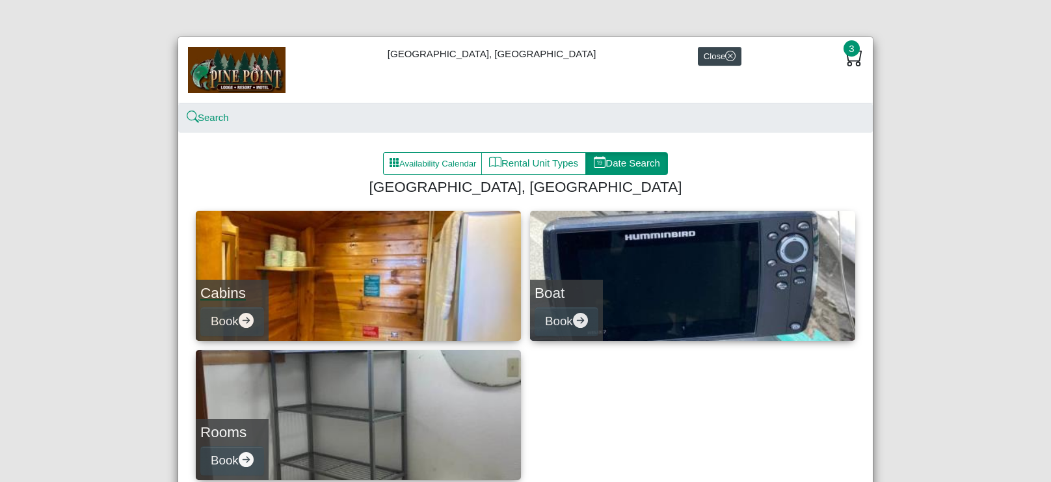
click at [334, 275] on link "Cabins Book" at bounding box center [358, 276] width 325 height 130
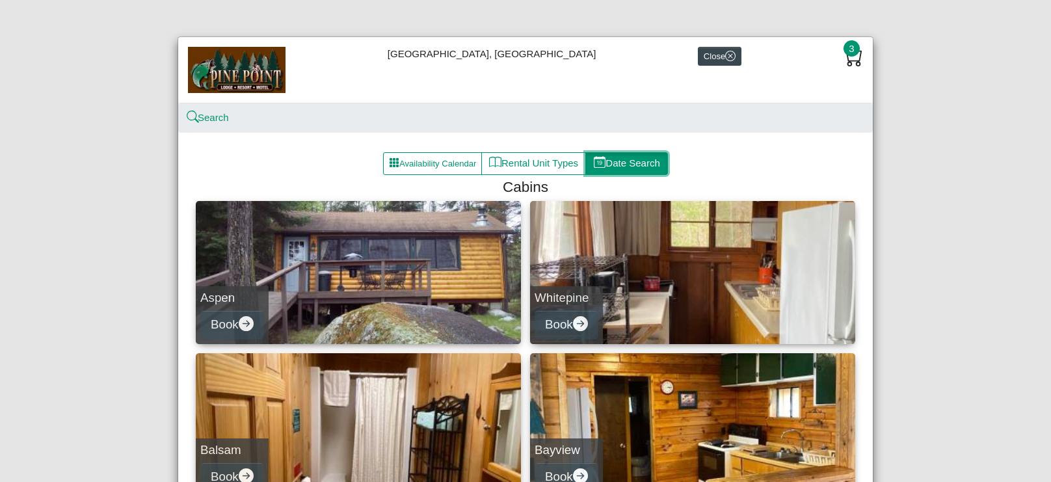
click at [634, 162] on button "Date Search" at bounding box center [626, 163] width 83 height 23
select select "*"
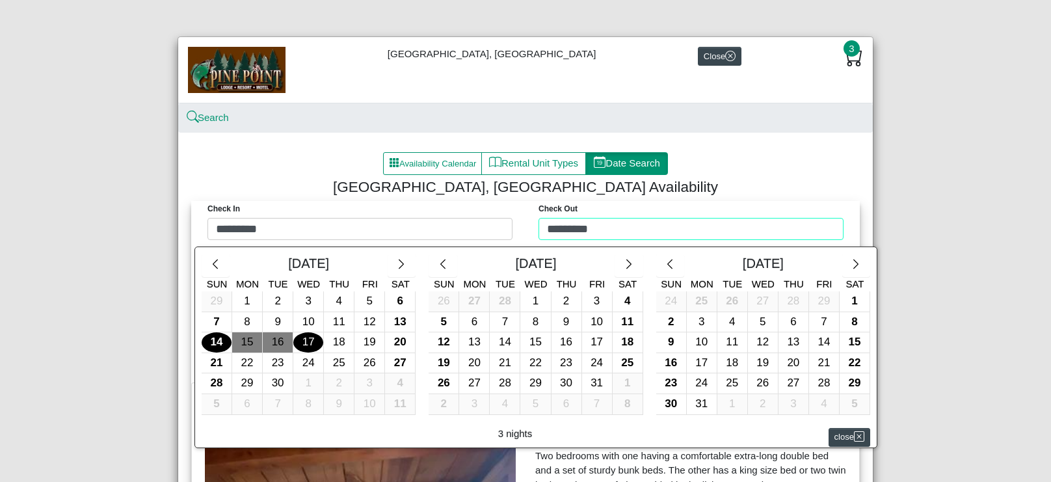
click at [569, 230] on div "Check in ********* Check Out ********* [DATE] Sun Mon Tue Wed Thu Fri Sat 29 1 …" at bounding box center [526, 224] width 662 height 46
click at [377, 343] on div "19" at bounding box center [370, 342] width 30 height 20
type input "*********"
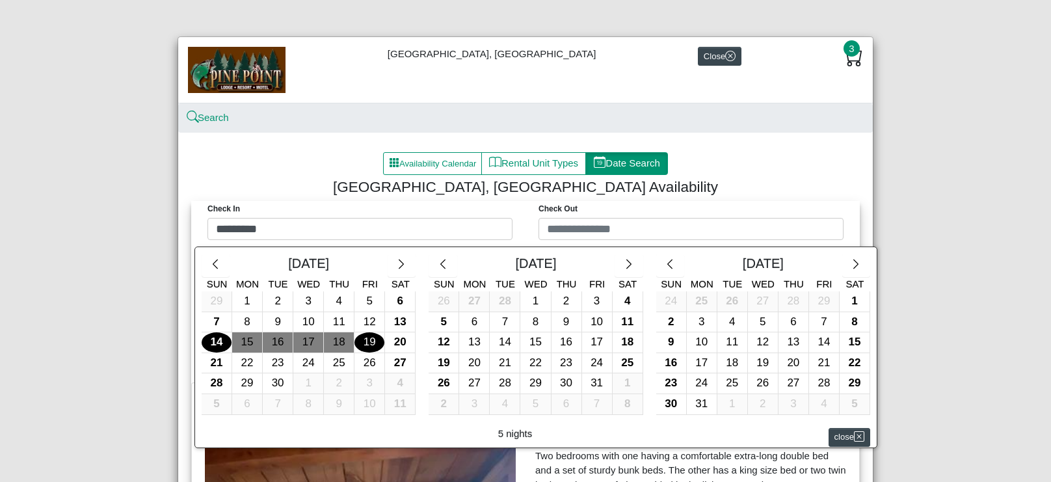
click at [217, 340] on div "14" at bounding box center [217, 342] width 30 height 20
type input "*********"
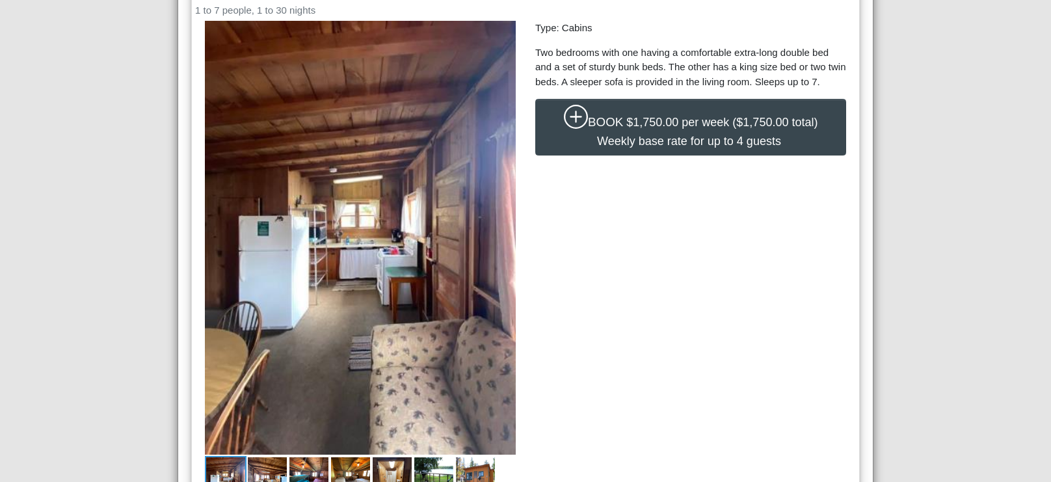
scroll to position [401, 0]
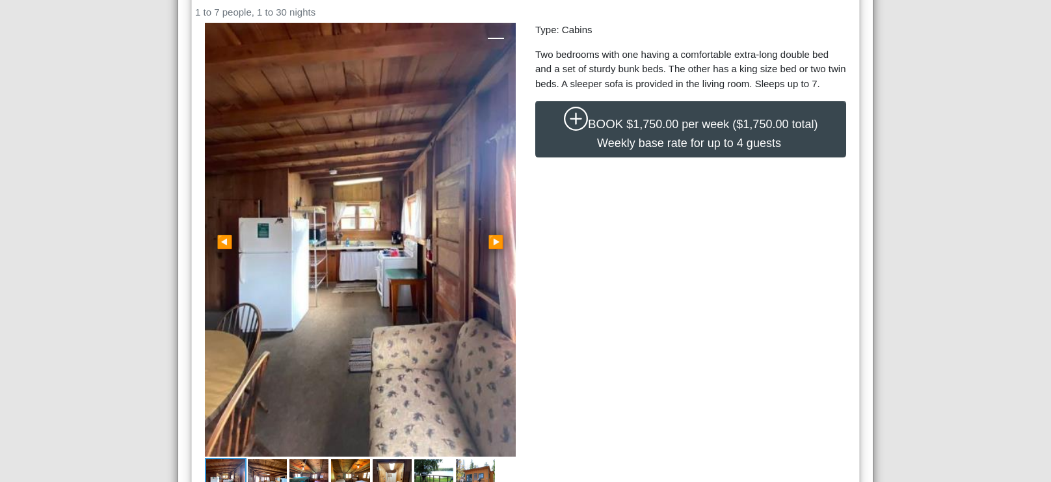
click at [495, 242] on span "▶" at bounding box center [496, 242] width 16 height 14
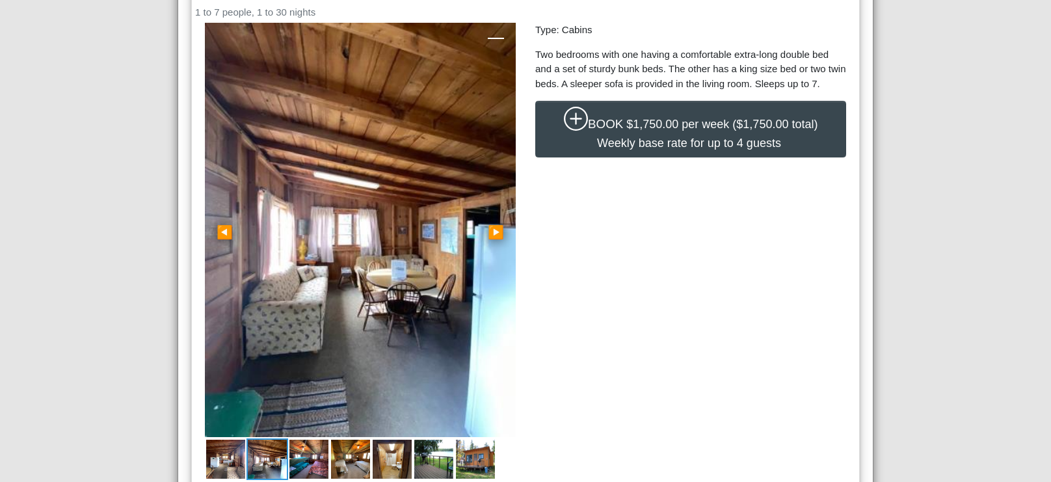
click at [495, 239] on link "▶" at bounding box center [496, 230] width 40 height 414
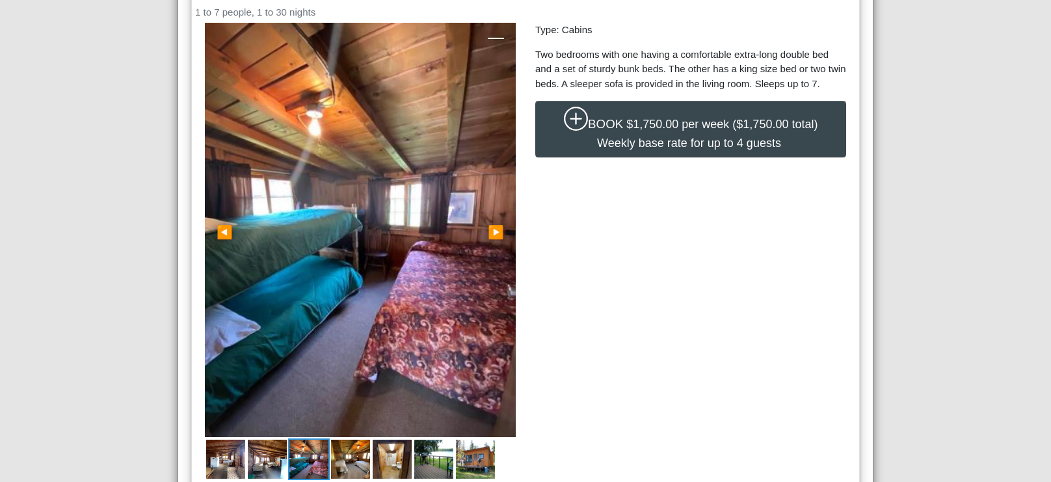
click at [496, 230] on span "▶" at bounding box center [496, 232] width 16 height 14
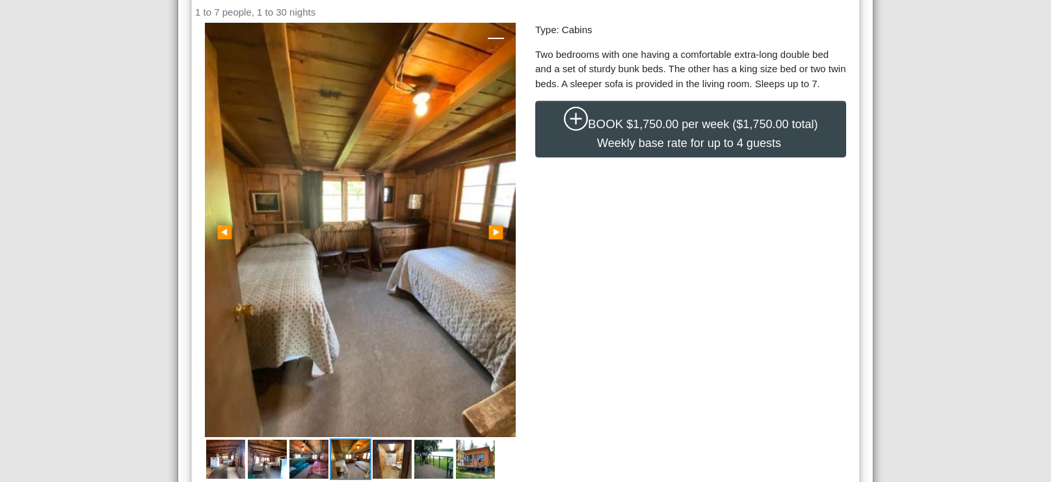
click at [496, 230] on span "▶" at bounding box center [496, 232] width 16 height 14
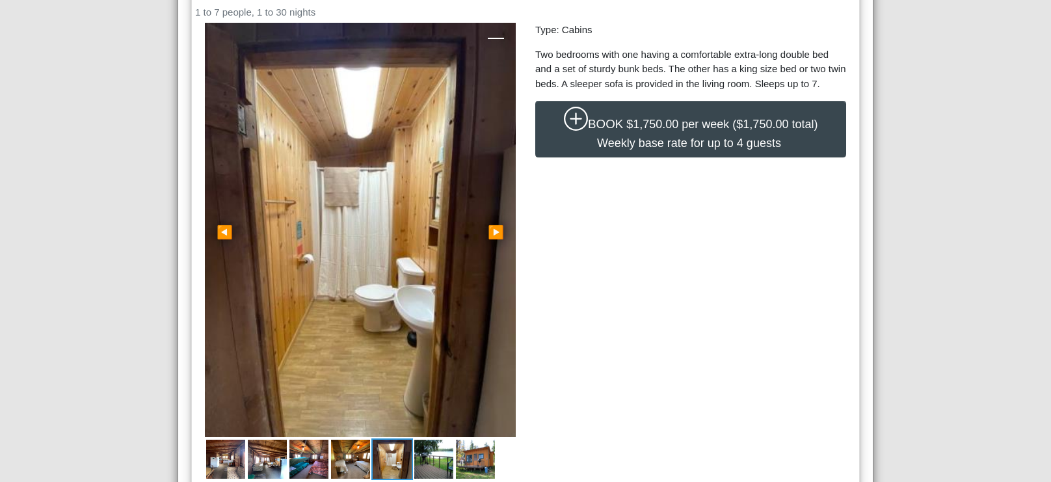
click at [496, 230] on span "▶" at bounding box center [496, 232] width 16 height 14
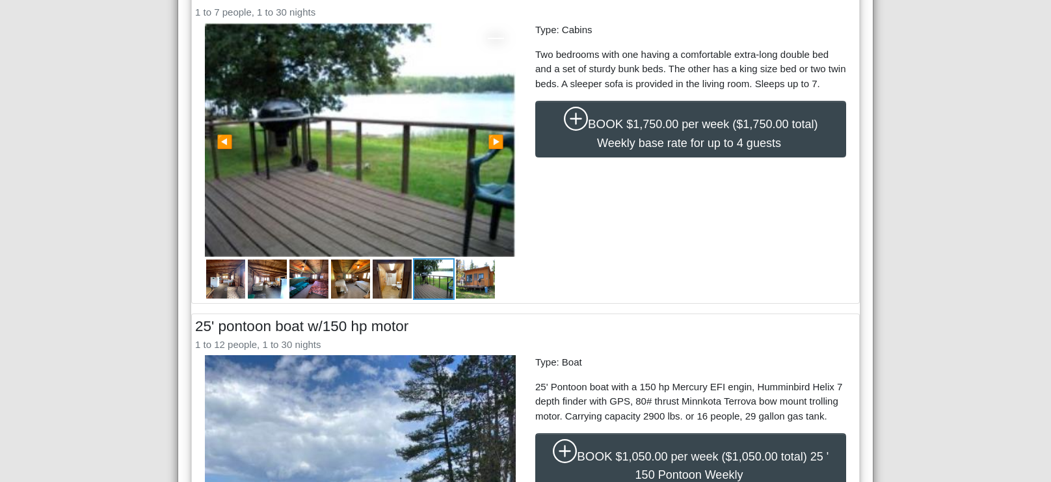
click at [497, 138] on span "▶" at bounding box center [496, 142] width 16 height 14
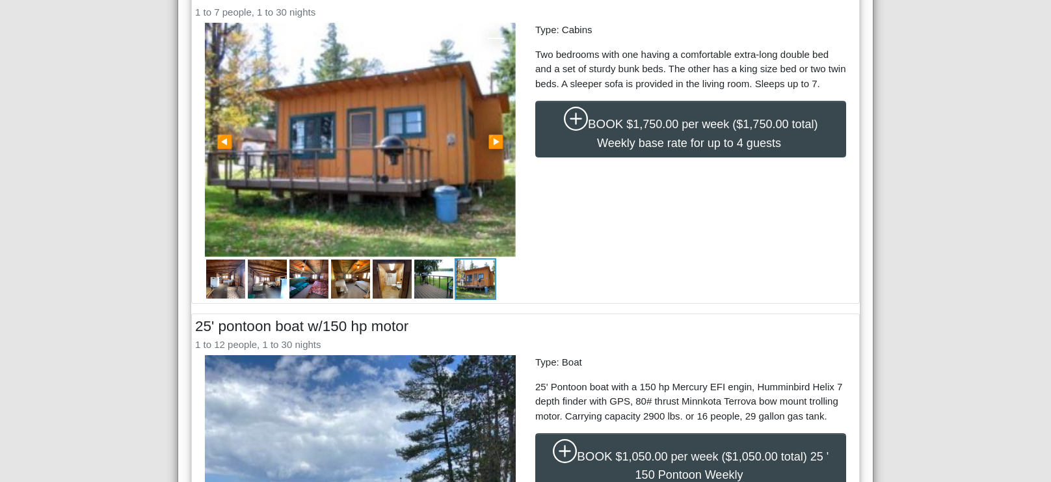
click at [490, 140] on span "▶" at bounding box center [496, 142] width 16 height 14
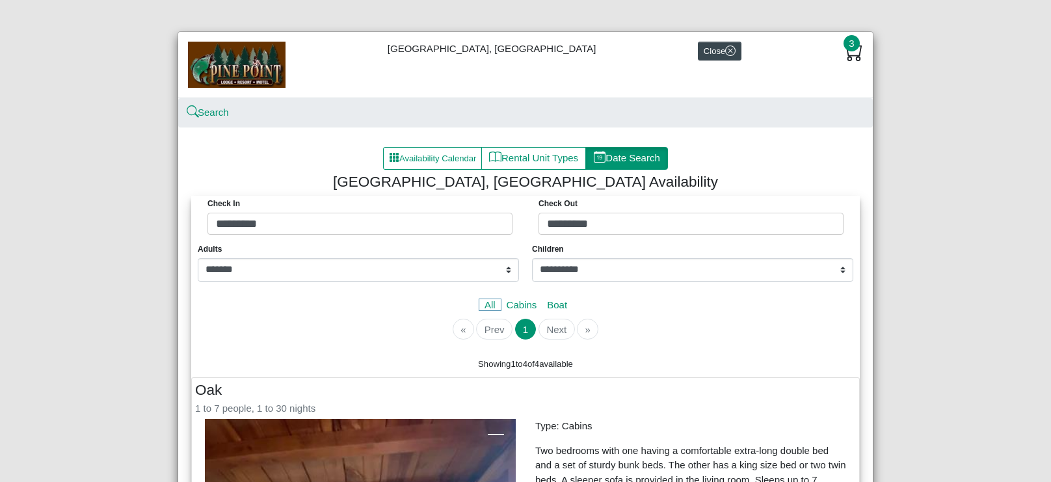
scroll to position [0, 0]
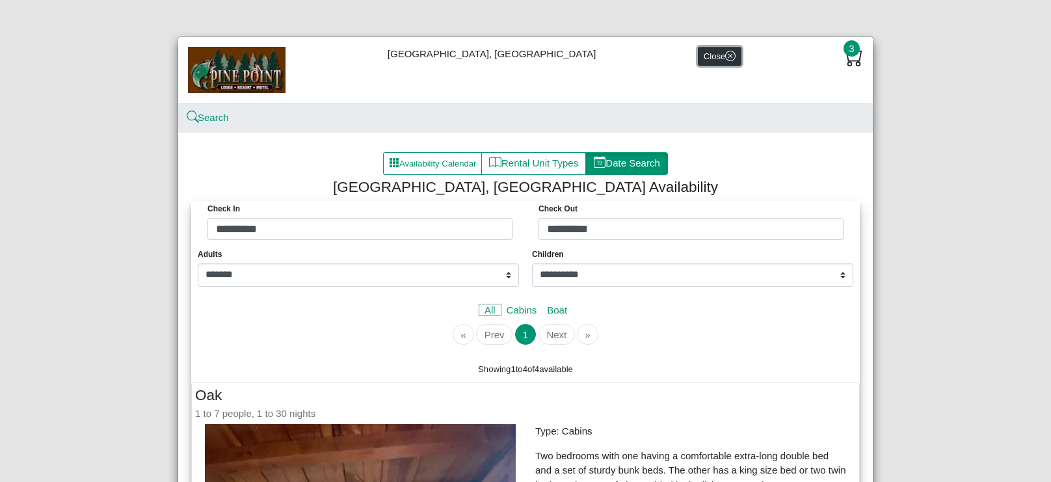
click at [725, 60] on icon "x circle" at bounding box center [730, 56] width 10 height 10
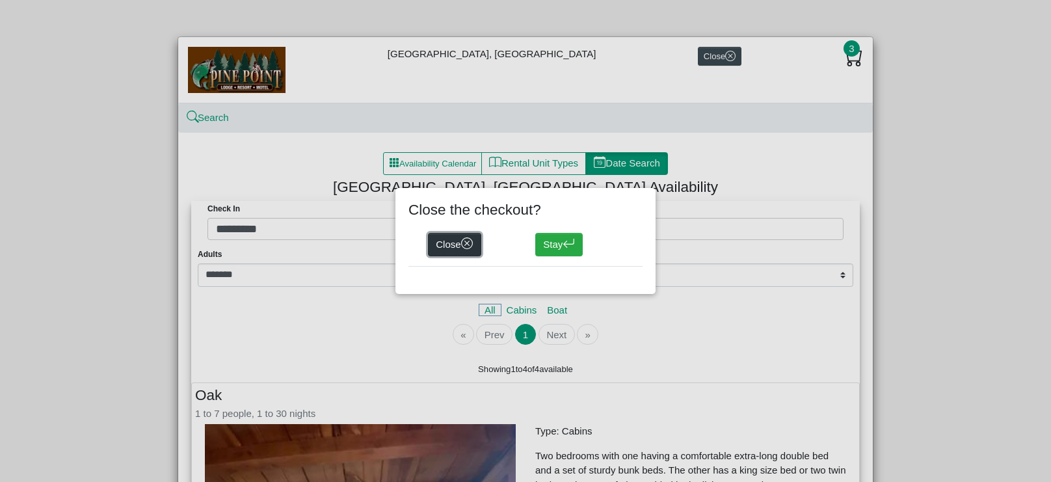
click at [455, 243] on button "Close" at bounding box center [454, 244] width 53 height 23
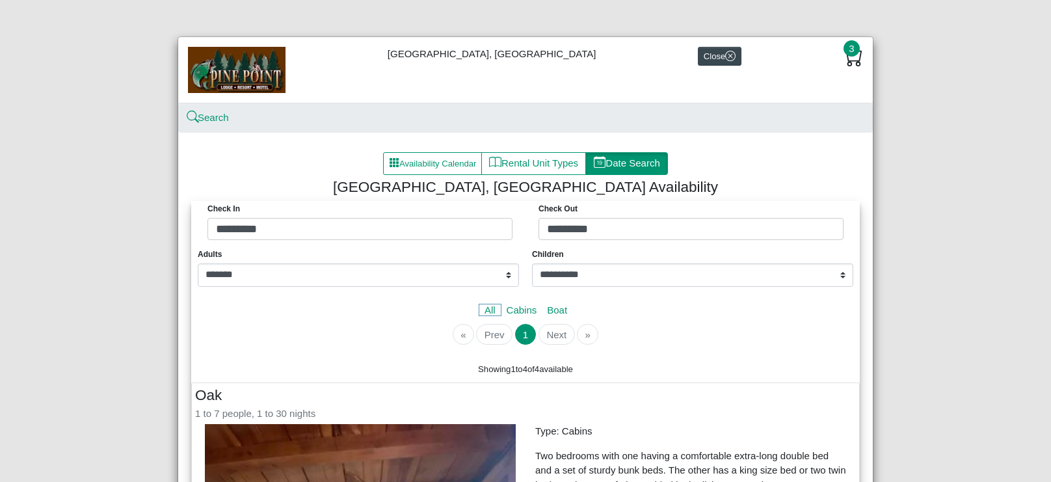
click at [248, 85] on img at bounding box center [237, 70] width 98 height 46
click at [220, 118] on link "Search" at bounding box center [208, 117] width 41 height 11
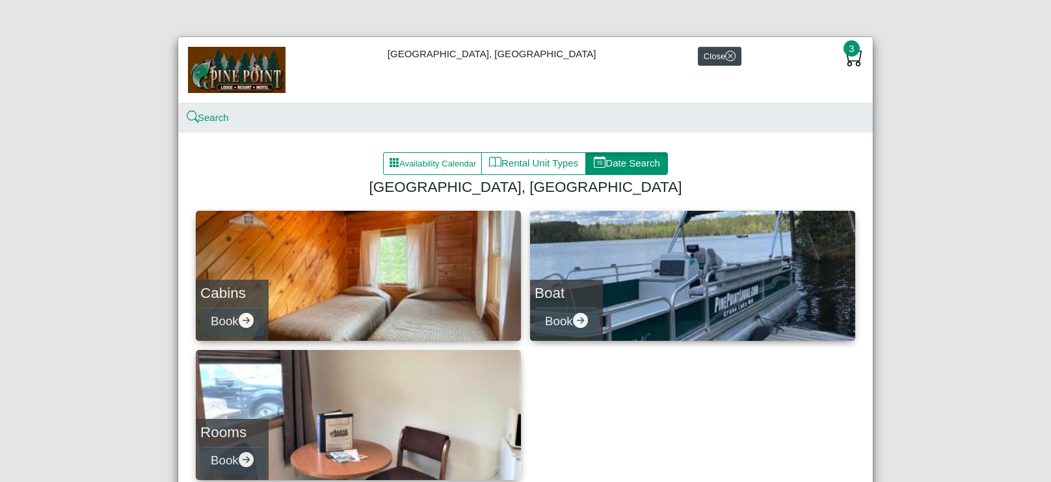
click at [567, 283] on div "Boat Book" at bounding box center [566, 310] width 73 height 61
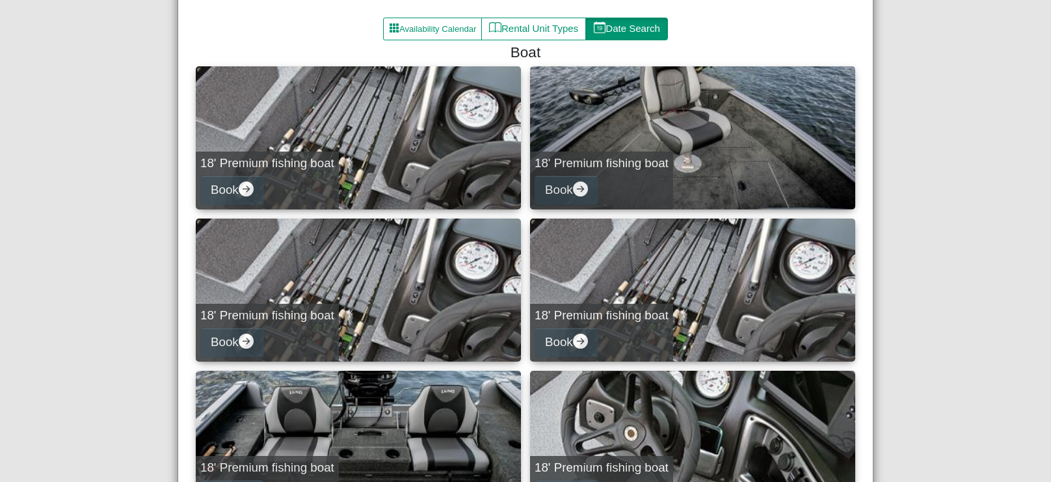
scroll to position [130, 0]
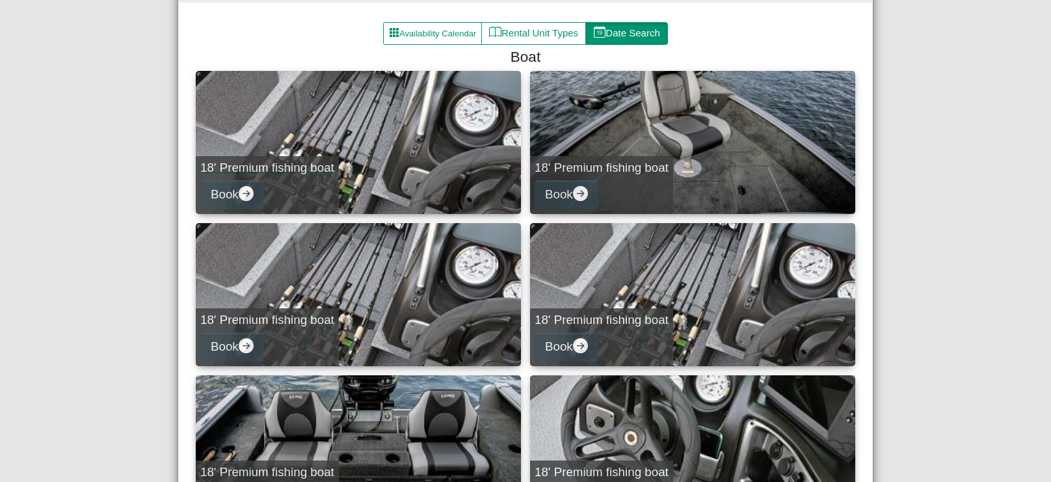
click at [392, 150] on link "18' Premium fishing boat Book" at bounding box center [358, 142] width 325 height 143
select select "*"
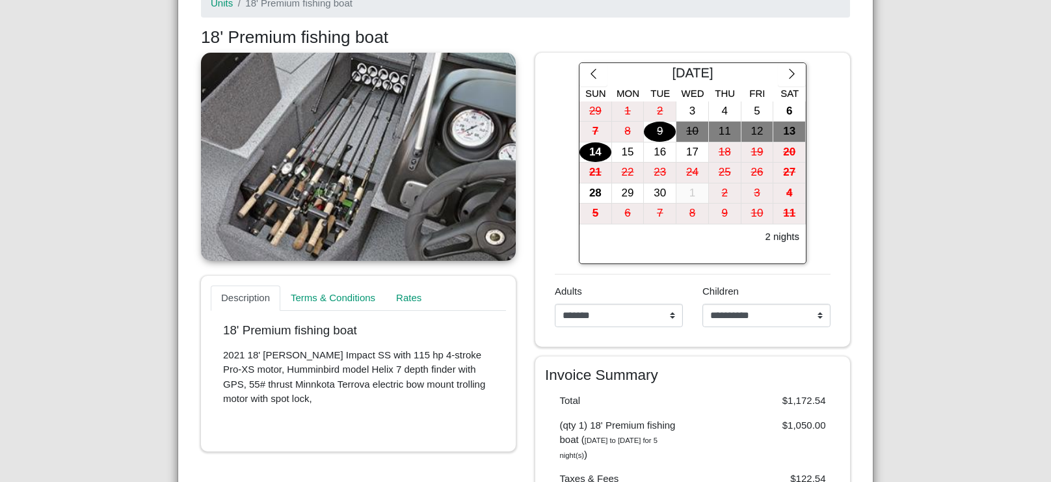
scroll to position [187, 0]
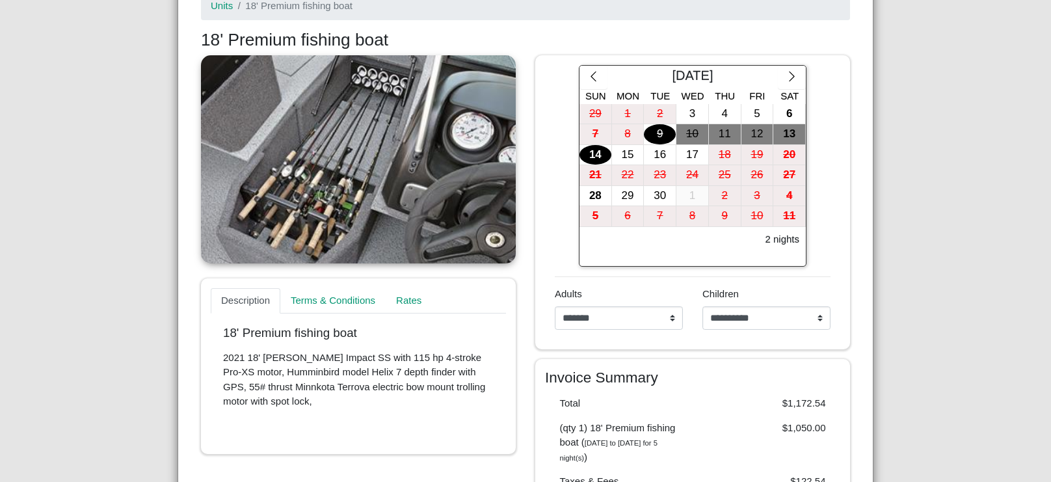
click at [407, 172] on link at bounding box center [358, 159] width 315 height 208
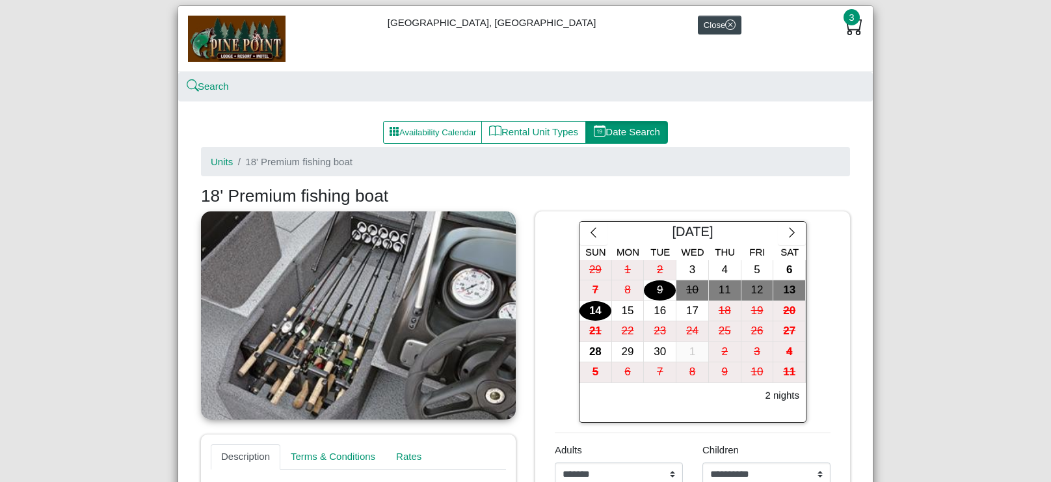
scroll to position [0, 0]
